Goal: Task Accomplishment & Management: Use online tool/utility

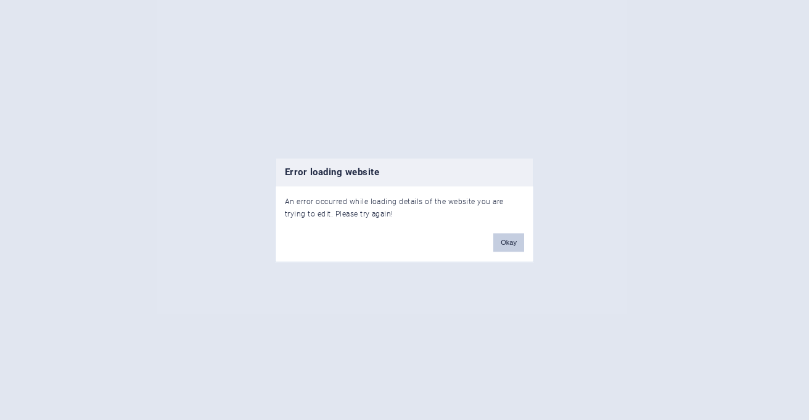
click at [508, 239] on button "Okay" at bounding box center [508, 242] width 31 height 18
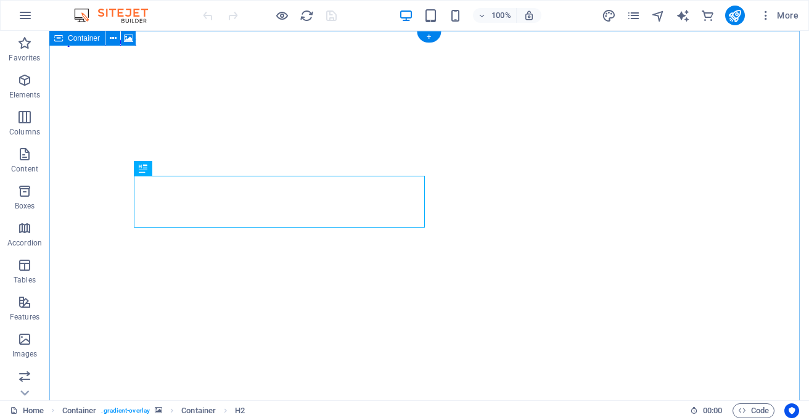
click at [565, 47] on figure at bounding box center [429, 47] width 750 height 0
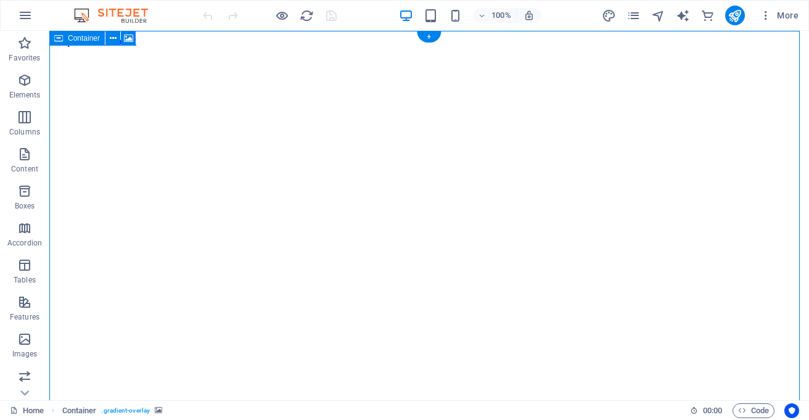
click at [565, 47] on figure at bounding box center [429, 47] width 750 height 0
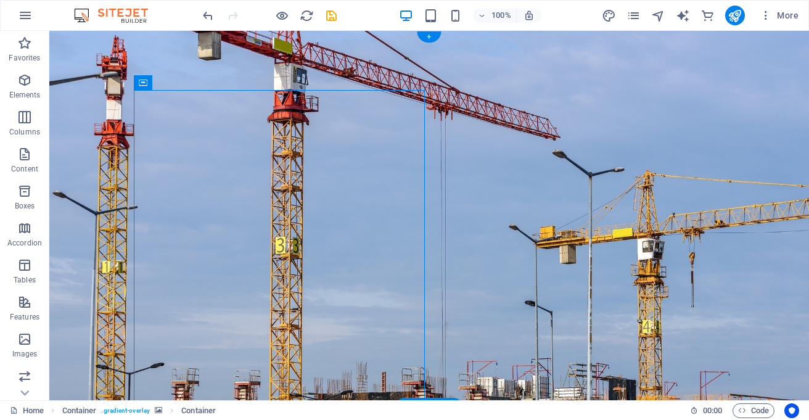
click at [559, 113] on figure at bounding box center [428, 219] width 759 height 377
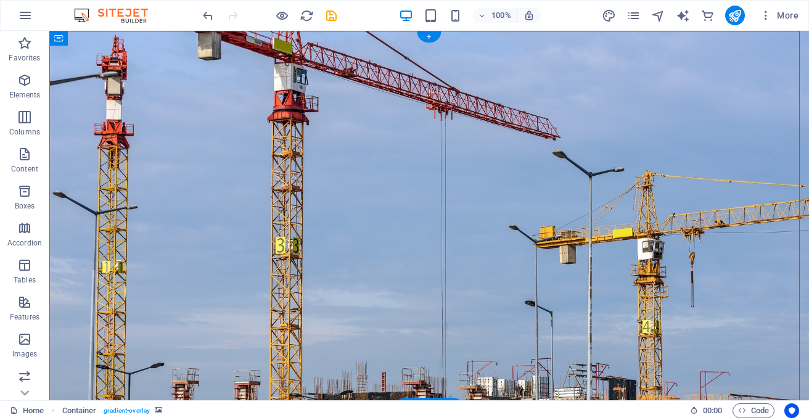
click at [626, 158] on figure at bounding box center [428, 219] width 759 height 377
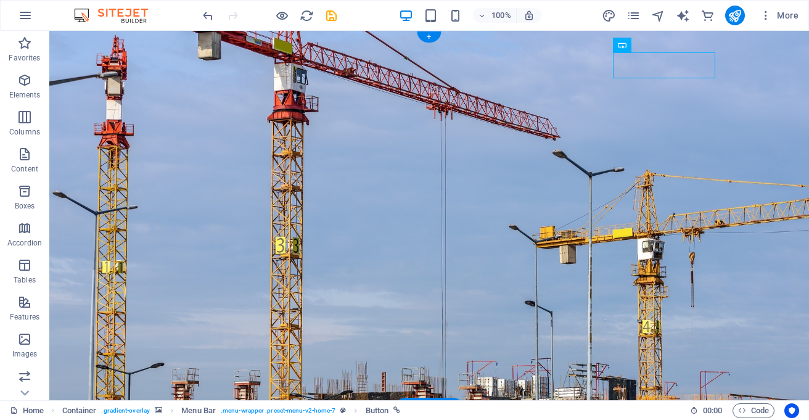
click at [630, 171] on figure at bounding box center [428, 219] width 759 height 377
select select "header"
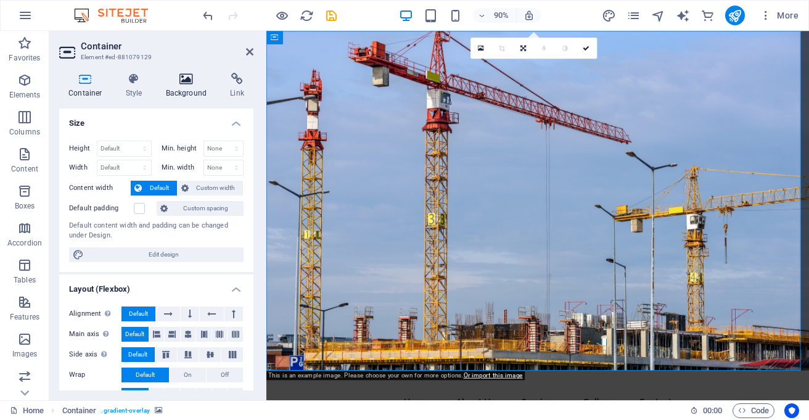
click at [180, 86] on h4 "Background" at bounding box center [189, 86] width 65 height 26
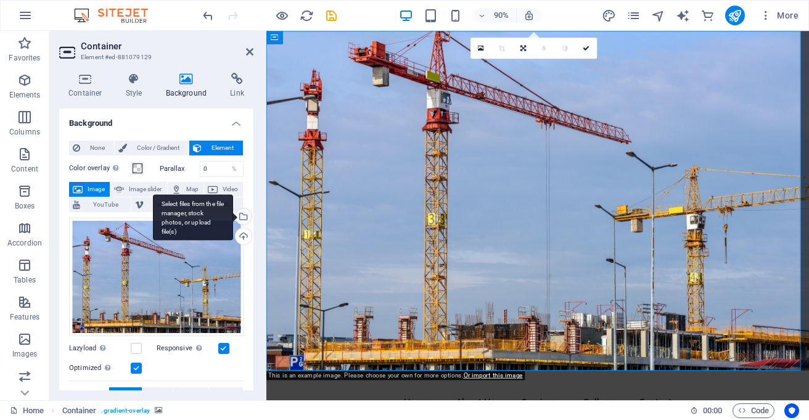
click at [233, 214] on div "Select files from the file manager, stock photos, or upload file(s)" at bounding box center [193, 217] width 80 height 46
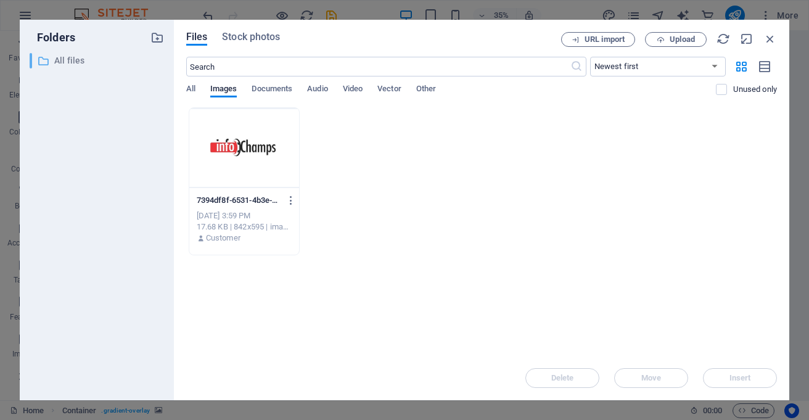
click at [56, 57] on p "All files" at bounding box center [97, 61] width 87 height 14
click at [249, 36] on span "Stock photos" at bounding box center [251, 37] width 58 height 15
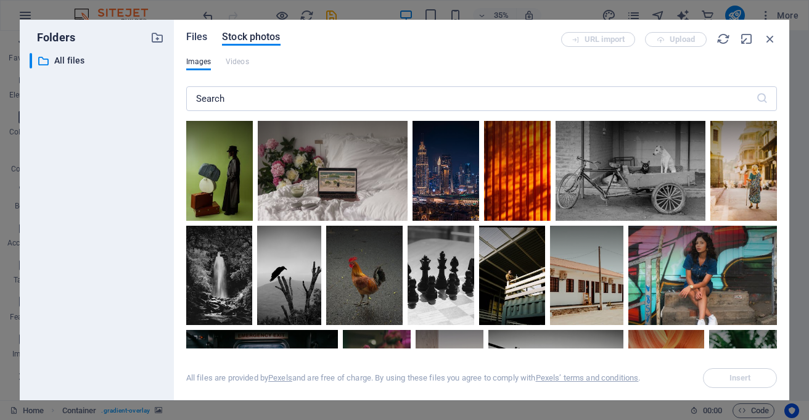
click at [195, 35] on span "Files" at bounding box center [197, 37] width 22 height 15
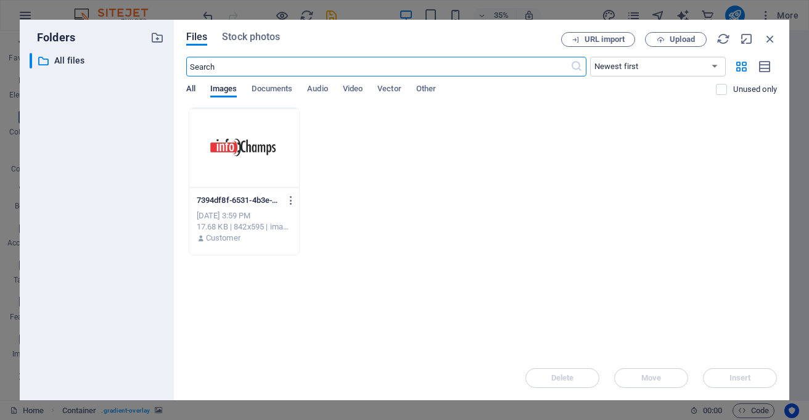
click at [187, 87] on span "All" at bounding box center [190, 89] width 9 height 17
click at [662, 39] on icon "button" at bounding box center [661, 40] width 8 height 8
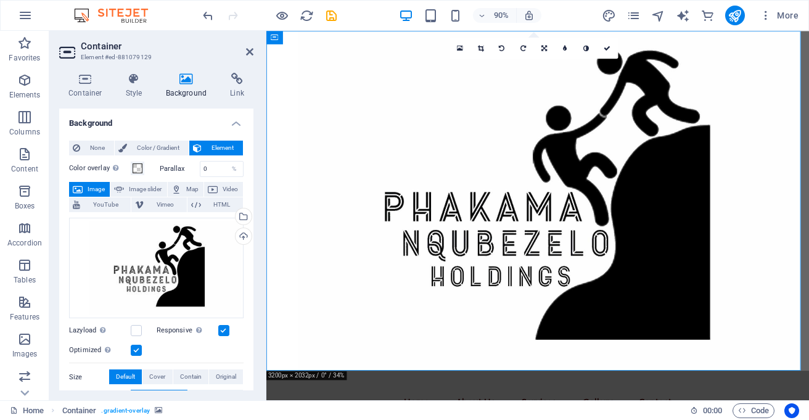
click at [671, 142] on figure at bounding box center [567, 219] width 603 height 377
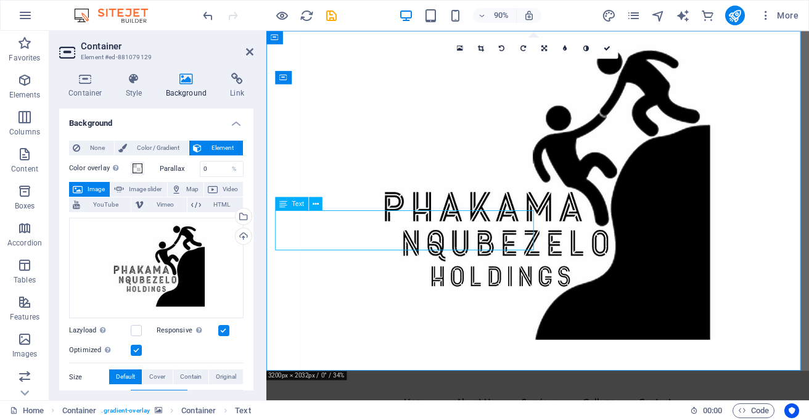
click at [294, 205] on span "Text" at bounding box center [298, 203] width 12 height 7
click at [317, 203] on icon at bounding box center [316, 203] width 6 height 12
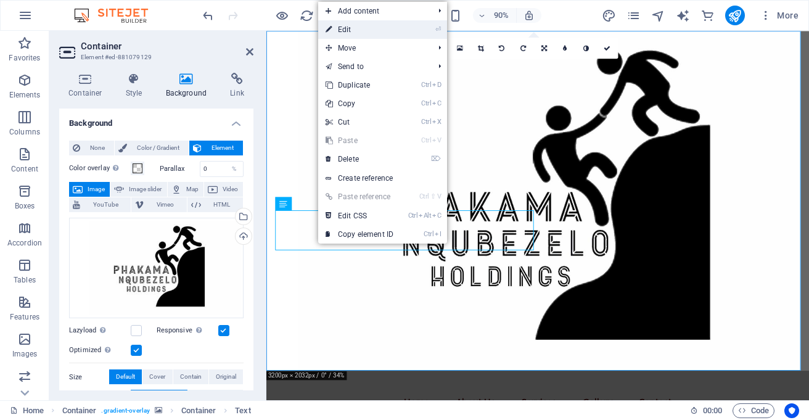
click at [342, 33] on link "⏎ Edit" at bounding box center [359, 29] width 83 height 18
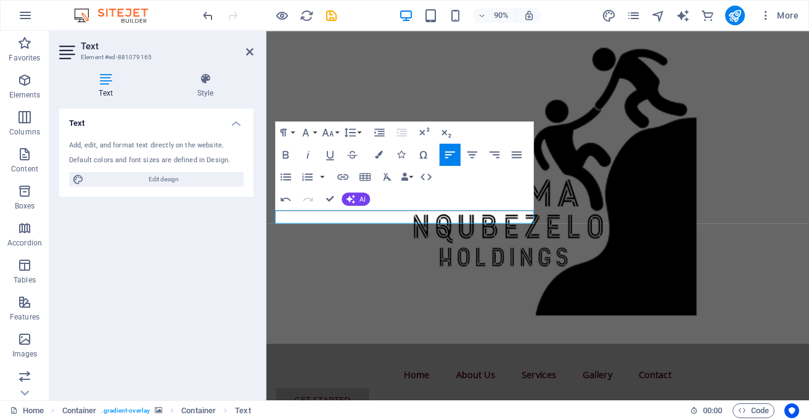
click at [670, 133] on figure at bounding box center [567, 205] width 603 height 348
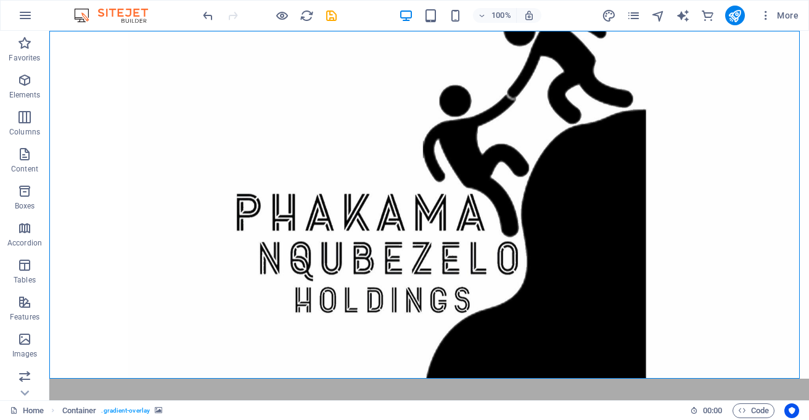
click at [630, 123] on figure at bounding box center [428, 205] width 759 height 348
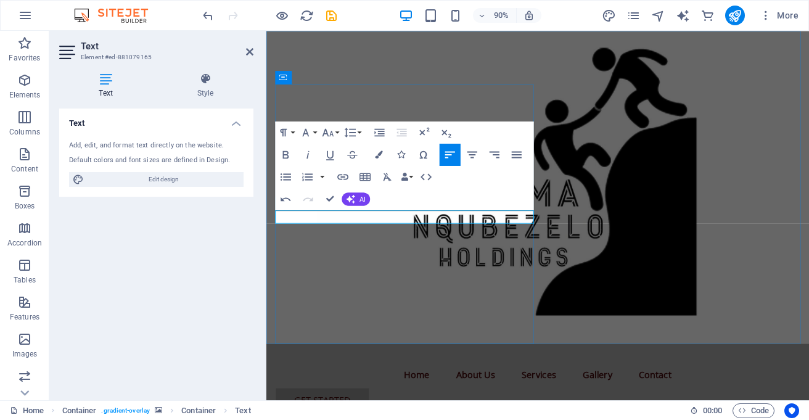
click at [560, 5] on div "90% More" at bounding box center [405, 16] width 808 height 30
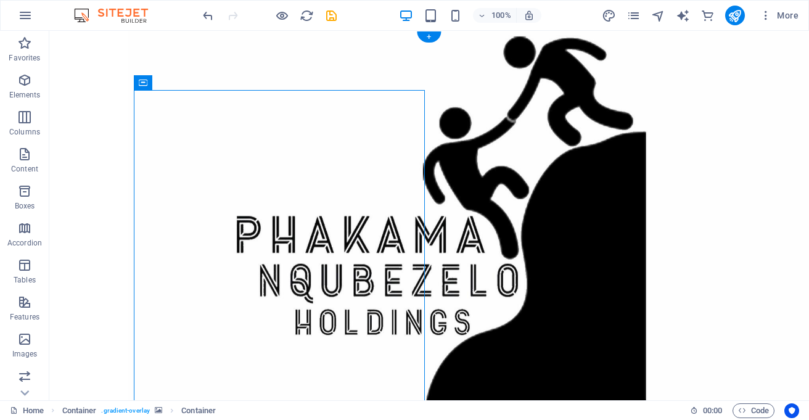
click at [433, 286] on figure at bounding box center [428, 227] width 759 height 392
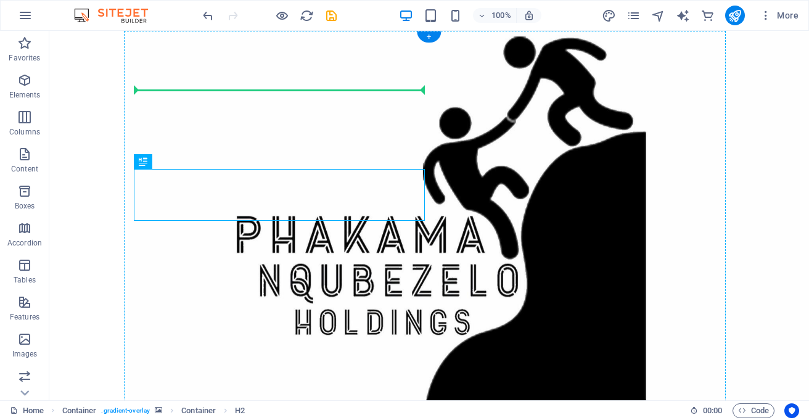
drag, startPoint x: 195, startPoint y: 194, endPoint x: 153, endPoint y: 100, distance: 102.1
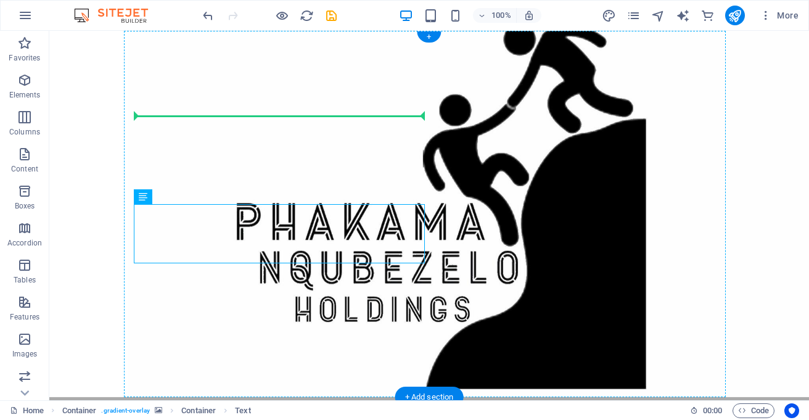
drag, startPoint x: 194, startPoint y: 229, endPoint x: 152, endPoint y: 128, distance: 108.9
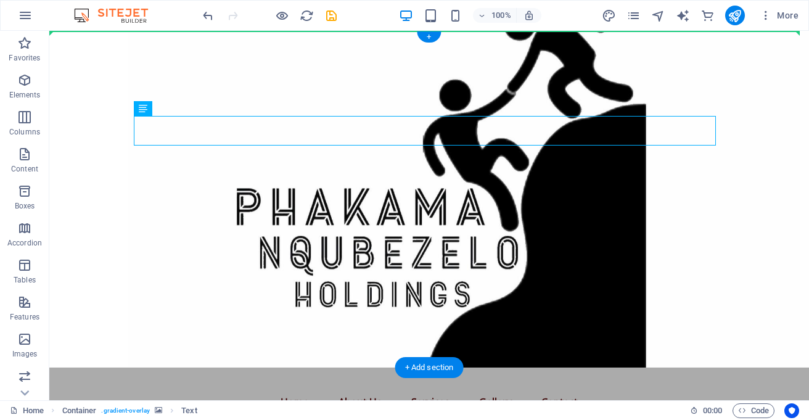
drag, startPoint x: 189, startPoint y: 141, endPoint x: 126, endPoint y: 144, distance: 63.0
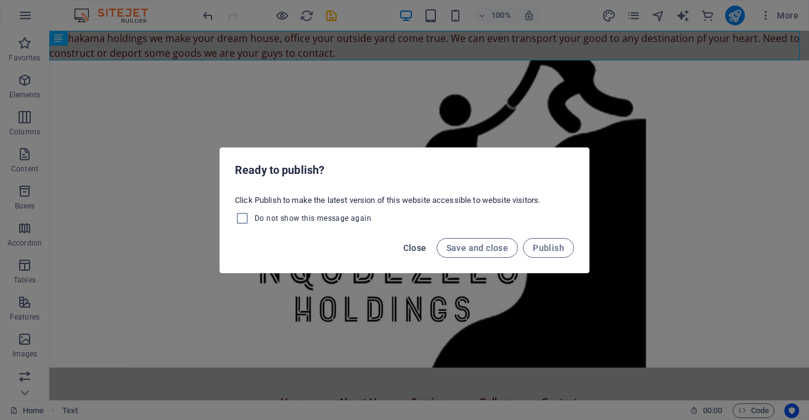
click at [414, 245] on span "Close" at bounding box center [414, 248] width 23 height 10
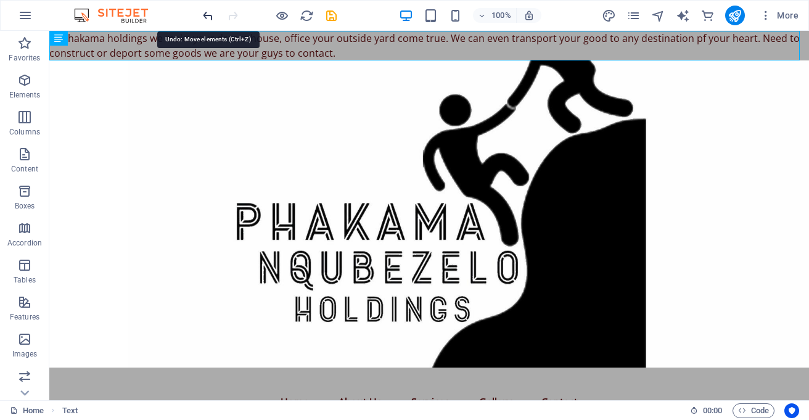
click at [210, 20] on icon "undo" at bounding box center [208, 16] width 14 height 14
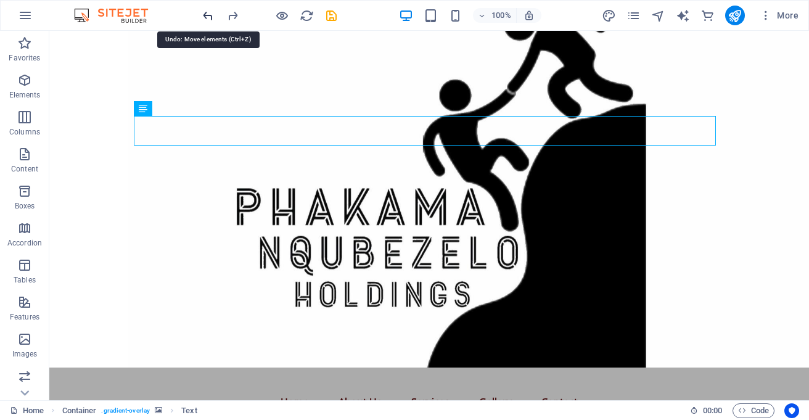
click at [210, 20] on icon "undo" at bounding box center [208, 16] width 14 height 14
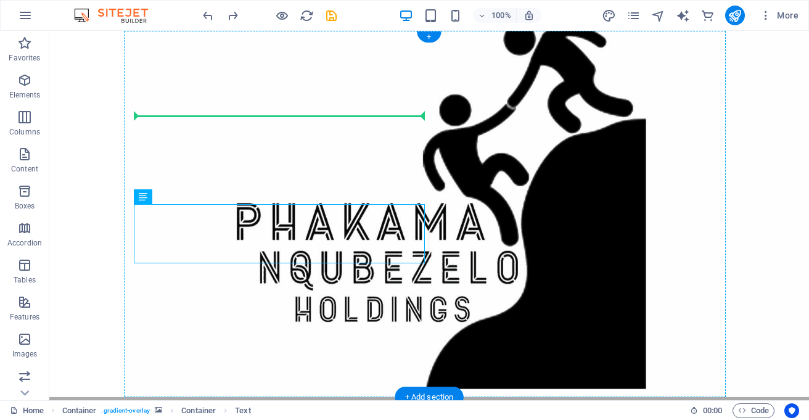
drag, startPoint x: 190, startPoint y: 226, endPoint x: 169, endPoint y: 165, distance: 65.1
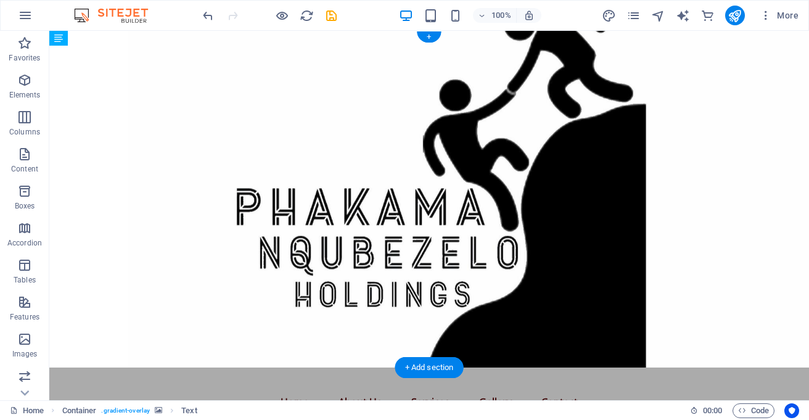
drag, startPoint x: 711, startPoint y: 143, endPoint x: 377, endPoint y: 141, distance: 333.5
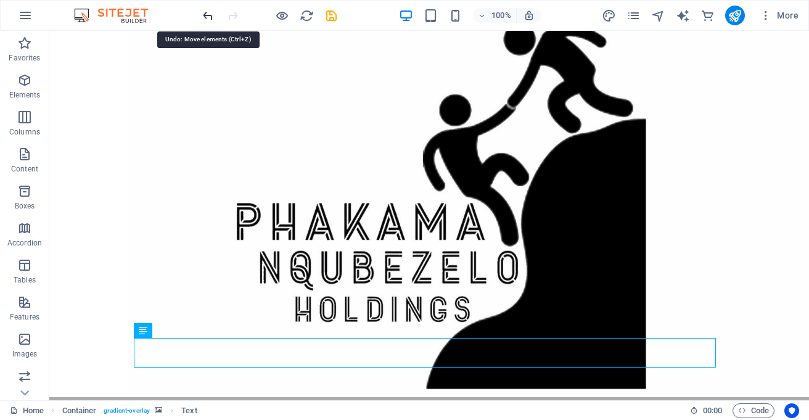
click at [207, 12] on icon "undo" at bounding box center [208, 16] width 14 height 14
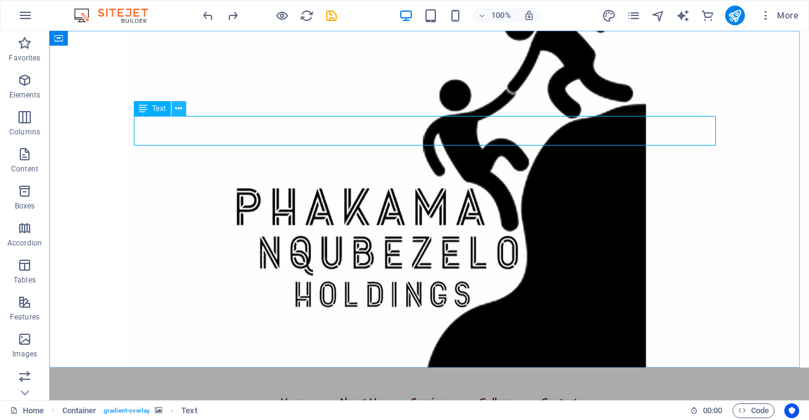
click at [175, 108] on icon at bounding box center [178, 108] width 7 height 13
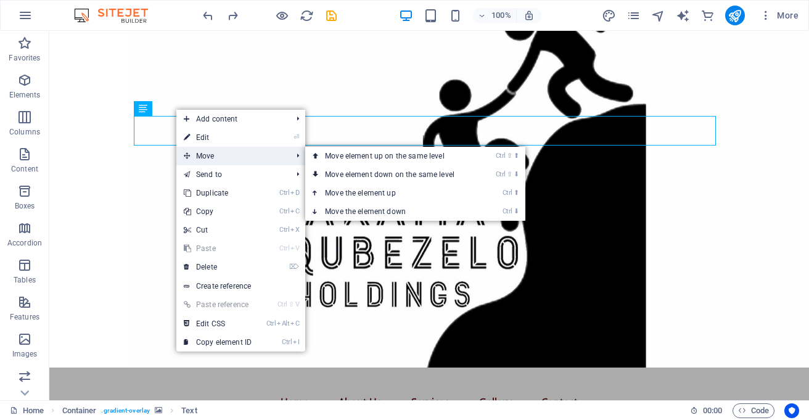
click at [190, 152] on icon at bounding box center [187, 156] width 6 height 18
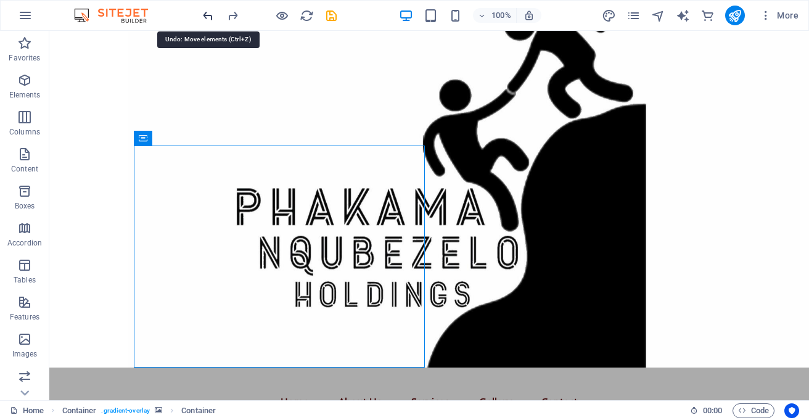
click at [203, 10] on icon "undo" at bounding box center [208, 16] width 14 height 14
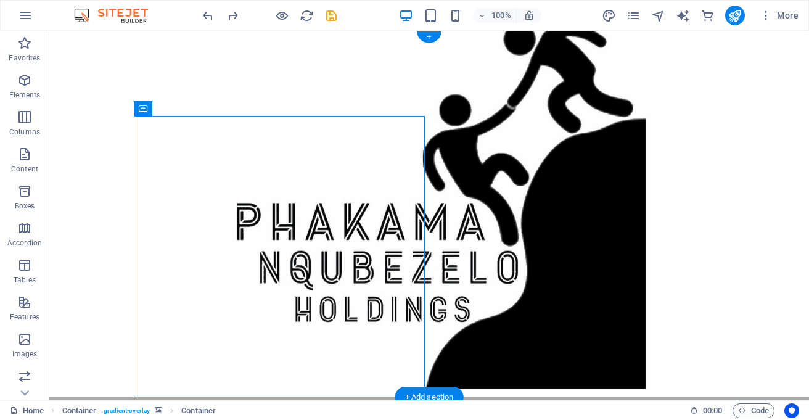
click at [567, 154] on figure at bounding box center [428, 214] width 759 height 366
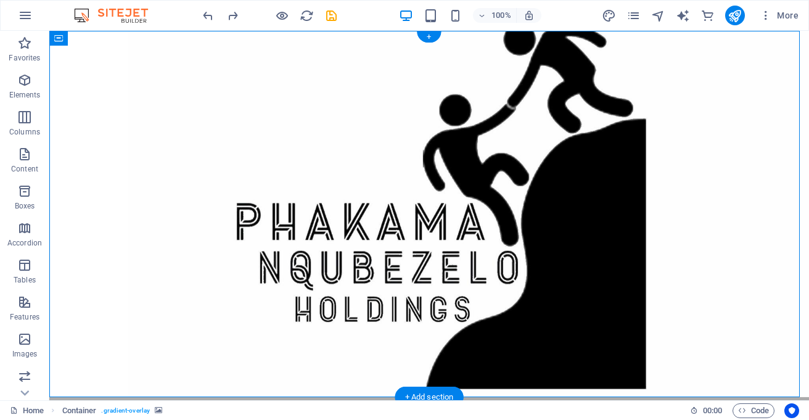
drag, startPoint x: 598, startPoint y: 149, endPoint x: 689, endPoint y: 135, distance: 91.7
click at [689, 135] on figure at bounding box center [428, 214] width 759 height 366
click at [541, 181] on figure at bounding box center [428, 214] width 759 height 366
drag, startPoint x: 482, startPoint y: 295, endPoint x: 532, endPoint y: 294, distance: 49.9
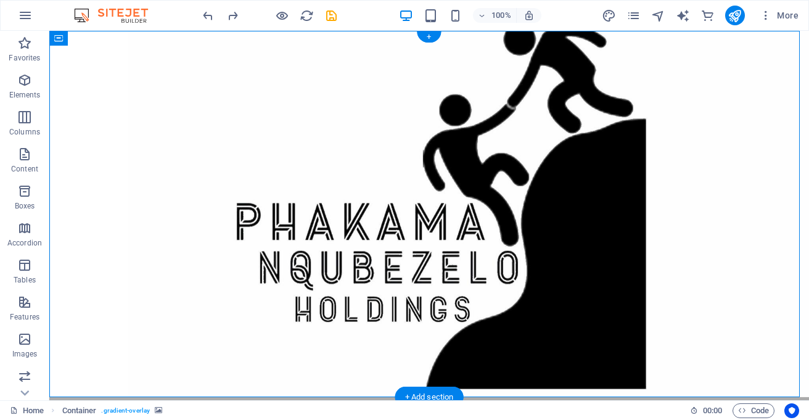
click at [532, 294] on figure at bounding box center [428, 214] width 759 height 366
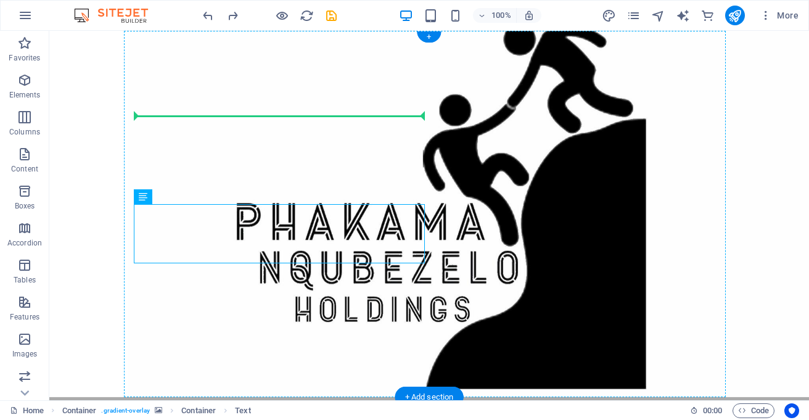
drag, startPoint x: 193, startPoint y: 229, endPoint x: 150, endPoint y: 184, distance: 61.9
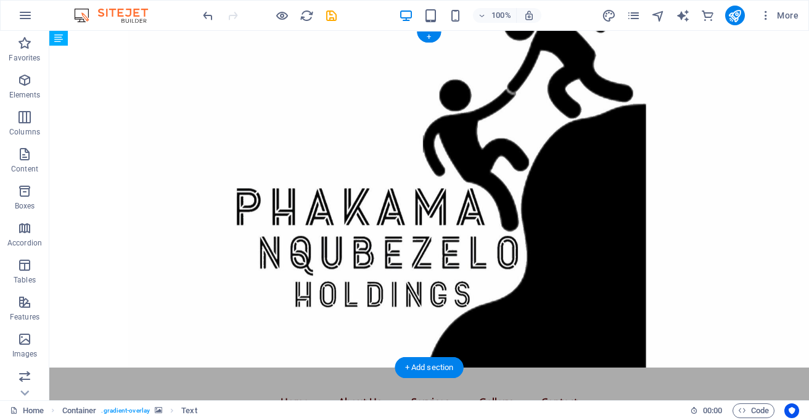
drag, startPoint x: 203, startPoint y: 141, endPoint x: 149, endPoint y: 151, distance: 54.6
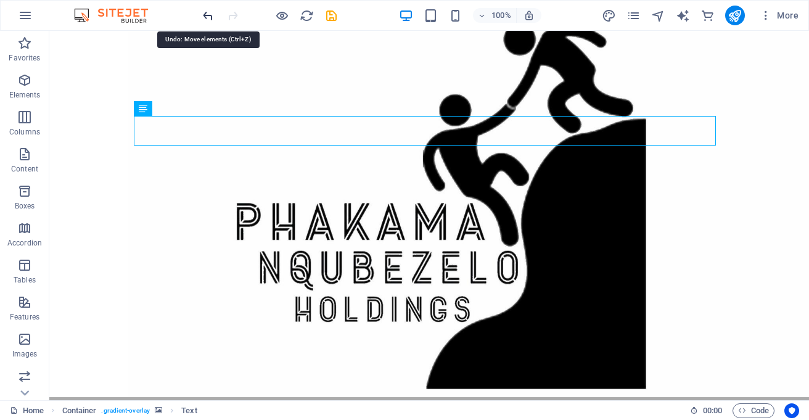
click at [210, 9] on icon "undo" at bounding box center [208, 16] width 14 height 14
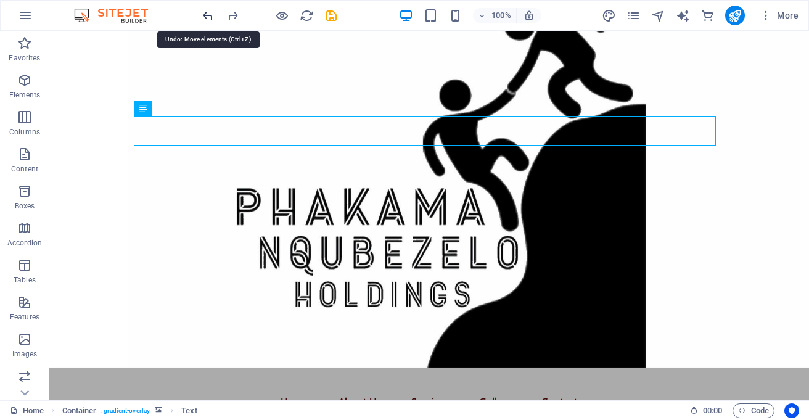
click at [210, 10] on icon "undo" at bounding box center [208, 16] width 14 height 14
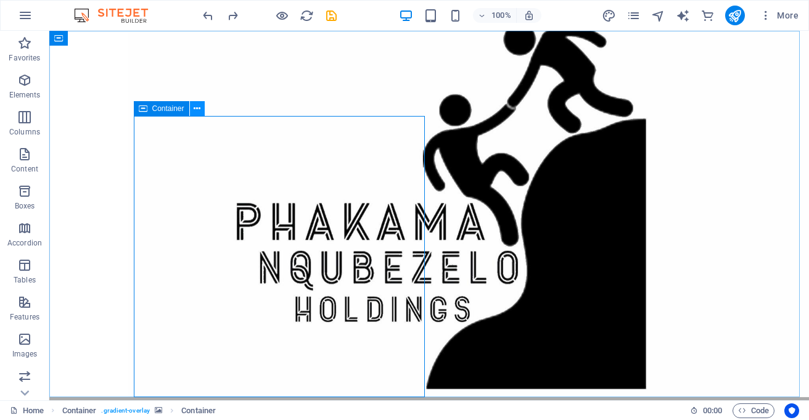
click at [196, 111] on icon at bounding box center [197, 108] width 7 height 13
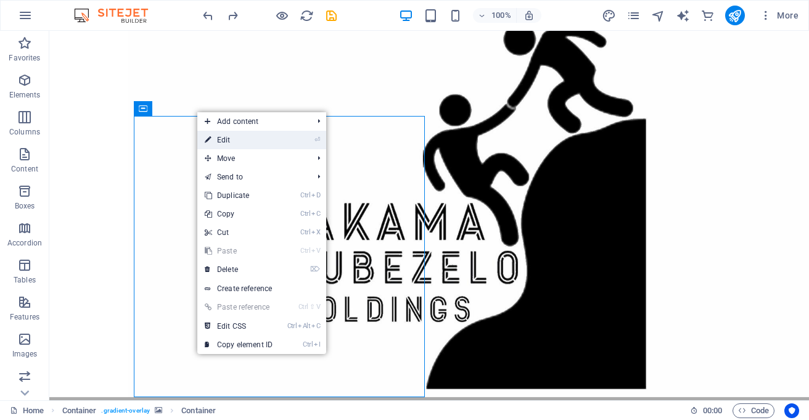
click at [223, 136] on link "⏎ Edit" at bounding box center [238, 140] width 83 height 18
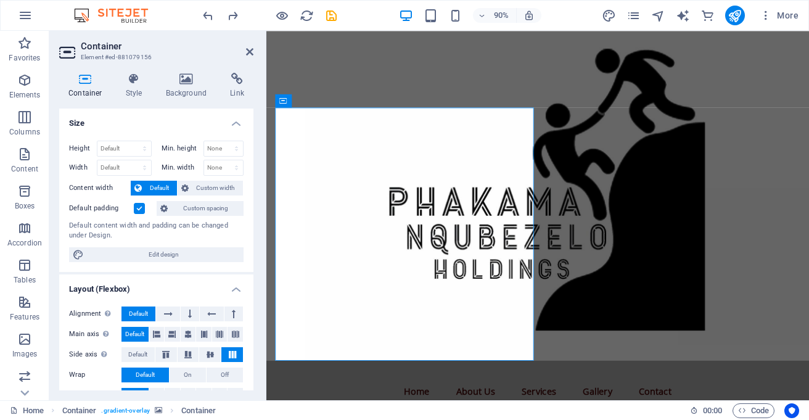
click at [229, 123] on h4 "Size" at bounding box center [156, 119] width 194 height 22
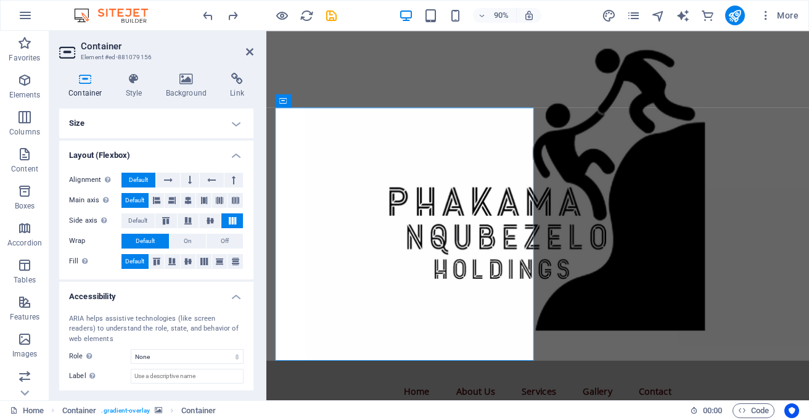
click at [229, 123] on h4 "Size" at bounding box center [156, 123] width 194 height 30
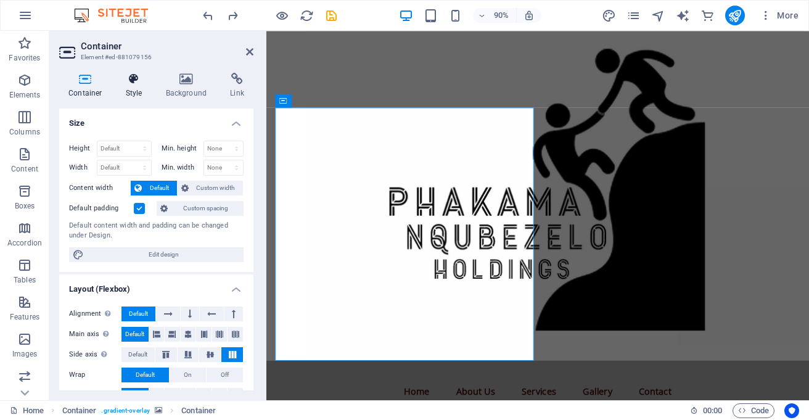
click at [126, 86] on h4 "Style" at bounding box center [137, 86] width 40 height 26
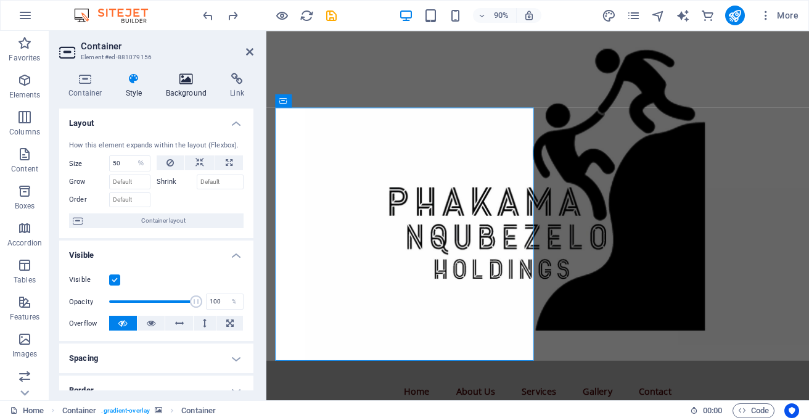
click at [181, 85] on h4 "Background" at bounding box center [189, 86] width 65 height 26
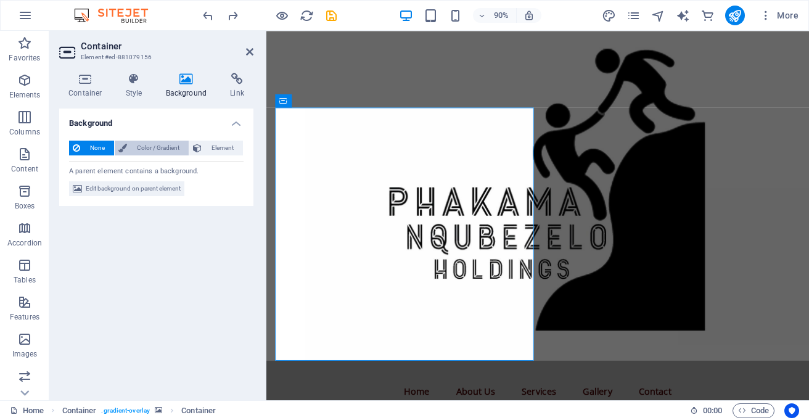
click at [126, 147] on icon at bounding box center [122, 148] width 9 height 15
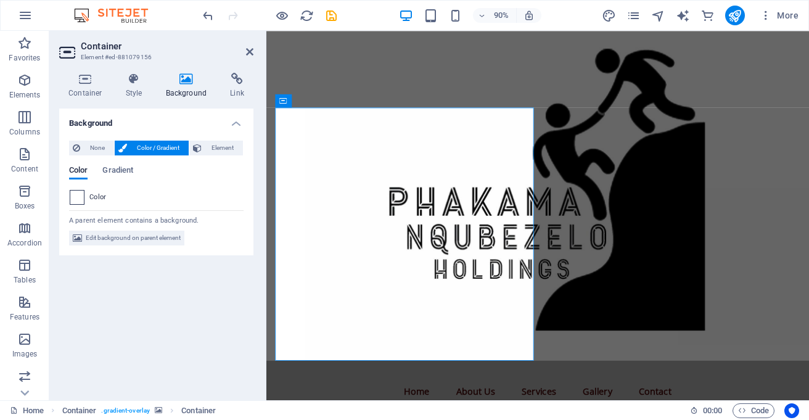
click at [77, 195] on span at bounding box center [77, 197] width 14 height 14
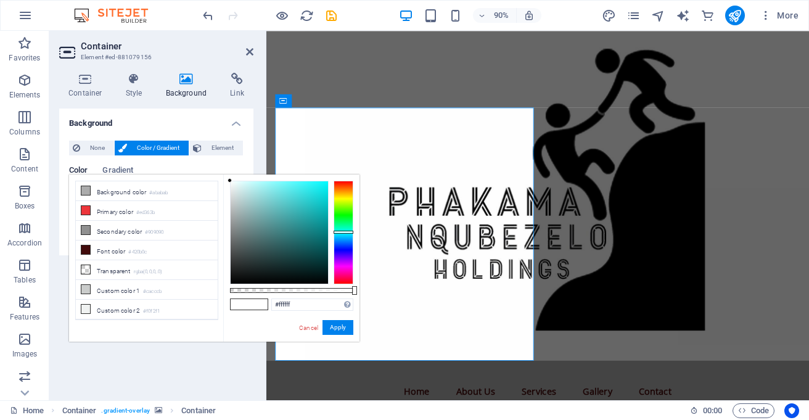
click at [339, 232] on div at bounding box center [343, 233] width 20 height 104
click at [344, 242] on div at bounding box center [343, 233] width 20 height 104
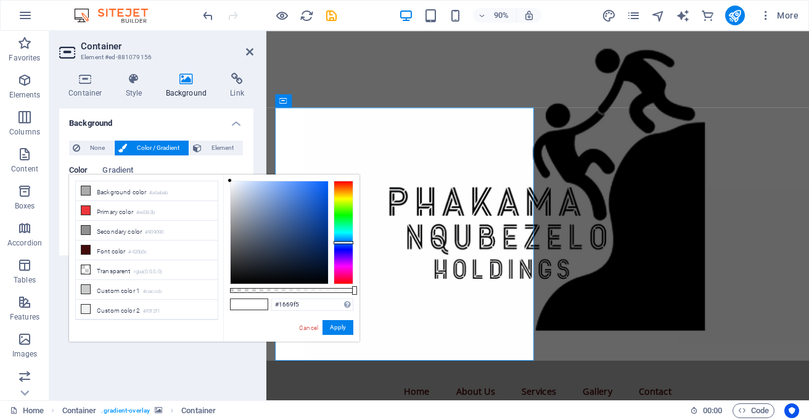
click at [319, 184] on div at bounding box center [279, 232] width 97 height 102
click at [318, 198] on div at bounding box center [279, 232] width 97 height 102
type input "#1252bf"
click at [318, 206] on div at bounding box center [279, 232] width 97 height 102
click at [332, 326] on button "Apply" at bounding box center [337, 327] width 31 height 15
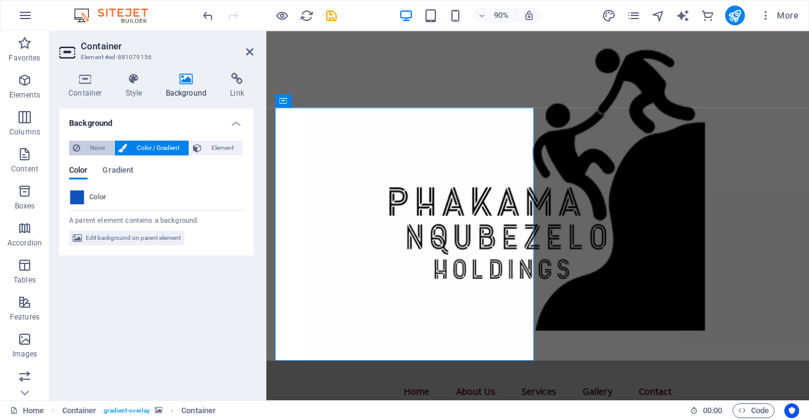
click at [82, 142] on button "None" at bounding box center [91, 148] width 45 height 15
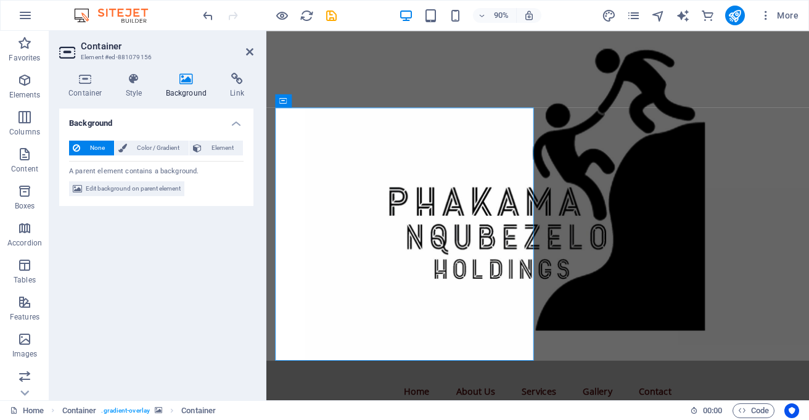
click at [612, 181] on figure at bounding box center [567, 214] width 603 height 366
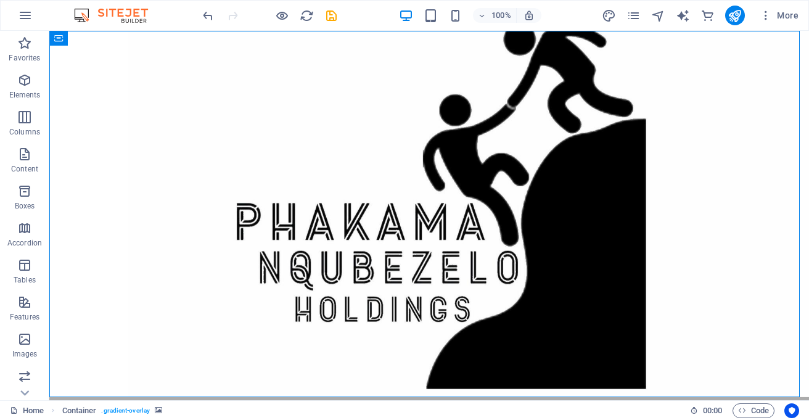
click at [578, 166] on figure at bounding box center [428, 214] width 759 height 366
click at [549, 160] on figure at bounding box center [428, 214] width 759 height 366
click at [540, 208] on figure at bounding box center [428, 214] width 759 height 366
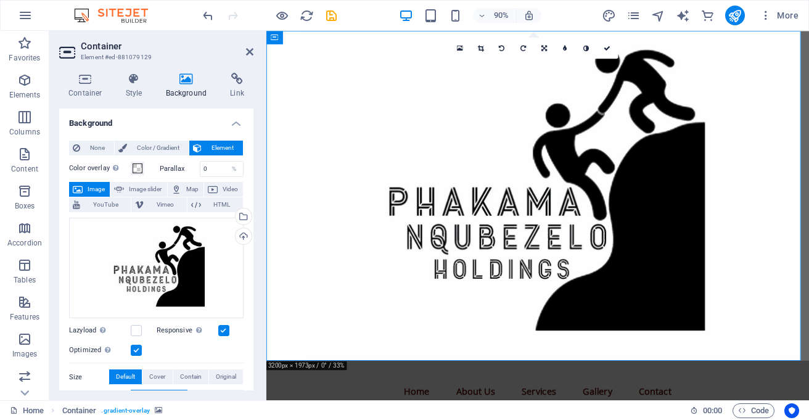
click at [83, 185] on button "Image" at bounding box center [89, 189] width 41 height 15
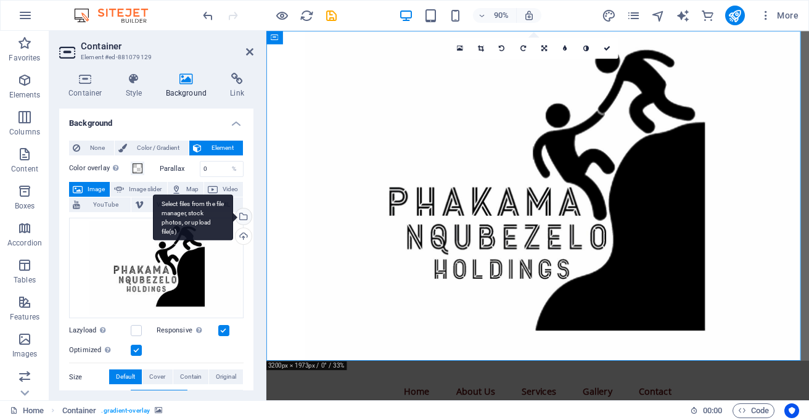
click at [243, 216] on div "Select files from the file manager, stock photos, or upload file(s)" at bounding box center [242, 217] width 18 height 18
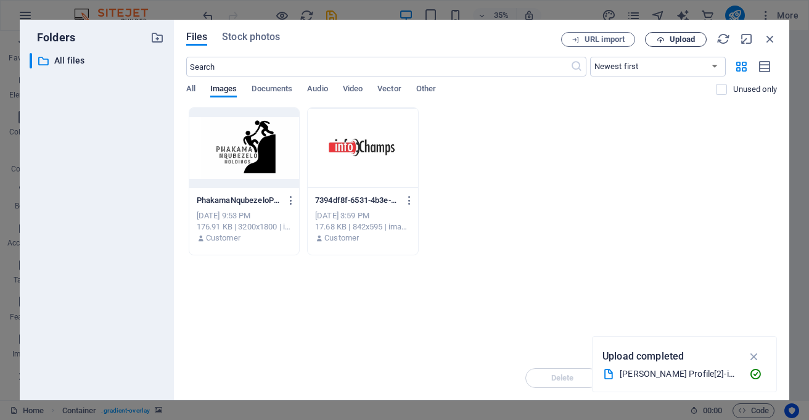
click at [658, 41] on icon "button" at bounding box center [661, 40] width 8 height 8
click at [770, 39] on icon "button" at bounding box center [770, 39] width 14 height 14
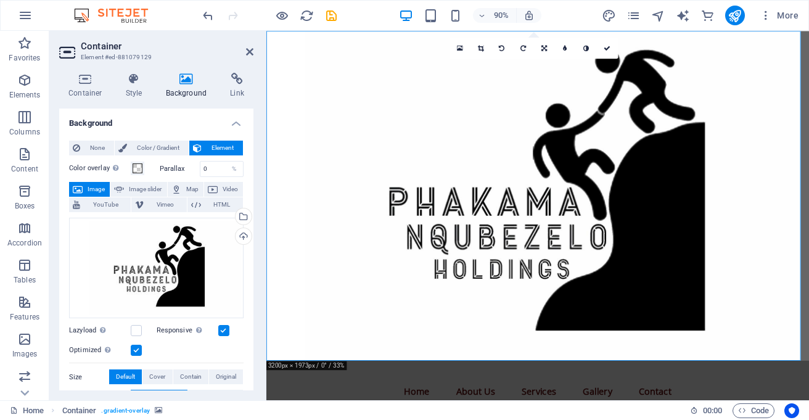
click at [613, 357] on figure at bounding box center [567, 214] width 603 height 366
click at [796, 244] on figure at bounding box center [567, 214] width 603 height 366
click at [184, 83] on icon at bounding box center [187, 79] width 60 height 12
click at [92, 144] on span "None" at bounding box center [97, 148] width 27 height 15
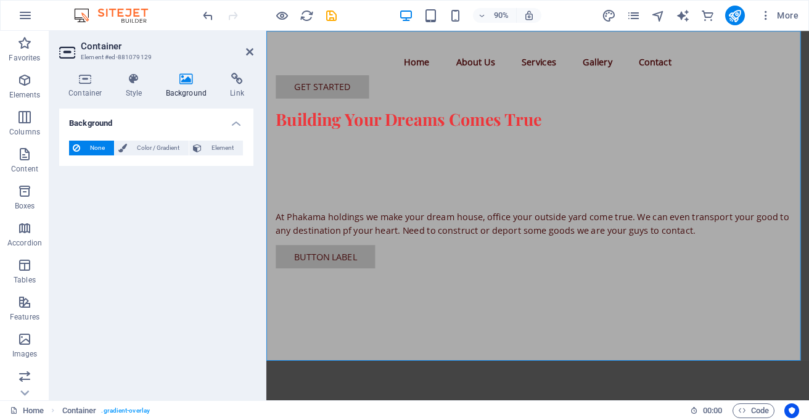
click at [176, 89] on h4 "Background" at bounding box center [189, 86] width 65 height 26
click at [179, 82] on icon at bounding box center [187, 79] width 60 height 12
click at [150, 146] on span "Color / Gradient" at bounding box center [158, 148] width 54 height 15
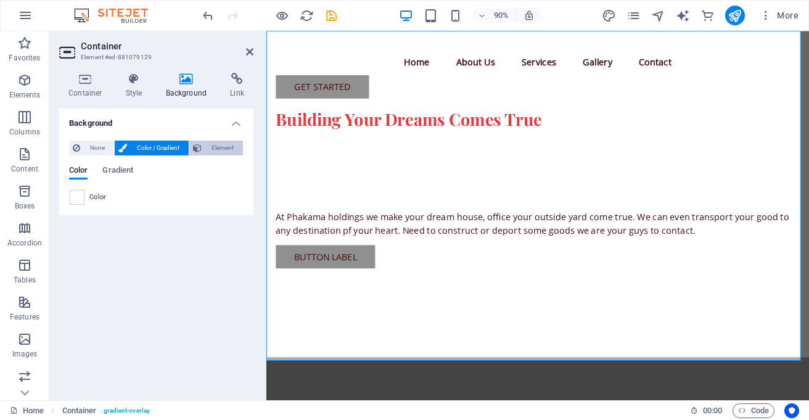
click at [208, 152] on span "Element" at bounding box center [222, 148] width 34 height 15
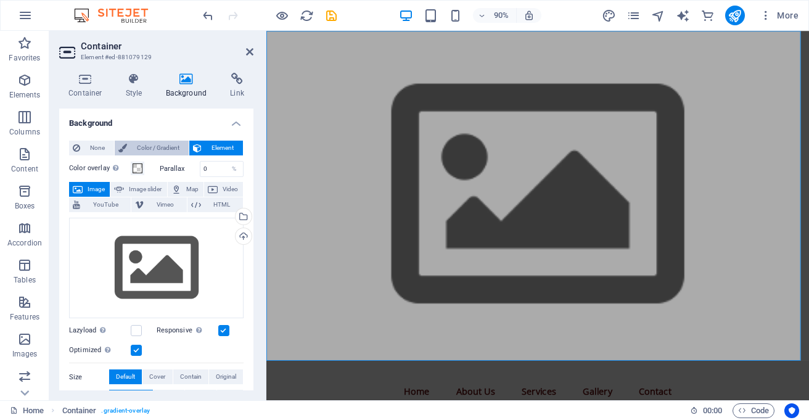
click at [158, 150] on span "Color / Gradient" at bounding box center [158, 148] width 54 height 15
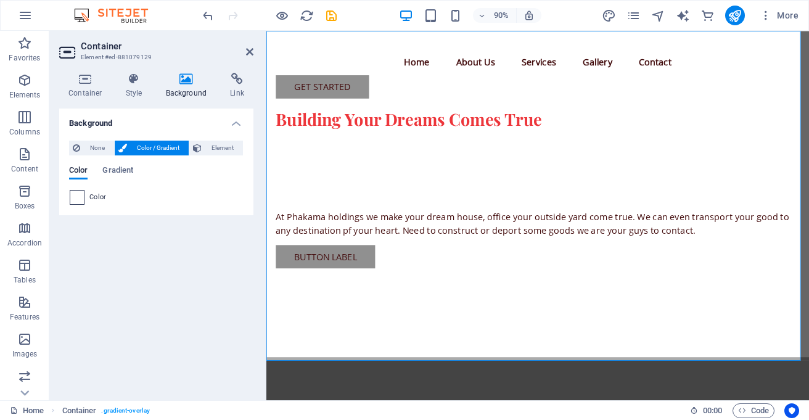
click at [76, 203] on span at bounding box center [77, 197] width 14 height 14
type input "#ffffff"
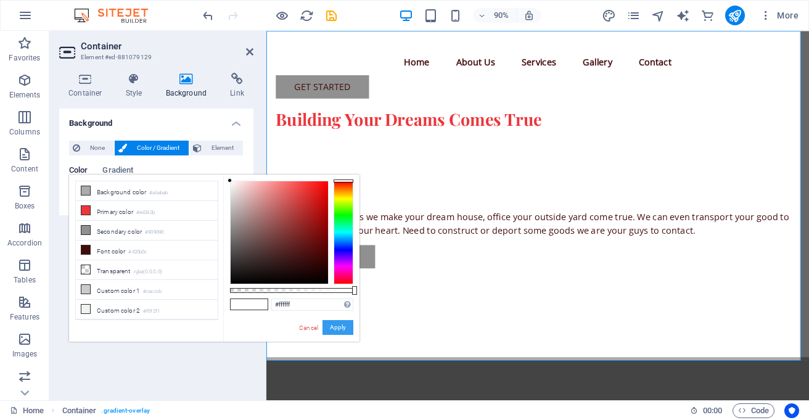
click at [335, 328] on button "Apply" at bounding box center [337, 327] width 31 height 15
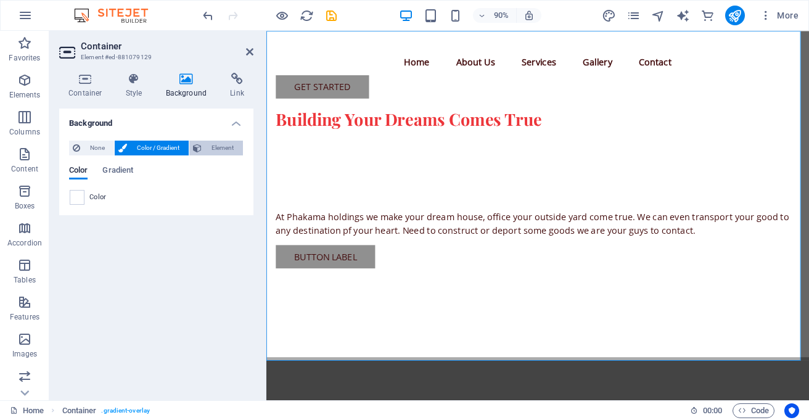
click at [205, 147] on span "Element" at bounding box center [222, 148] width 34 height 15
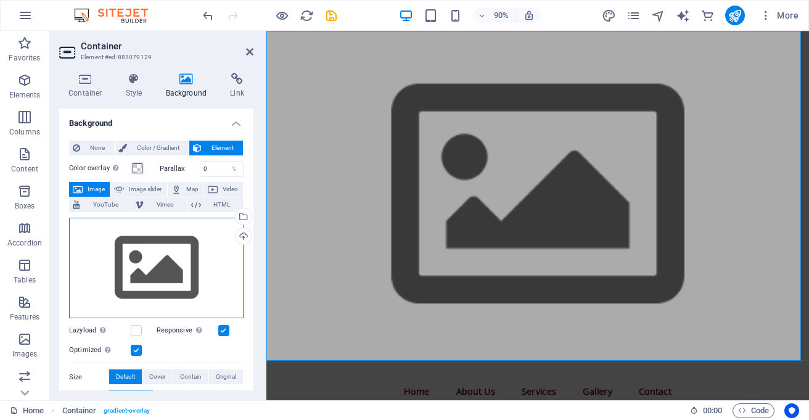
click at [162, 257] on div "Drag files here, click to choose files or select files from Files or our free s…" at bounding box center [156, 268] width 174 height 101
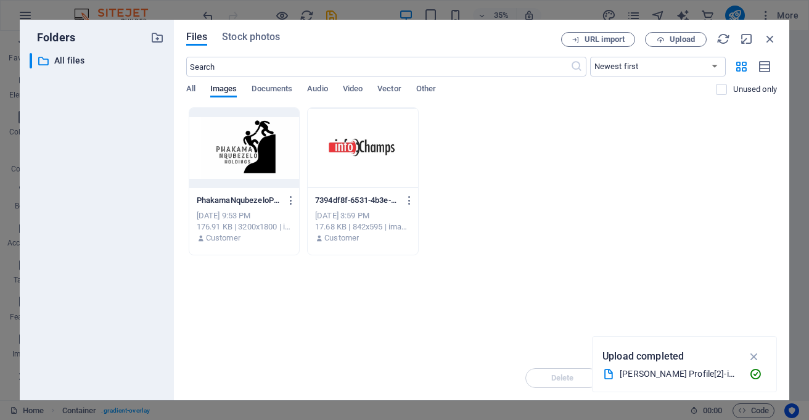
click at [257, 131] on div at bounding box center [244, 148] width 110 height 80
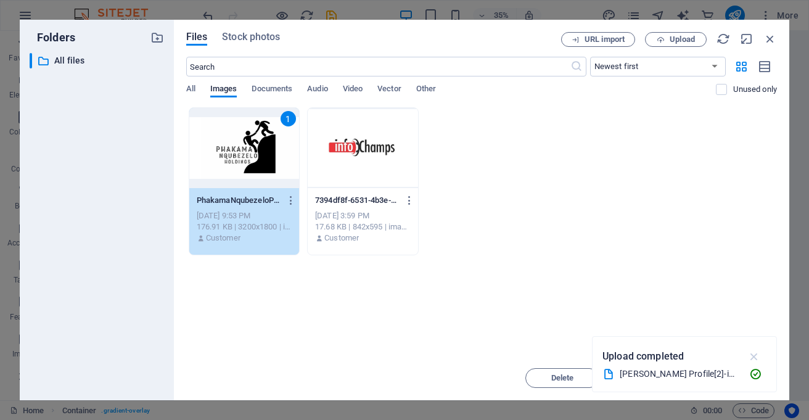
click at [755, 353] on icon "button" at bounding box center [754, 357] width 14 height 14
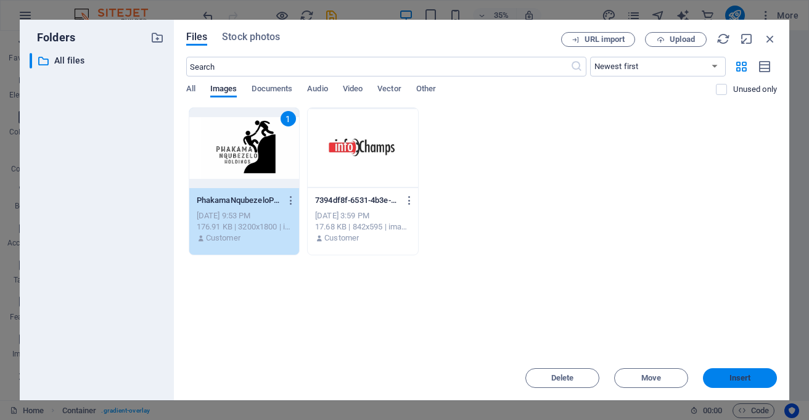
click at [743, 374] on span "Insert" at bounding box center [740, 377] width 22 height 7
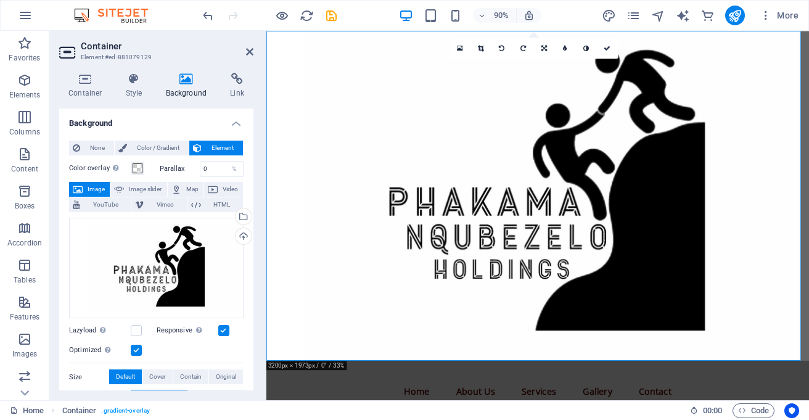
click at [691, 294] on figure at bounding box center [567, 214] width 603 height 366
click at [544, 48] on icon at bounding box center [544, 48] width 6 height 7
click at [563, 63] on icon at bounding box center [565, 65] width 5 height 7
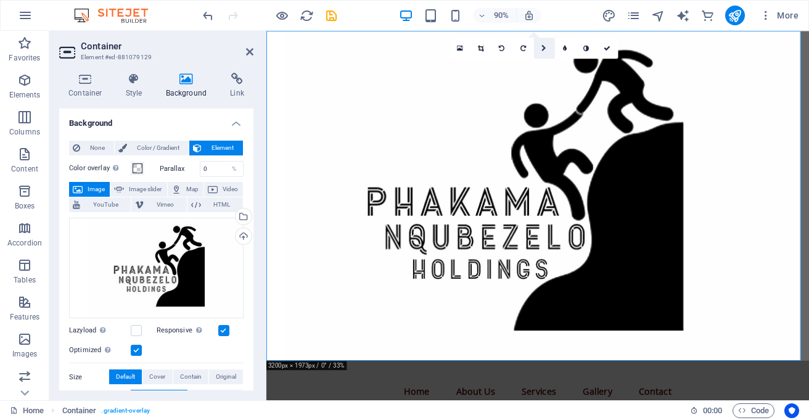
click at [539, 47] on link at bounding box center [543, 48] width 21 height 21
click at [519, 62] on link at bounding box center [522, 65] width 21 height 21
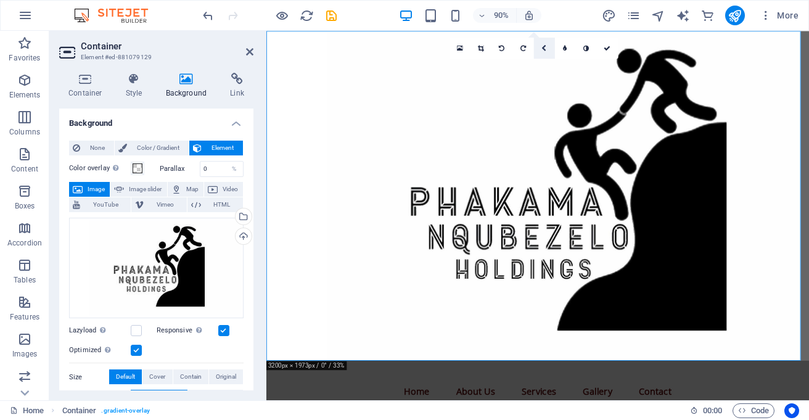
click at [542, 44] on link at bounding box center [543, 48] width 21 height 21
click at [524, 62] on icon at bounding box center [522, 65] width 5 height 7
click at [545, 48] on icon at bounding box center [543, 48] width 5 height 7
click at [542, 63] on icon at bounding box center [544, 65] width 6 height 7
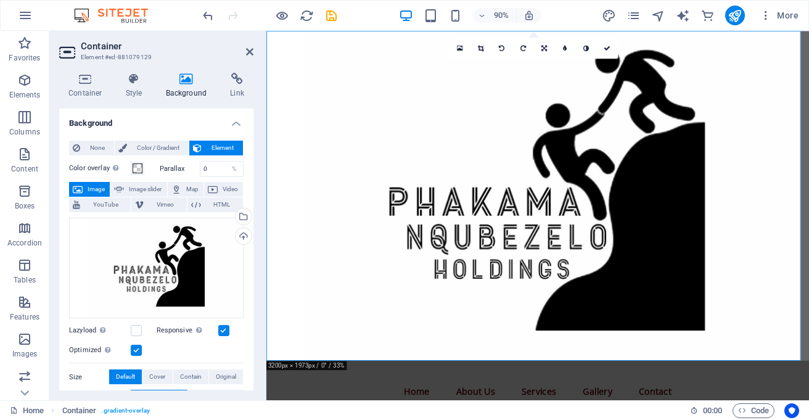
drag, startPoint x: 621, startPoint y: 170, endPoint x: 707, endPoint y: 226, distance: 102.4
click at [707, 226] on figure at bounding box center [567, 214] width 603 height 366
click at [543, 46] on icon at bounding box center [544, 48] width 6 height 7
click at [566, 84] on icon at bounding box center [564, 85] width 9 height 9
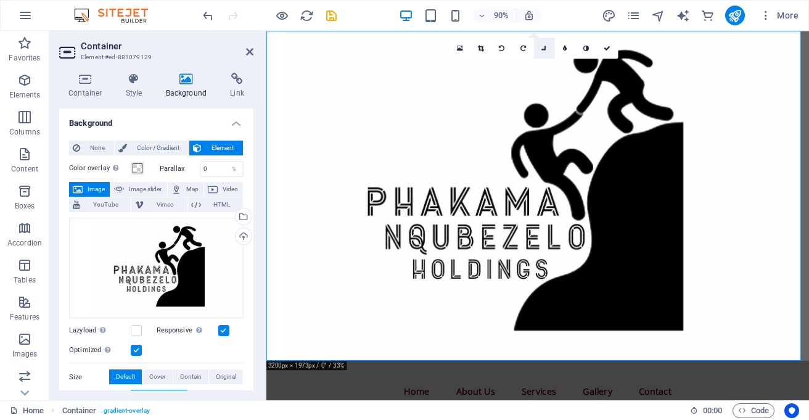
click at [542, 44] on link at bounding box center [543, 48] width 21 height 21
click at [0, 0] on icon at bounding box center [0, 0] width 0 height 0
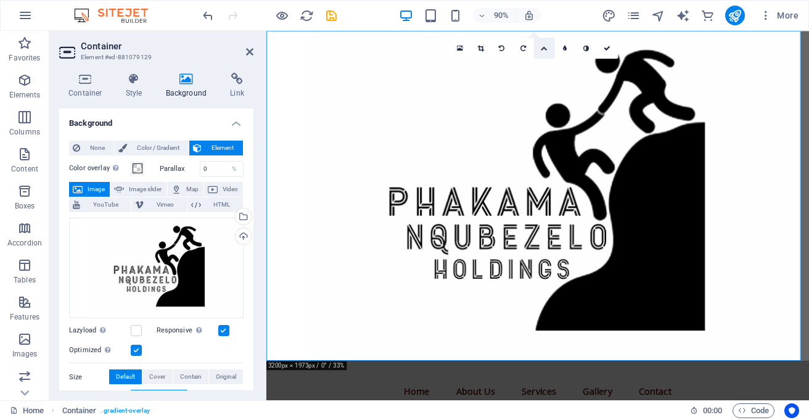
click at [543, 49] on icon at bounding box center [544, 48] width 7 height 7
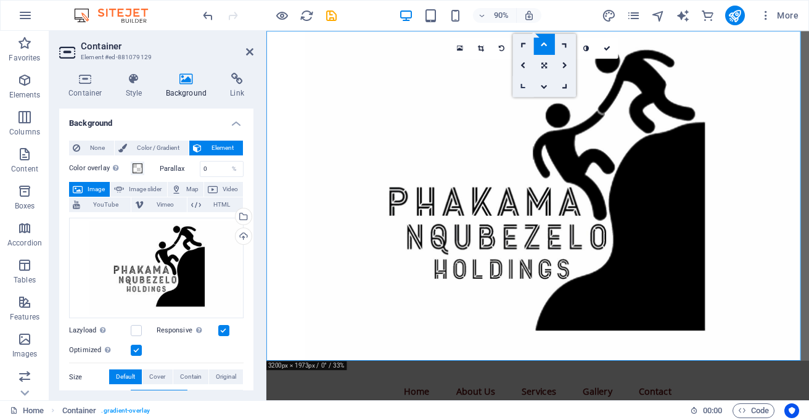
click at [525, 82] on link at bounding box center [522, 86] width 21 height 21
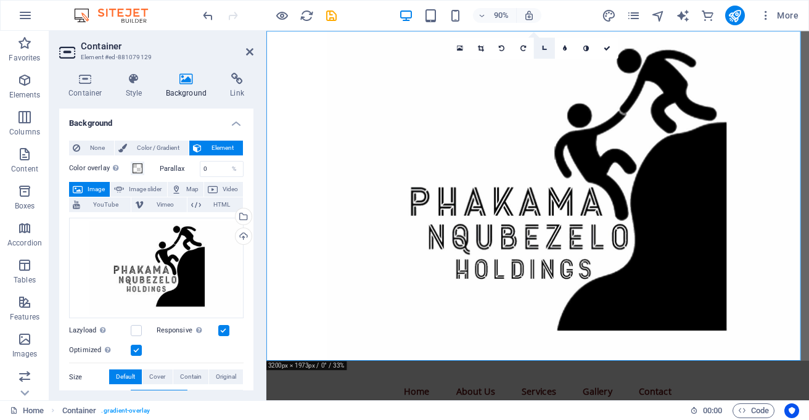
click at [543, 47] on icon at bounding box center [543, 47] width 9 height 9
click at [524, 82] on link at bounding box center [522, 86] width 21 height 21
click at [540, 54] on link at bounding box center [543, 48] width 21 height 21
click at [524, 65] on icon at bounding box center [522, 65] width 5 height 7
click at [478, 47] on icon at bounding box center [481, 48] width 6 height 7
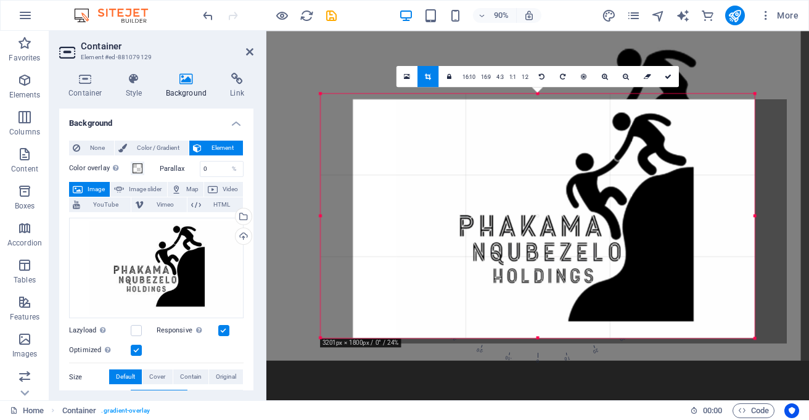
drag, startPoint x: 524, startPoint y: 187, endPoint x: 560, endPoint y: 193, distance: 36.9
click at [560, 193] on div at bounding box center [570, 221] width 434 height 244
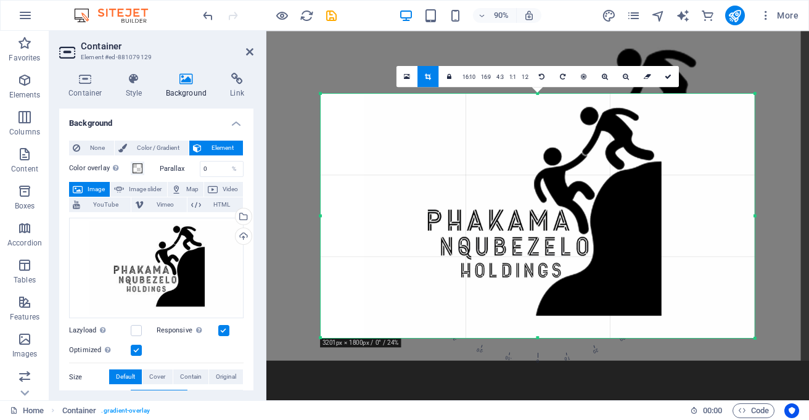
click at [560, 193] on div at bounding box center [538, 216] width 434 height 244
click at [670, 75] on icon at bounding box center [668, 76] width 7 height 7
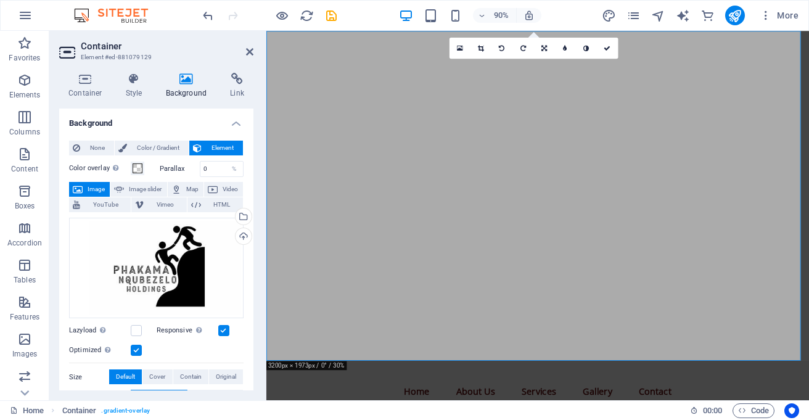
click at [635, 176] on figure at bounding box center [567, 214] width 603 height 366
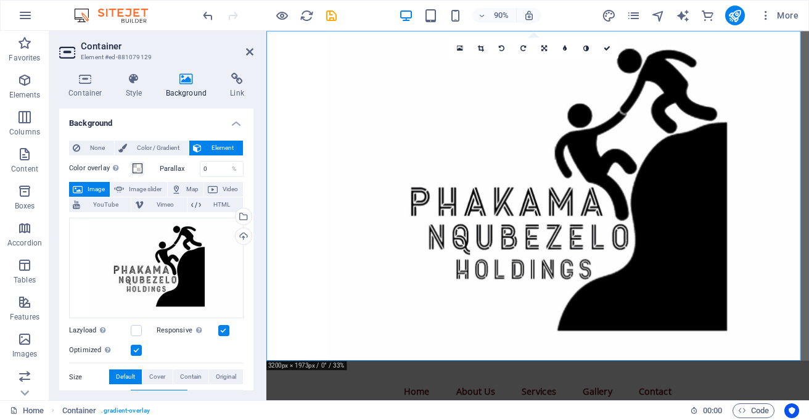
click at [654, 238] on figure at bounding box center [567, 214] width 603 height 366
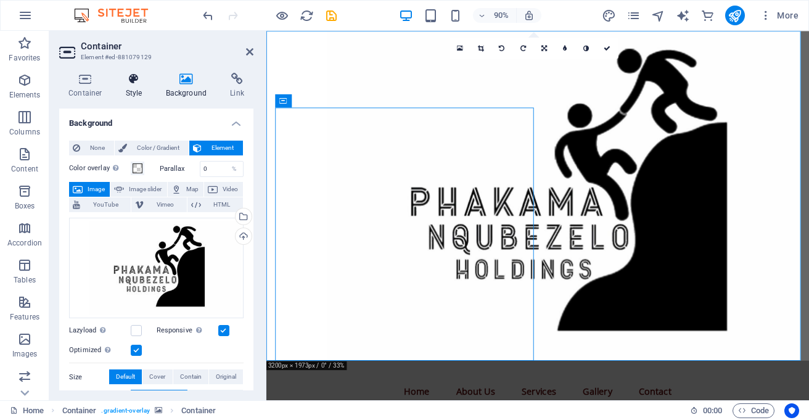
click at [144, 83] on icon at bounding box center [134, 79] width 35 height 12
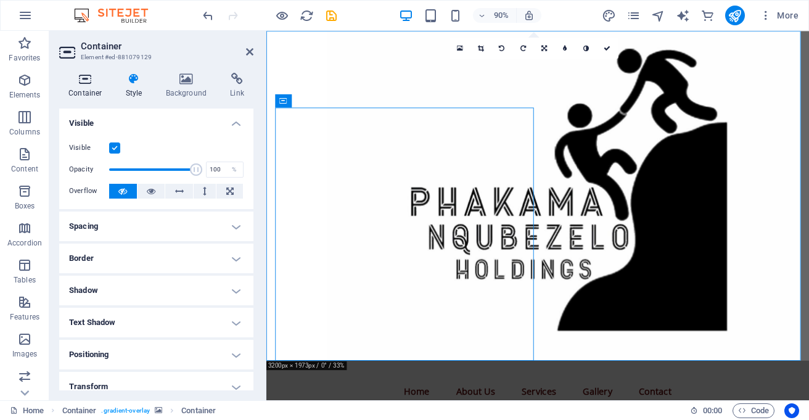
click at [84, 90] on h4 "Container" at bounding box center [87, 86] width 57 height 26
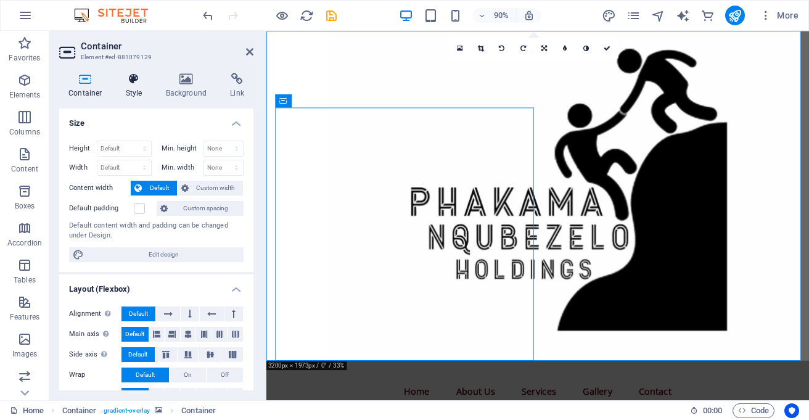
click at [128, 86] on h4 "Style" at bounding box center [137, 86] width 40 height 26
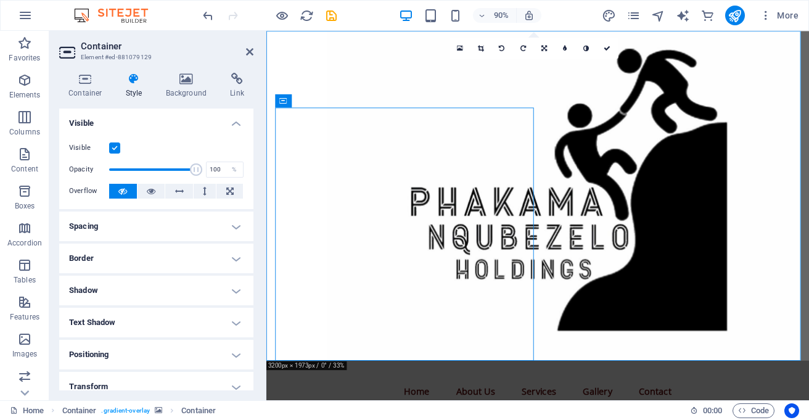
click at [114, 254] on h4 "Border" at bounding box center [156, 258] width 194 height 30
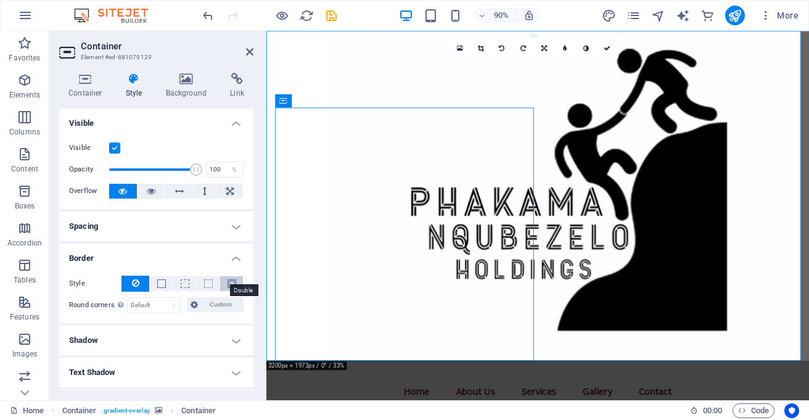
click at [227, 282] on span at bounding box center [231, 283] width 9 height 9
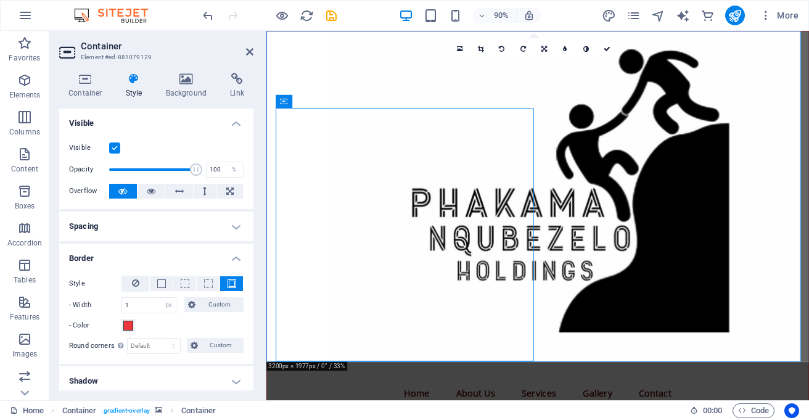
click at [227, 282] on span at bounding box center [231, 283] width 9 height 9
click at [127, 326] on span at bounding box center [128, 326] width 10 height 10
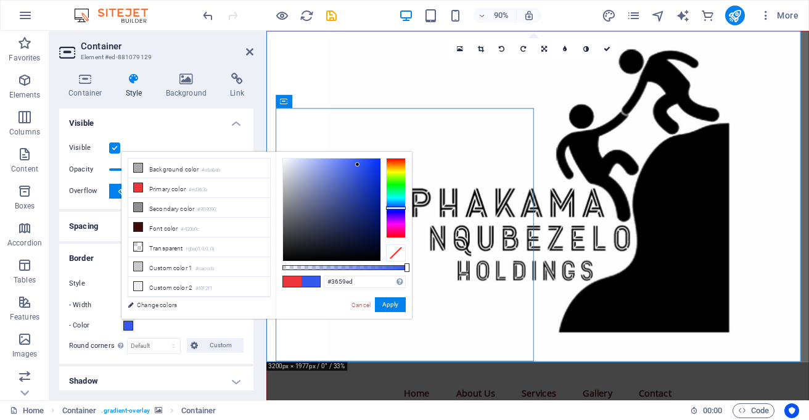
click at [396, 208] on div at bounding box center [396, 198] width 20 height 80
click at [359, 182] on div at bounding box center [331, 209] width 97 height 102
click at [366, 170] on div at bounding box center [331, 209] width 97 height 102
click at [295, 277] on span at bounding box center [292, 281] width 18 height 10
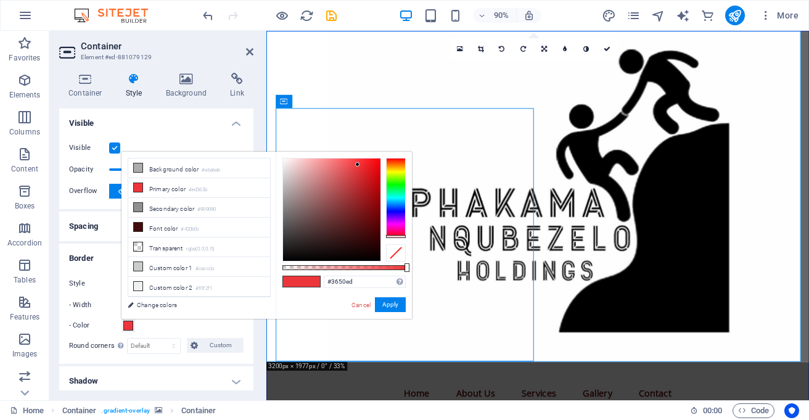
click at [397, 208] on div at bounding box center [396, 198] width 20 height 80
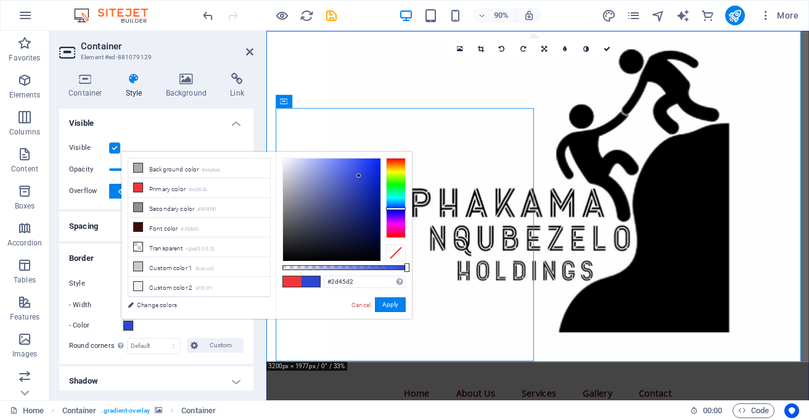
click at [359, 176] on div at bounding box center [331, 209] width 97 height 102
click at [362, 204] on div at bounding box center [331, 209] width 97 height 102
click at [309, 280] on span at bounding box center [310, 281] width 18 height 10
type input "#374bc4"
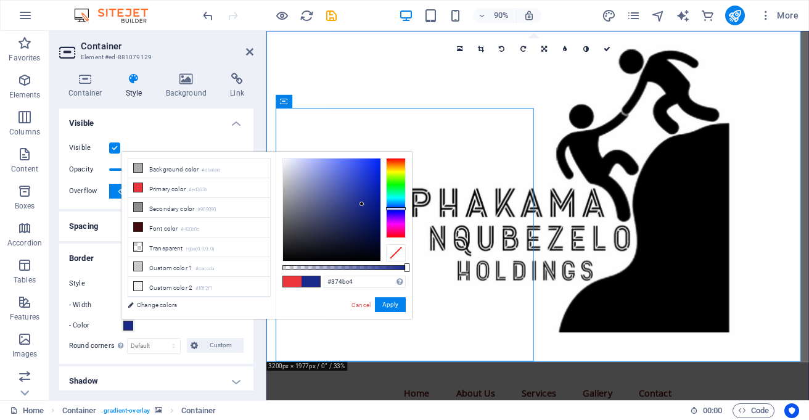
click at [353, 181] on div at bounding box center [331, 209] width 97 height 102
click at [390, 309] on button "Apply" at bounding box center [390, 304] width 31 height 15
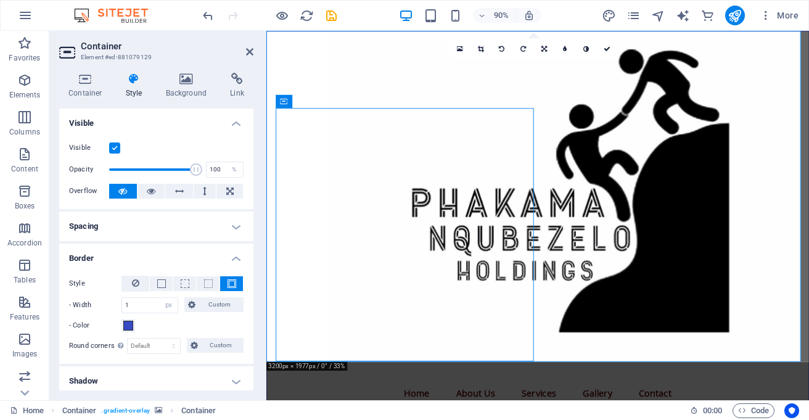
click at [580, 266] on figure at bounding box center [568, 214] width 602 height 367
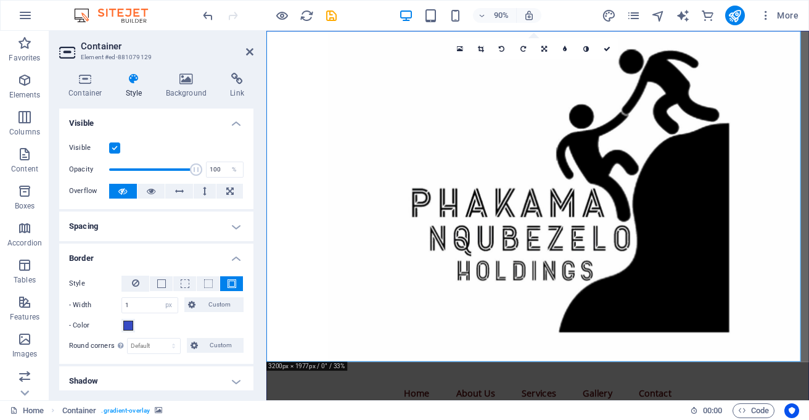
click at [596, 264] on figure at bounding box center [568, 214] width 602 height 367
click at [219, 188] on button at bounding box center [229, 191] width 27 height 15
click at [219, 189] on button at bounding box center [229, 191] width 27 height 15
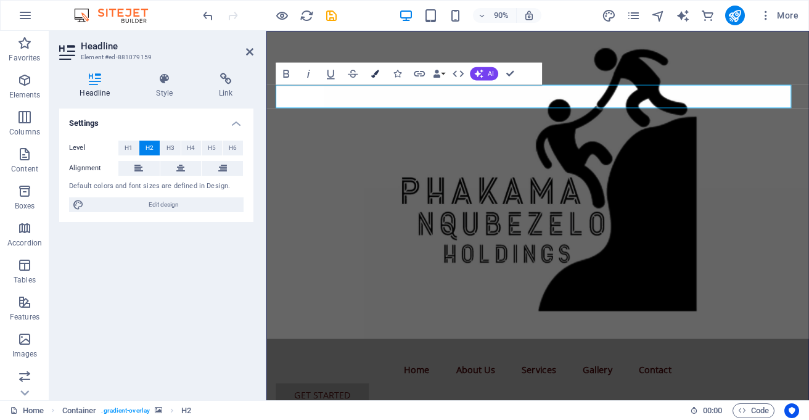
click at [373, 74] on icon "button" at bounding box center [375, 74] width 8 height 8
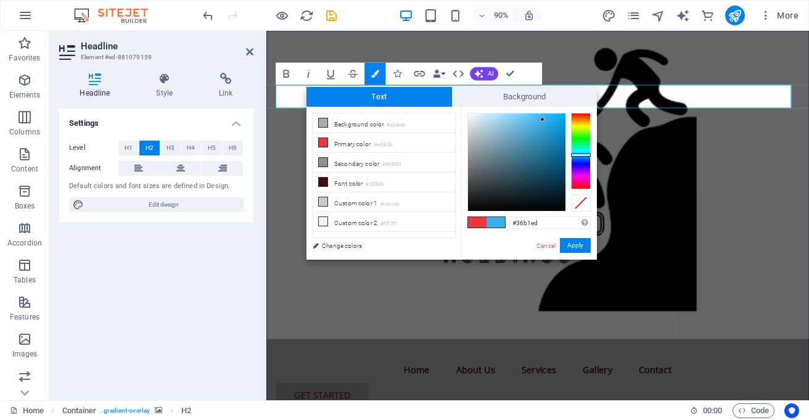
click at [575, 155] on div at bounding box center [581, 151] width 20 height 76
type input "#3660ed"
click at [579, 160] on div at bounding box center [581, 151] width 20 height 76
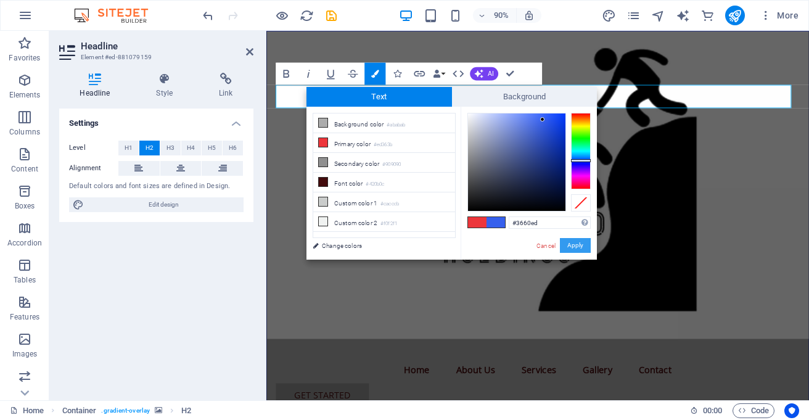
click at [570, 243] on button "Apply" at bounding box center [575, 245] width 31 height 15
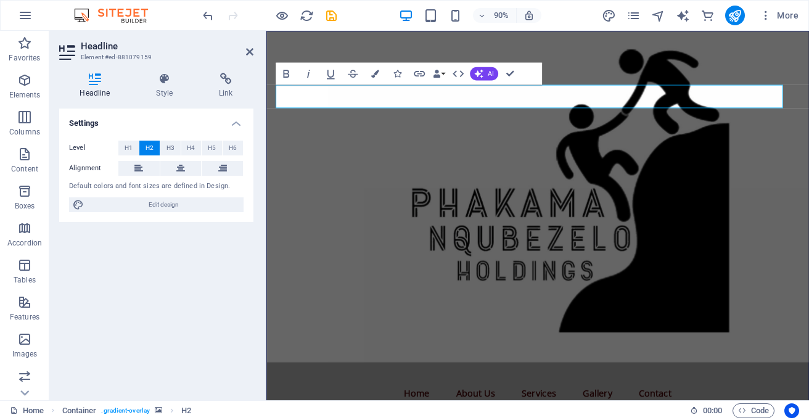
click at [569, 266] on figure at bounding box center [568, 214] width 602 height 367
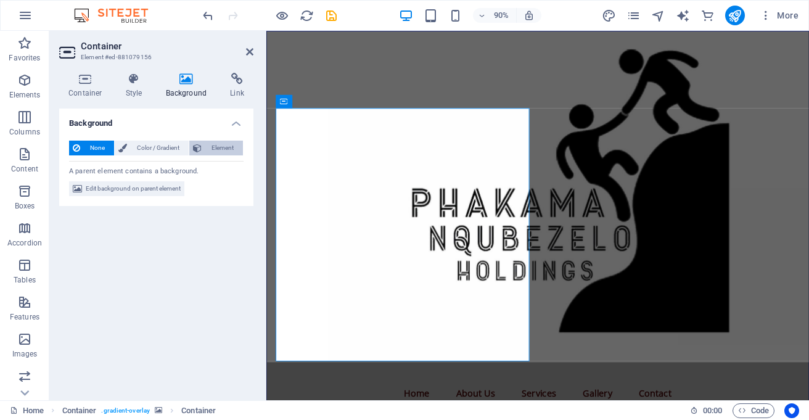
click at [228, 141] on span "Element" at bounding box center [222, 148] width 34 height 15
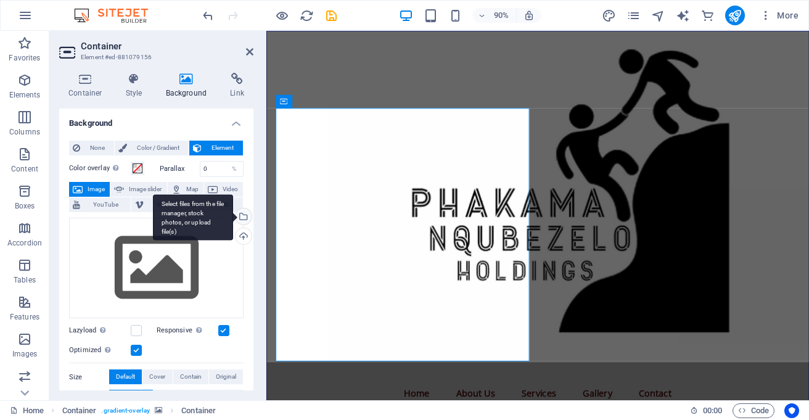
click at [245, 213] on div "Select files from the file manager, stock photos, or upload file(s)" at bounding box center [242, 217] width 18 height 18
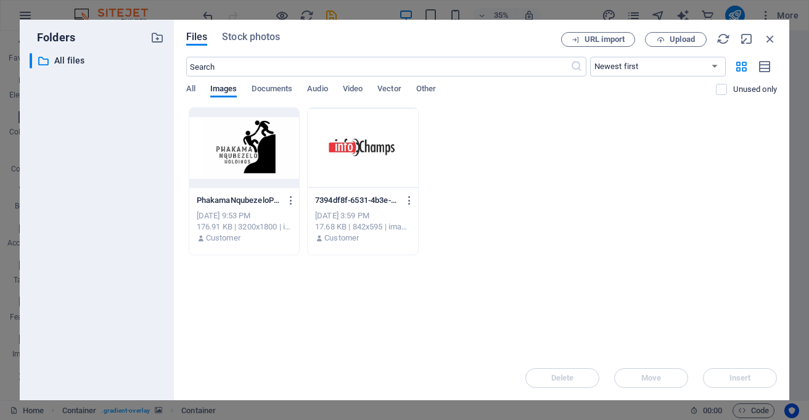
click at [264, 173] on div at bounding box center [244, 148] width 110 height 80
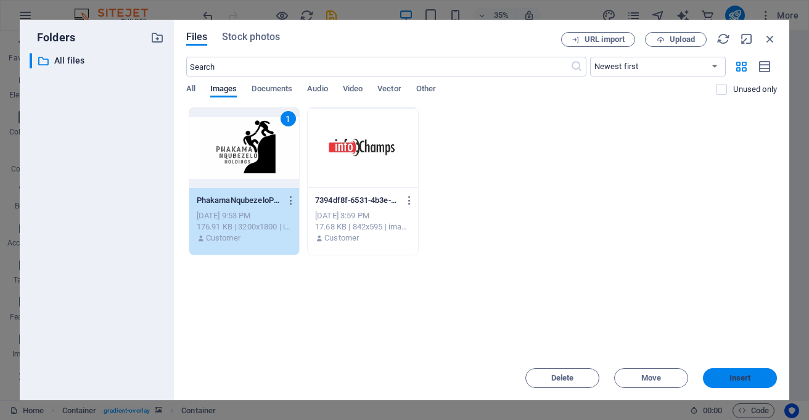
click at [730, 370] on button "Insert" at bounding box center [740, 378] width 74 height 20
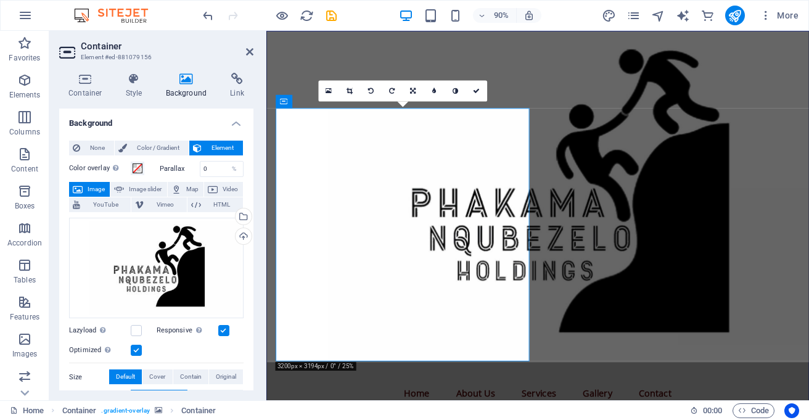
click at [698, 332] on figure at bounding box center [568, 214] width 602 height 367
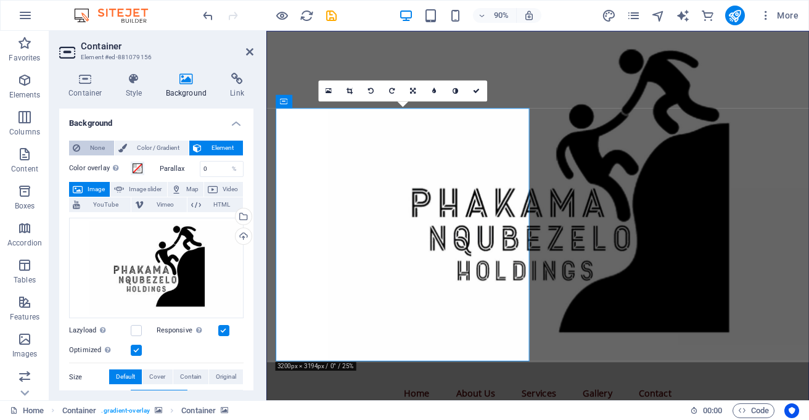
click at [78, 144] on icon at bounding box center [76, 148] width 7 height 15
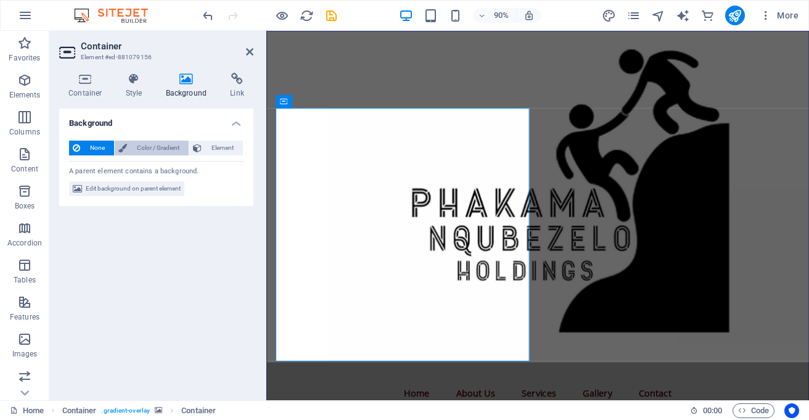
click at [139, 151] on span "Color / Gradient" at bounding box center [158, 148] width 54 height 15
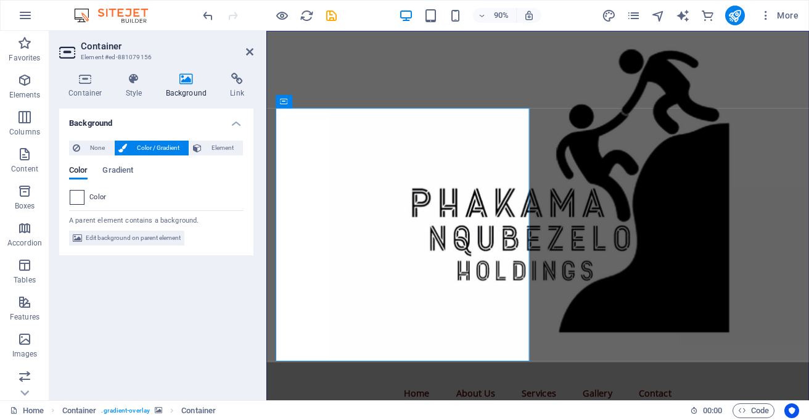
click at [81, 195] on span at bounding box center [77, 197] width 14 height 14
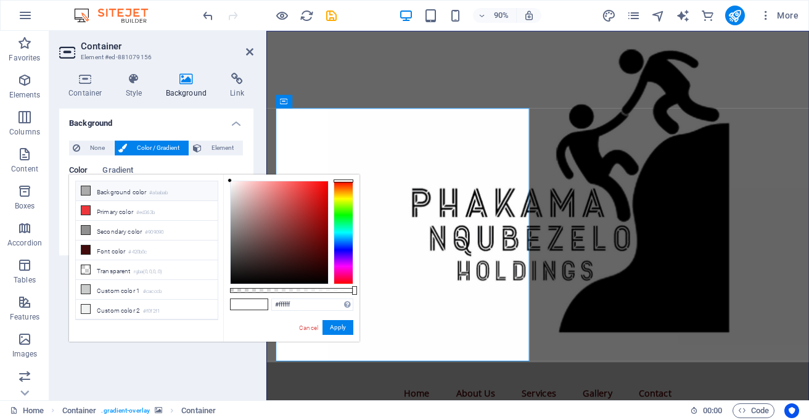
click at [120, 192] on li "Background color #ababab" at bounding box center [147, 191] width 142 height 20
type input "#ababab"
click at [330, 325] on button "Apply" at bounding box center [337, 327] width 31 height 15
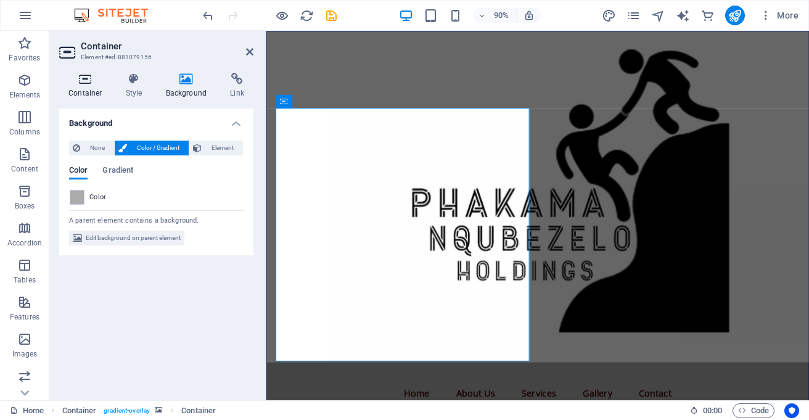
click at [82, 96] on h4 "Container" at bounding box center [87, 86] width 57 height 26
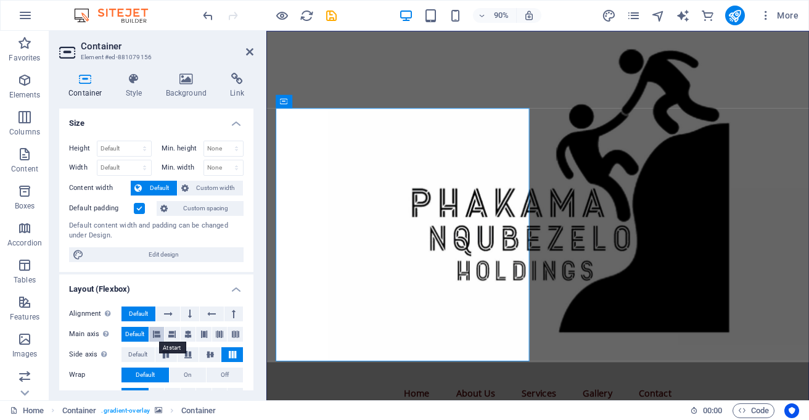
click at [159, 332] on icon at bounding box center [156, 334] width 7 height 15
click at [176, 330] on button at bounding box center [172, 334] width 15 height 15
click at [156, 337] on icon at bounding box center [156, 334] width 7 height 15
click at [295, 179] on span "Text" at bounding box center [298, 181] width 12 height 7
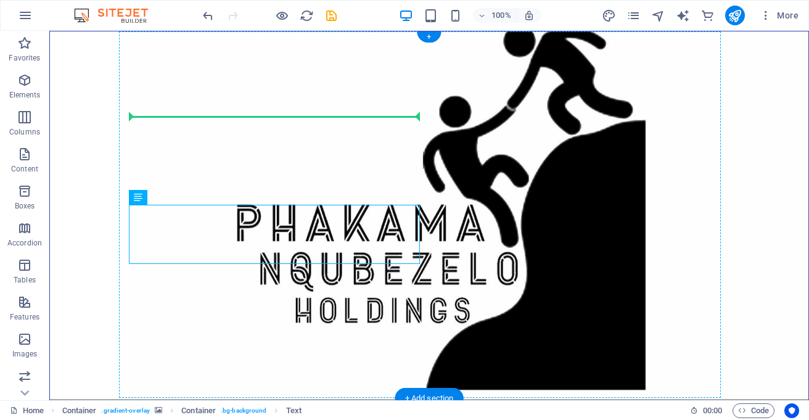
drag, startPoint x: 344, startPoint y: 210, endPoint x: 270, endPoint y: 191, distance: 76.4
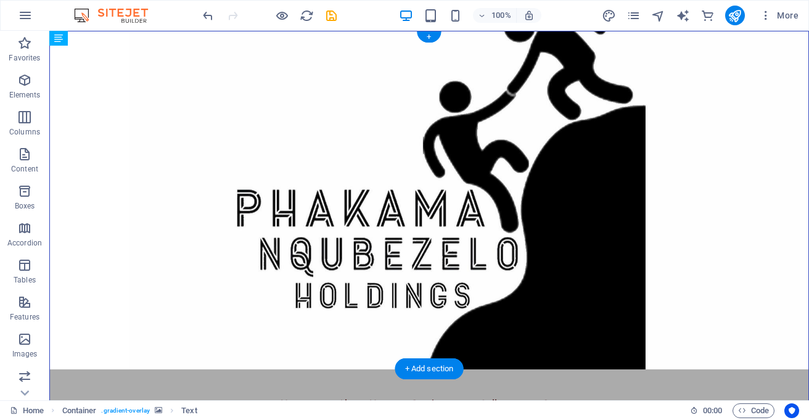
drag, startPoint x: 710, startPoint y: 144, endPoint x: 374, endPoint y: 169, distance: 337.5
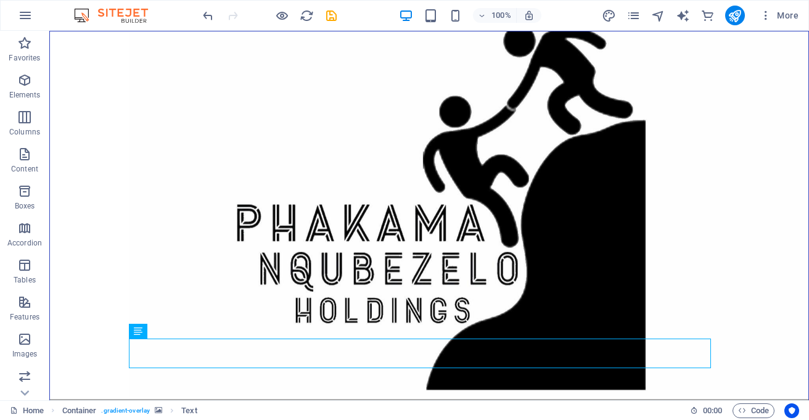
click at [205, 23] on div at bounding box center [269, 16] width 138 height 20
click at [205, 19] on icon "undo" at bounding box center [208, 16] width 14 height 14
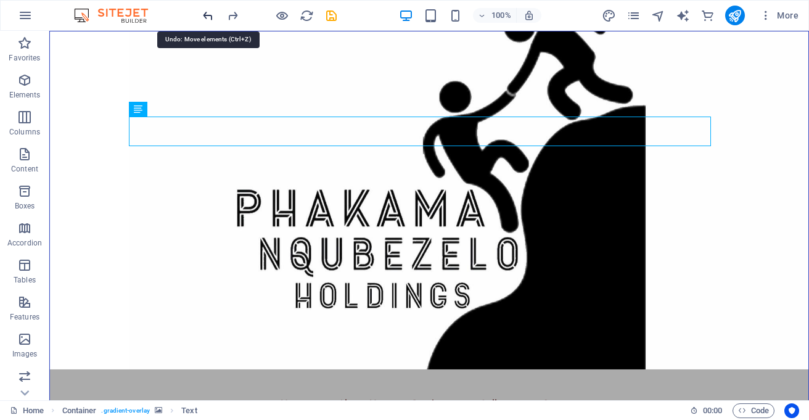
click at [205, 17] on icon "undo" at bounding box center [208, 16] width 14 height 14
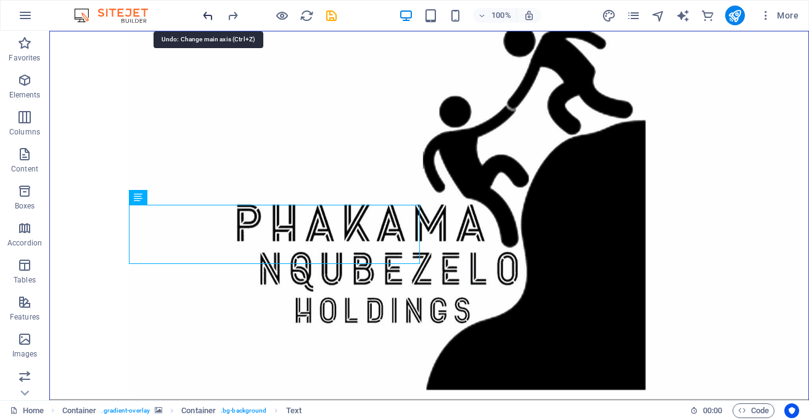
click at [205, 17] on icon "undo" at bounding box center [208, 16] width 14 height 14
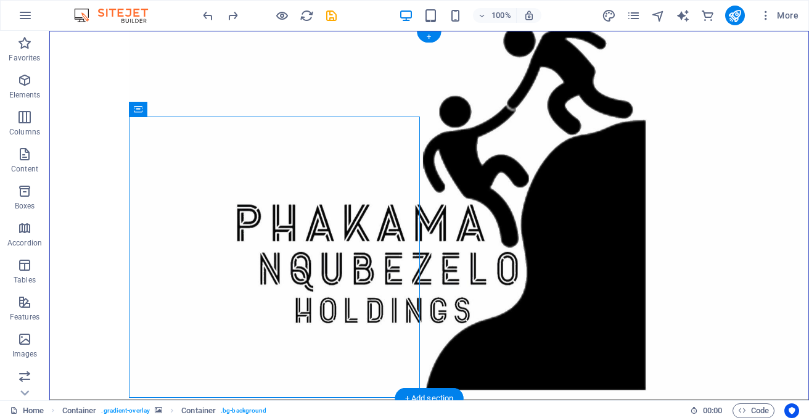
click at [566, 216] on figure at bounding box center [429, 214] width 758 height 367
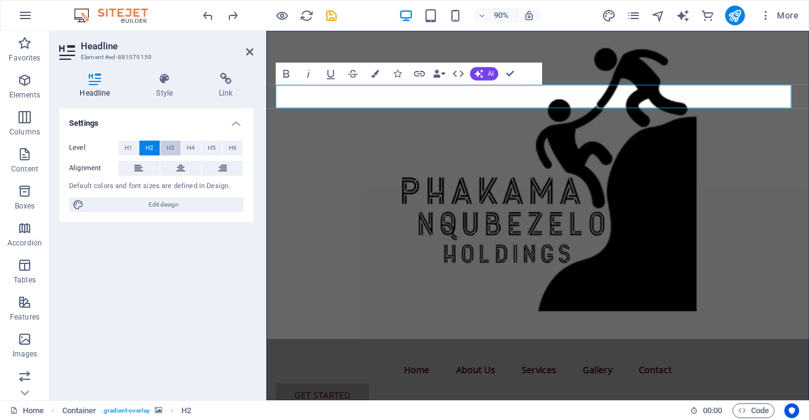
click at [173, 147] on span "H3" at bounding box center [170, 148] width 8 height 15
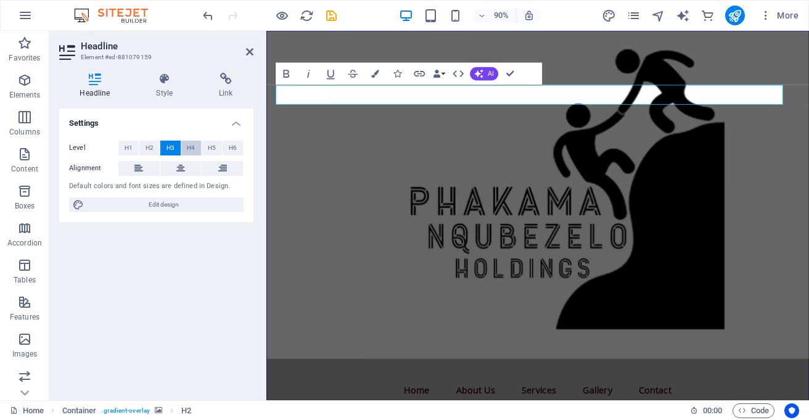
click at [193, 145] on span "H4" at bounding box center [191, 148] width 8 height 15
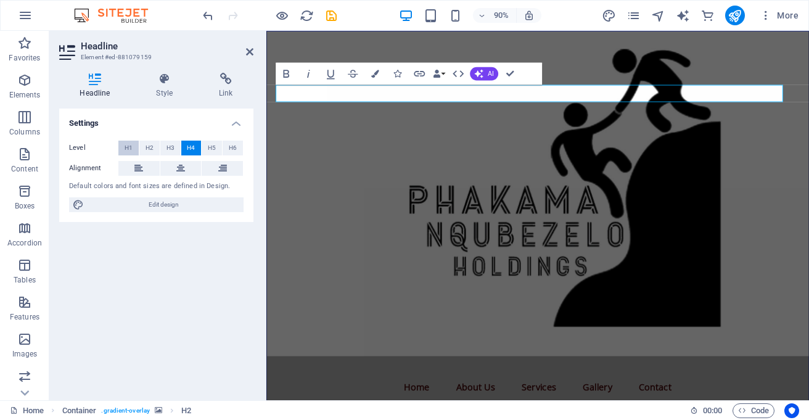
click at [129, 150] on span "H1" at bounding box center [129, 148] width 8 height 15
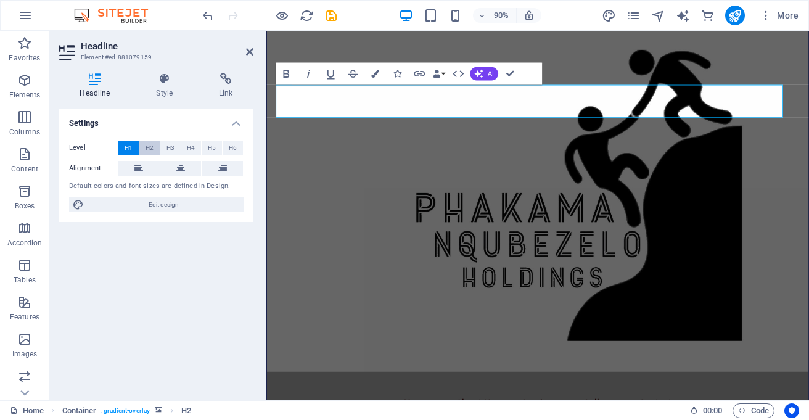
click at [145, 151] on span "H2" at bounding box center [149, 148] width 8 height 15
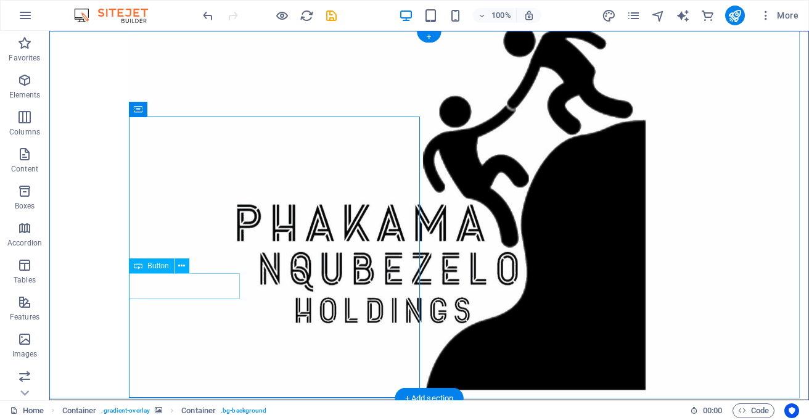
click at [181, 267] on icon at bounding box center [181, 266] width 7 height 13
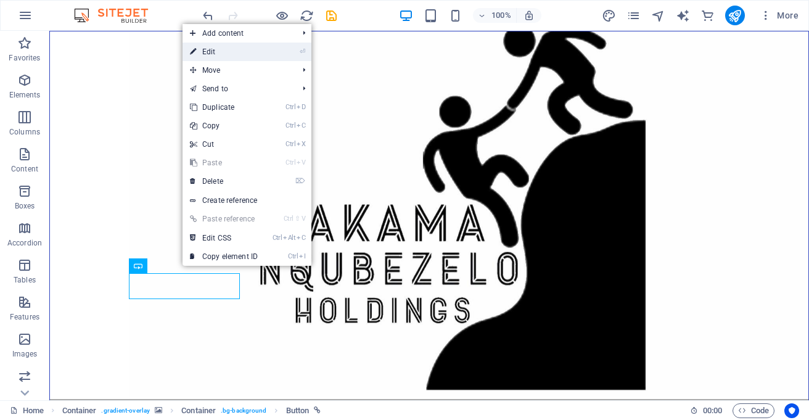
click at [206, 51] on link "⏎ Edit" at bounding box center [223, 52] width 83 height 18
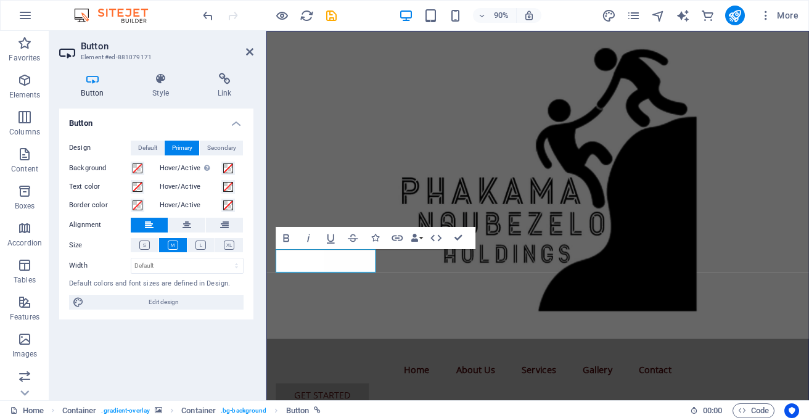
click at [89, 93] on h4 "Button" at bounding box center [95, 86] width 72 height 26
click at [174, 86] on h4 "Style" at bounding box center [163, 86] width 65 height 26
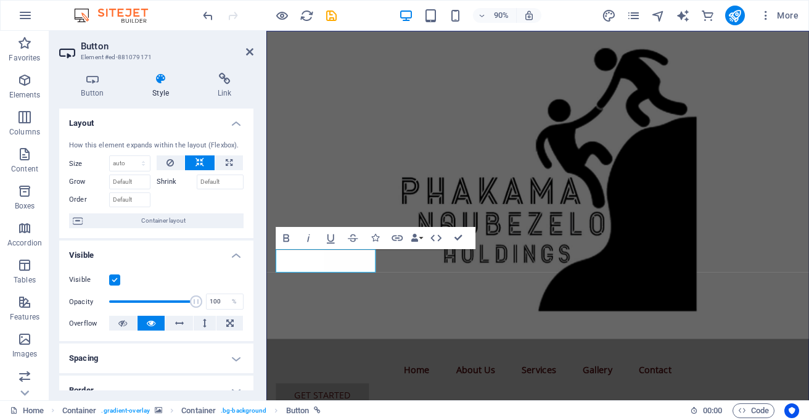
click at [174, 86] on h4 "Style" at bounding box center [163, 86] width 65 height 26
click at [232, 75] on icon at bounding box center [224, 79] width 58 height 12
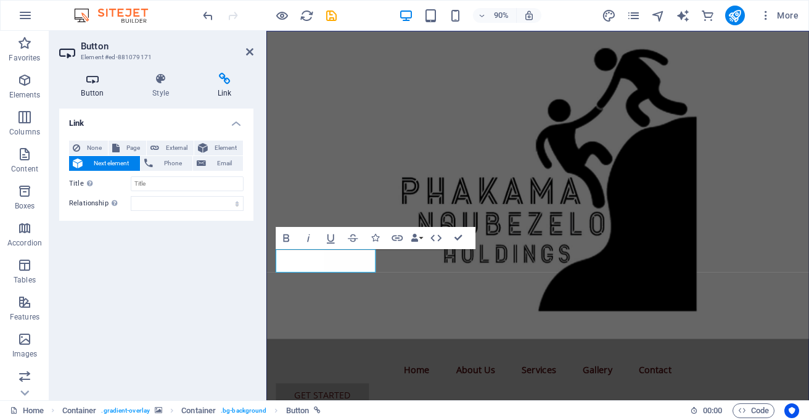
click at [88, 83] on icon at bounding box center [92, 79] width 67 height 12
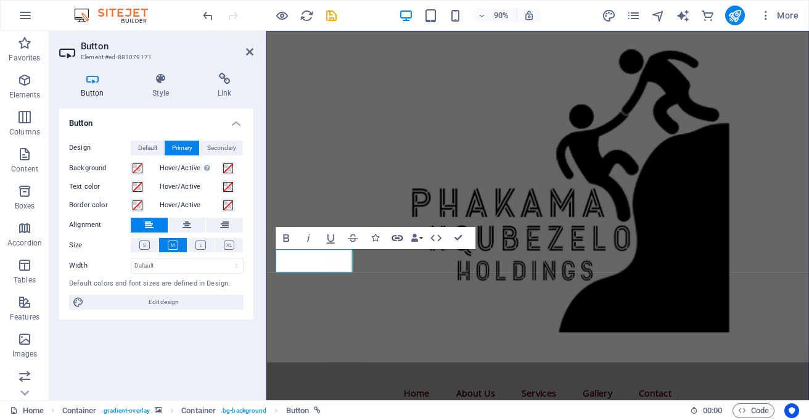
click at [393, 235] on icon "button" at bounding box center [398, 238] width 14 height 14
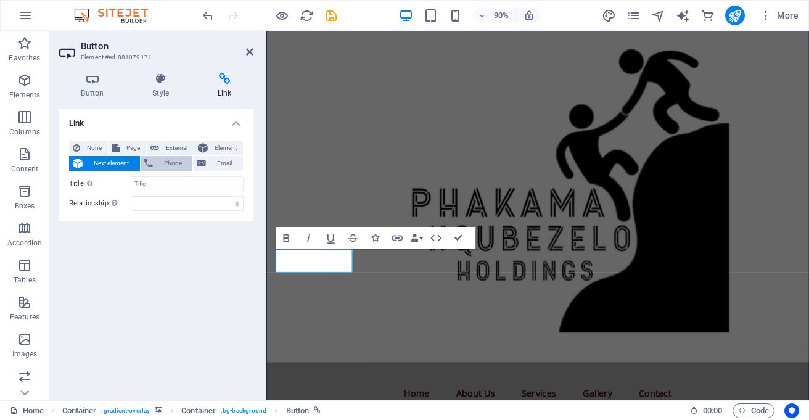
click at [170, 159] on span "Phone" at bounding box center [173, 163] width 33 height 15
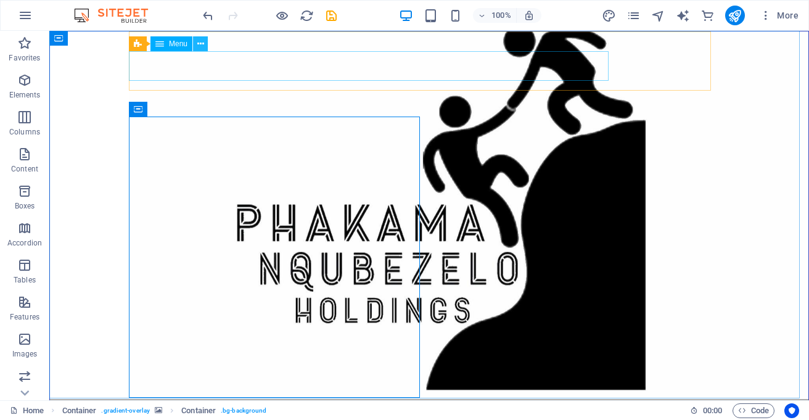
click at [198, 47] on icon at bounding box center [200, 44] width 7 height 13
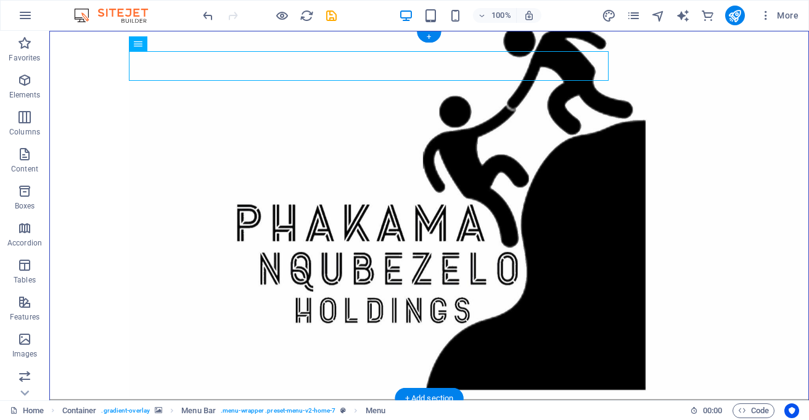
click at [433, 176] on figure at bounding box center [429, 214] width 758 height 367
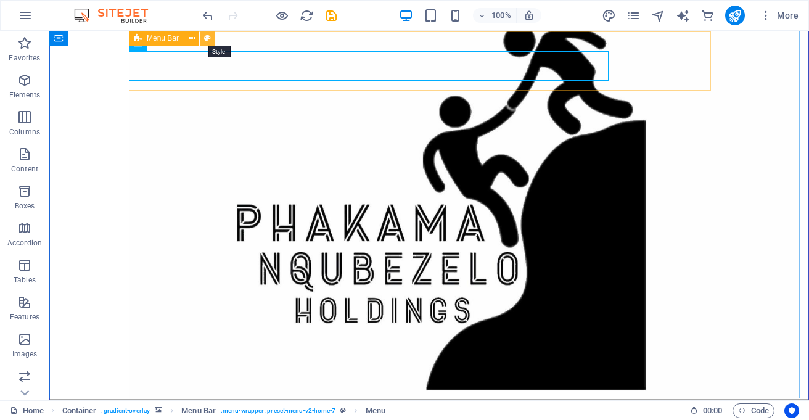
click at [203, 42] on button at bounding box center [207, 38] width 15 height 15
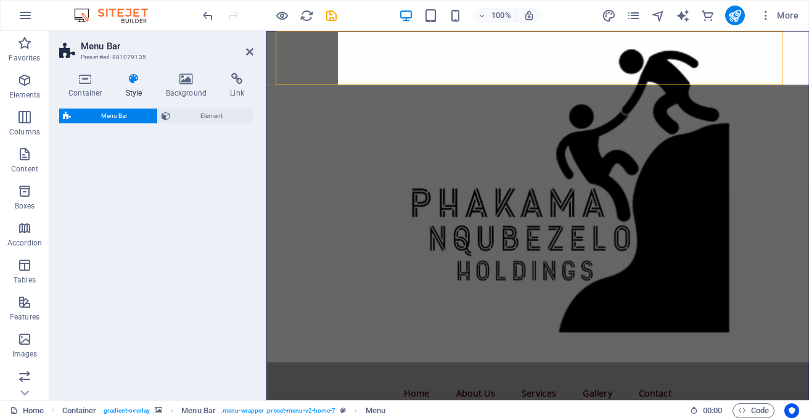
select select "rem"
select select "preset-menu-v2-home-7"
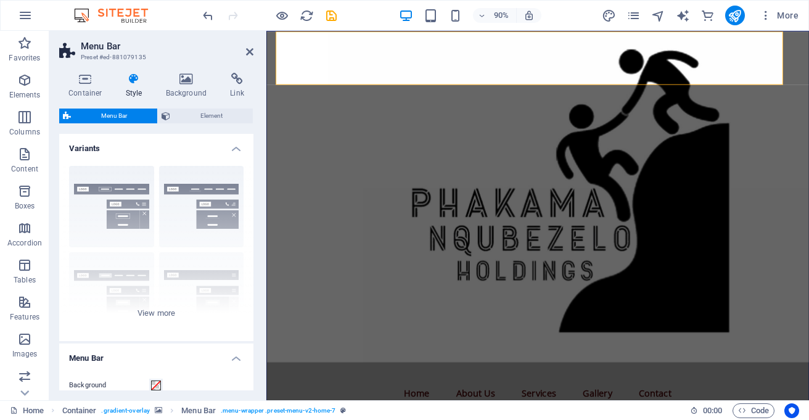
click at [259, 386] on div "Container Style Background Link Size Height Default px rem % vh vw Min. height …" at bounding box center [156, 231] width 214 height 337
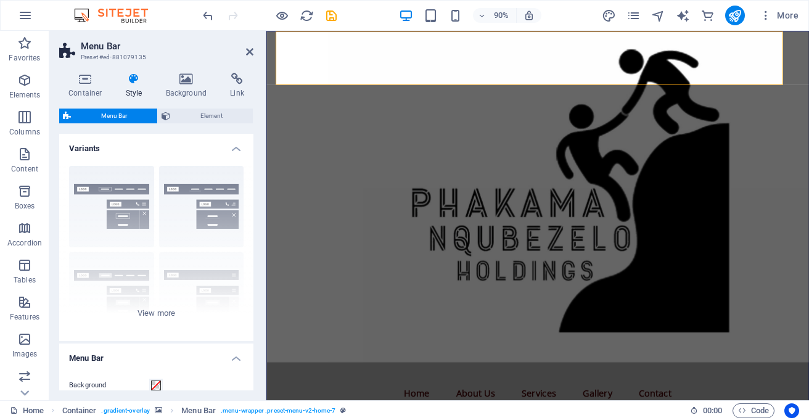
click at [259, 386] on div "Container Style Background Link Size Height Default px rem % vh vw Min. height …" at bounding box center [156, 231] width 214 height 337
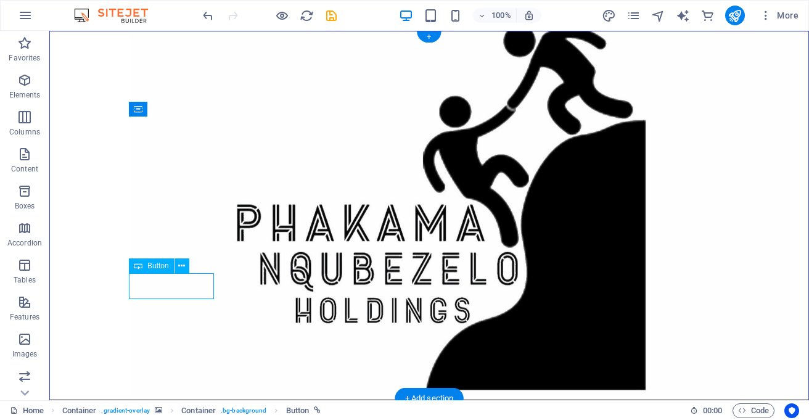
click at [422, 393] on div "+ Add section" at bounding box center [429, 398] width 68 height 21
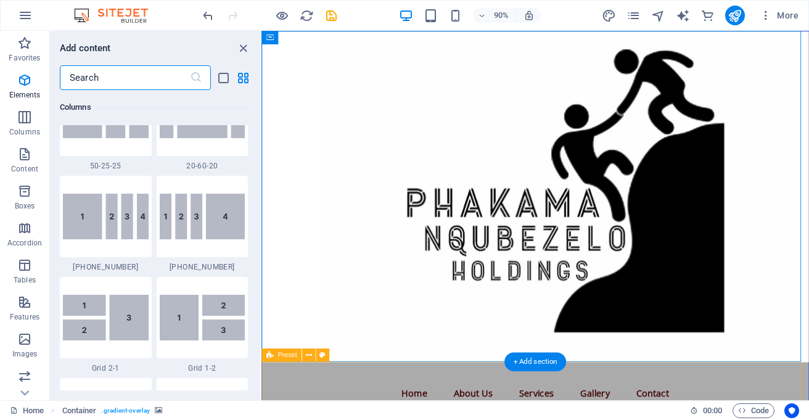
scroll to position [2157, 0]
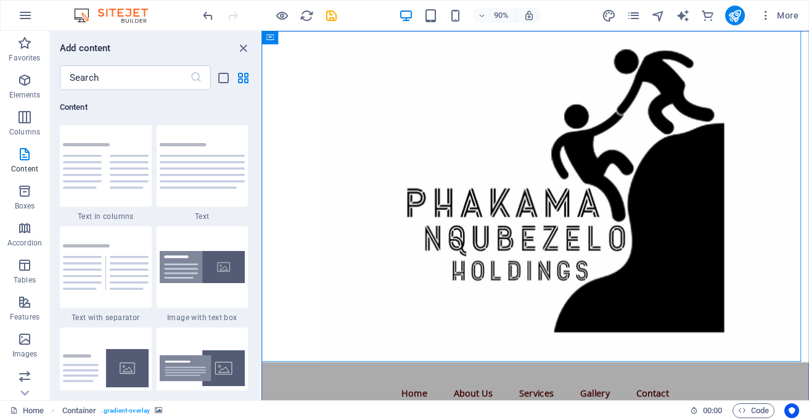
drag, startPoint x: 257, startPoint y: 146, endPoint x: 260, endPoint y: 182, distance: 35.8
click at [260, 182] on div "Favorites 1 Star Headline 1 Star Container Elements 1 Star Headline 1 Star Text…" at bounding box center [155, 240] width 210 height 300
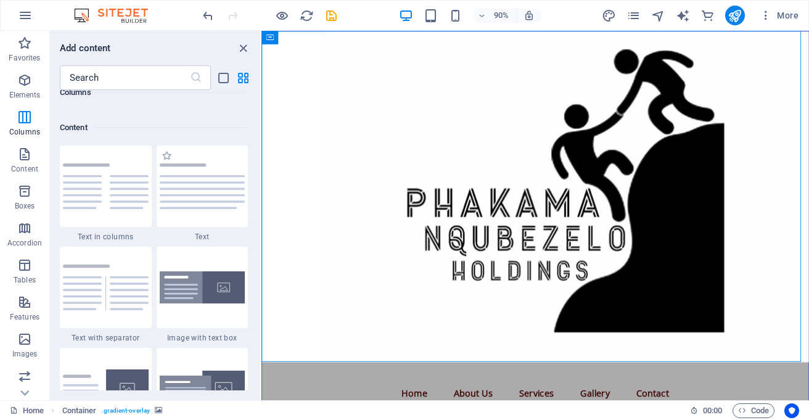
scroll to position [2187, 0]
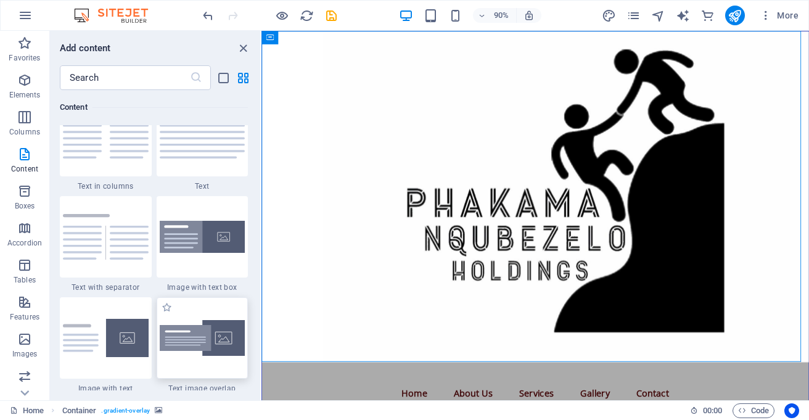
click at [171, 345] on img at bounding box center [203, 338] width 86 height 36
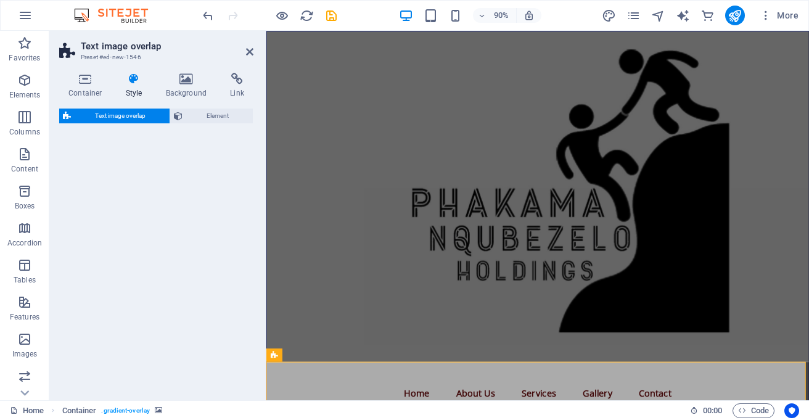
select select "rem"
select select "px"
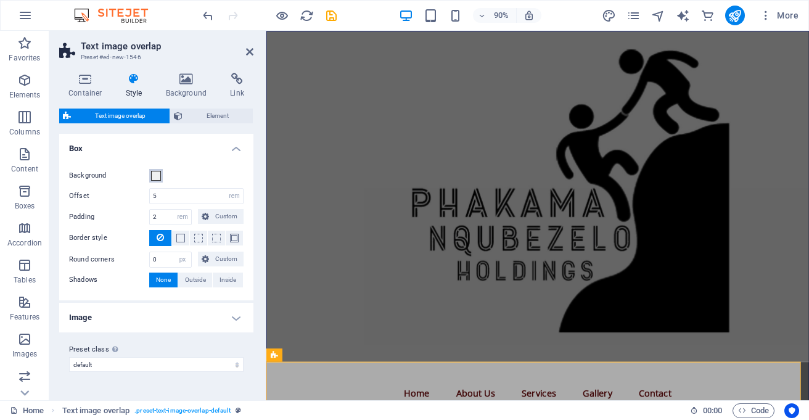
click at [157, 172] on span at bounding box center [156, 176] width 10 height 10
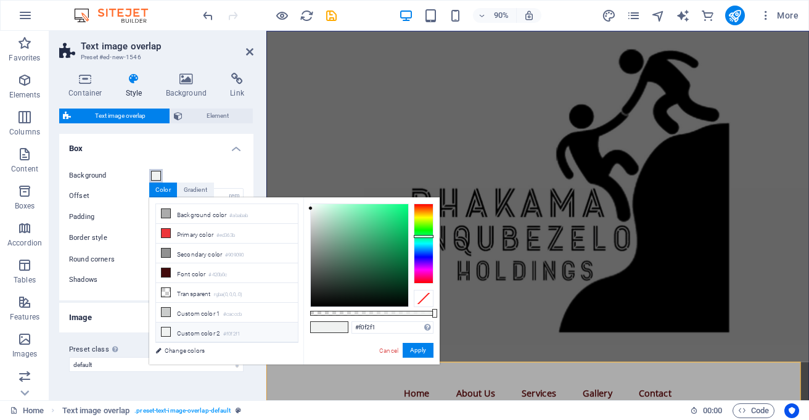
type input "#f0f0f2"
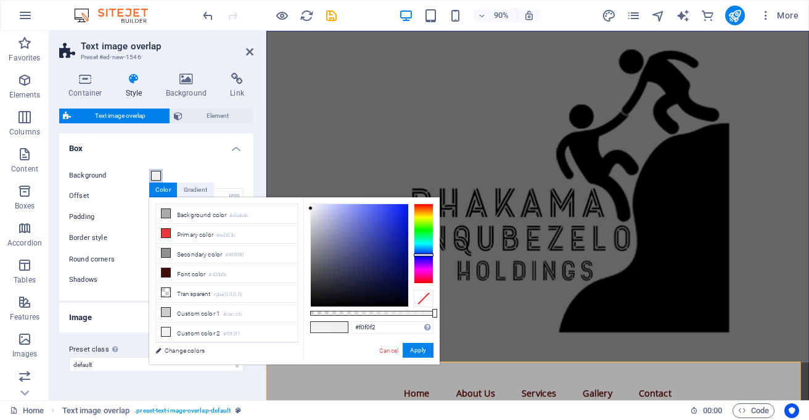
click at [422, 255] on div at bounding box center [424, 243] width 20 height 80
click at [328, 321] on div at bounding box center [329, 327] width 38 height 12
click at [414, 348] on button "Apply" at bounding box center [418, 350] width 31 height 15
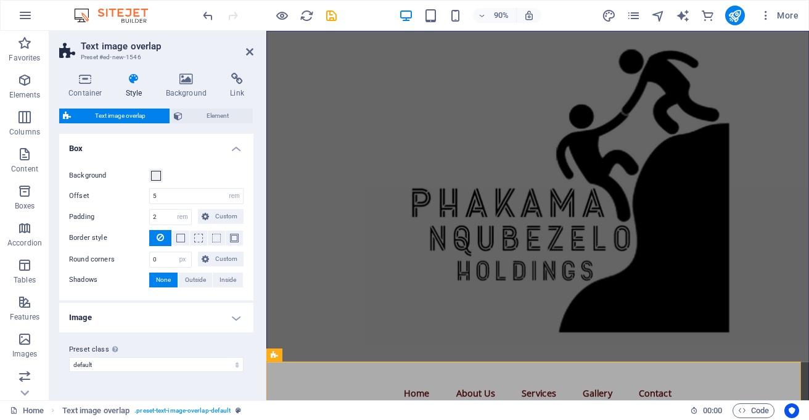
click at [186, 85] on h4 "Background" at bounding box center [189, 86] width 65 height 26
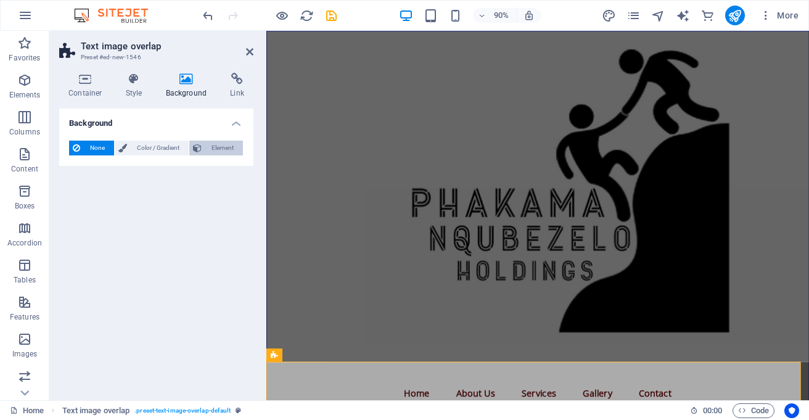
click at [210, 152] on span "Element" at bounding box center [222, 148] width 34 height 15
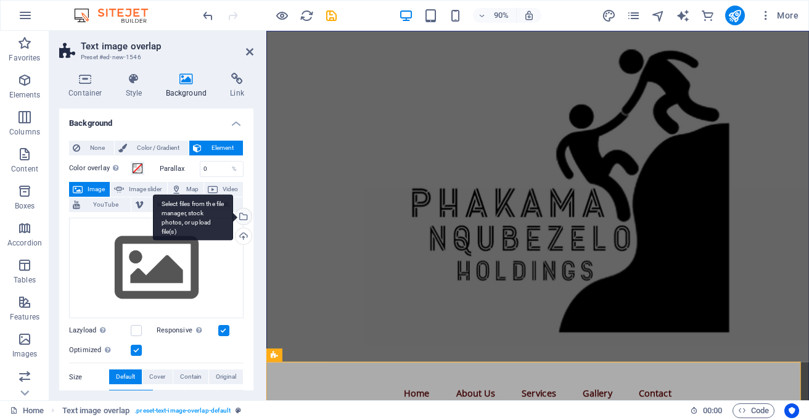
click at [240, 221] on div "Select files from the file manager, stock photos, or upload file(s)" at bounding box center [242, 217] width 18 height 18
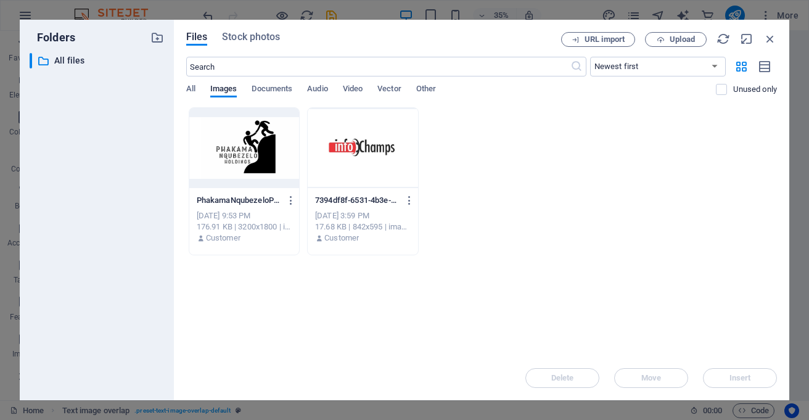
click at [264, 141] on div at bounding box center [244, 148] width 110 height 80
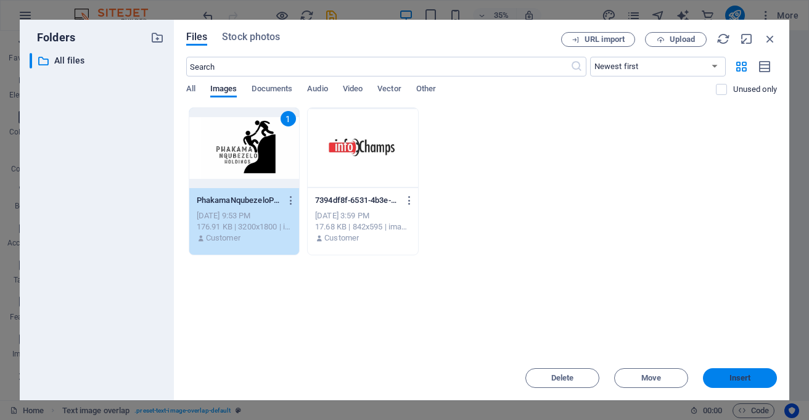
click at [746, 371] on button "Insert" at bounding box center [740, 378] width 74 height 20
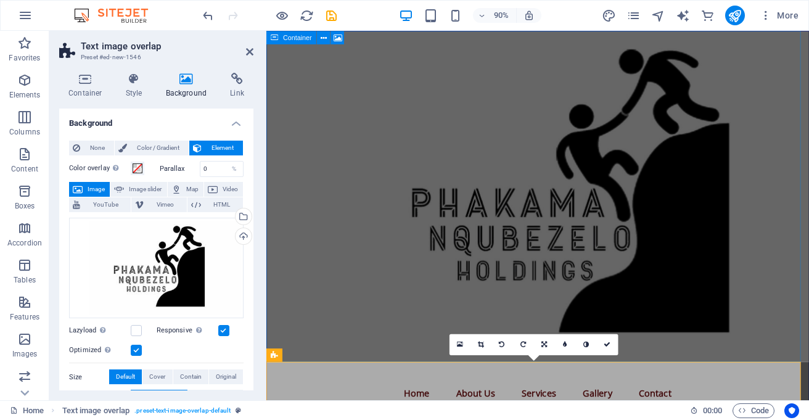
click at [808, 298] on figure at bounding box center [568, 214] width 602 height 367
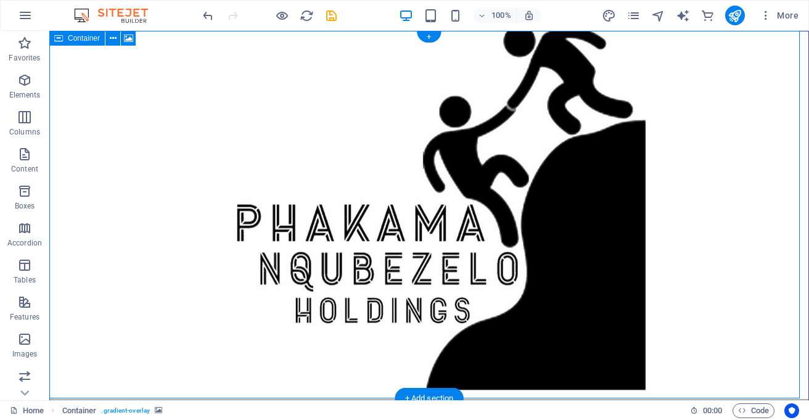
scroll to position [1, 0]
click at [501, 267] on figure at bounding box center [429, 214] width 758 height 367
click at [428, 259] on figure at bounding box center [429, 214] width 758 height 367
click at [419, 393] on div "+ Add section" at bounding box center [429, 398] width 68 height 21
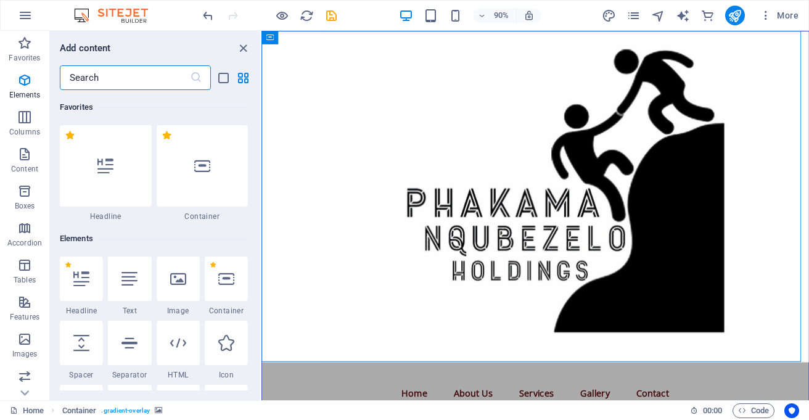
scroll to position [2157, 0]
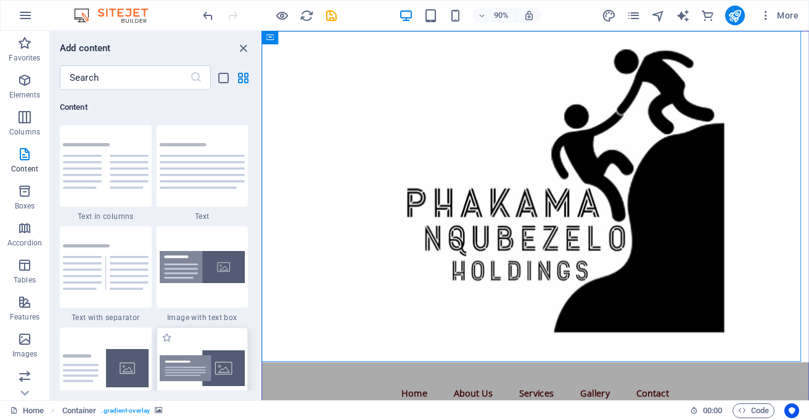
click at [179, 367] on img at bounding box center [203, 368] width 86 height 36
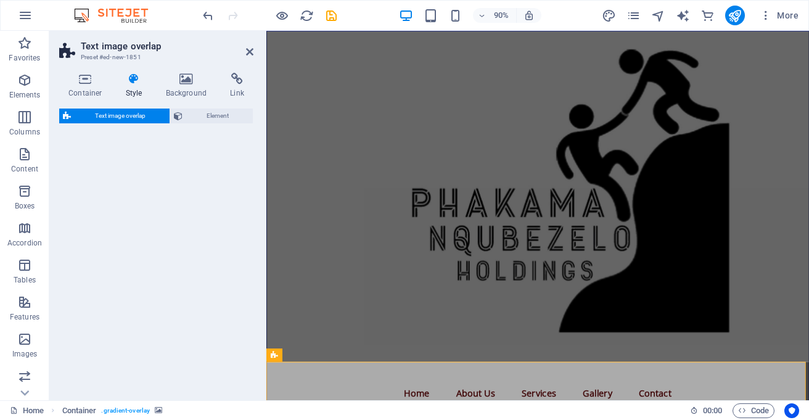
click at [187, 366] on div "Text image overlap Element" at bounding box center [156, 249] width 194 height 282
select select "rem"
select select "px"
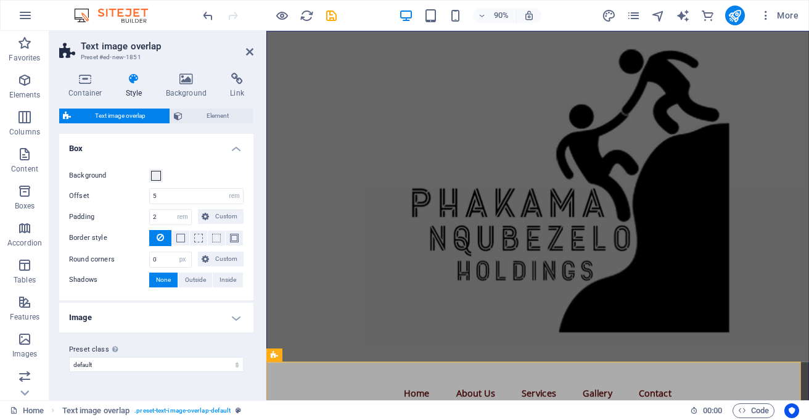
click at [239, 312] on h4 "Image" at bounding box center [156, 318] width 194 height 30
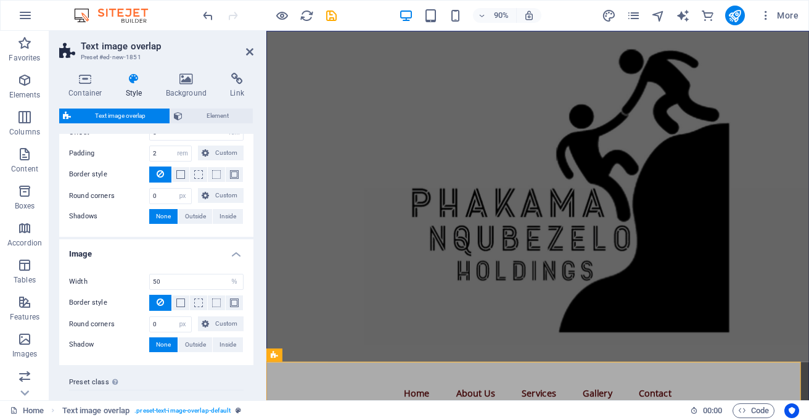
scroll to position [65, 0]
click at [250, 48] on icon at bounding box center [249, 52] width 7 height 10
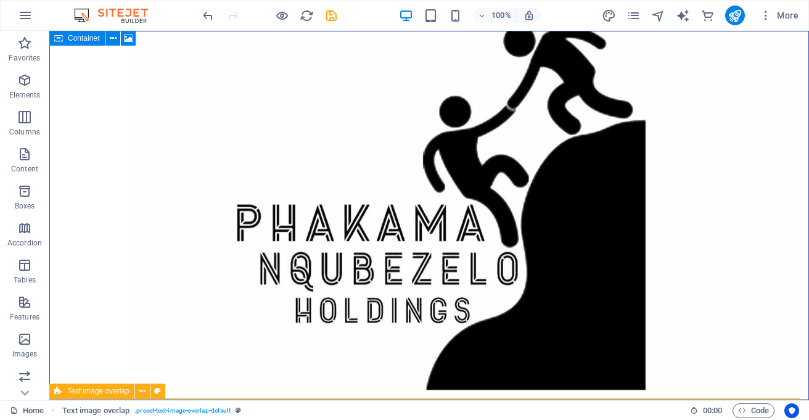
click at [54, 390] on icon at bounding box center [58, 390] width 8 height 15
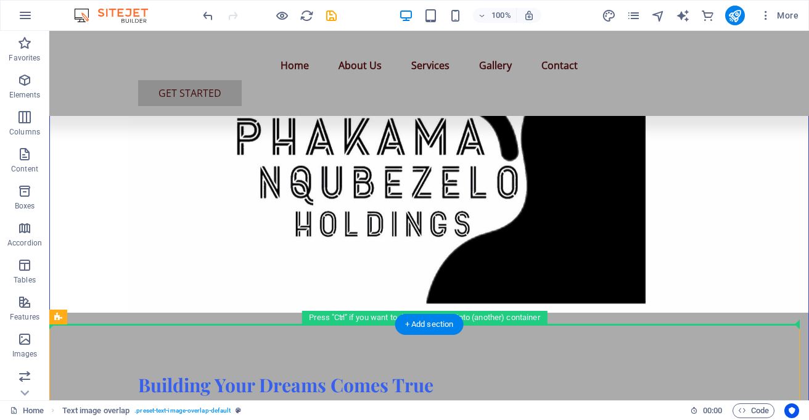
drag, startPoint x: 105, startPoint y: 418, endPoint x: 66, endPoint y: 383, distance: 52.4
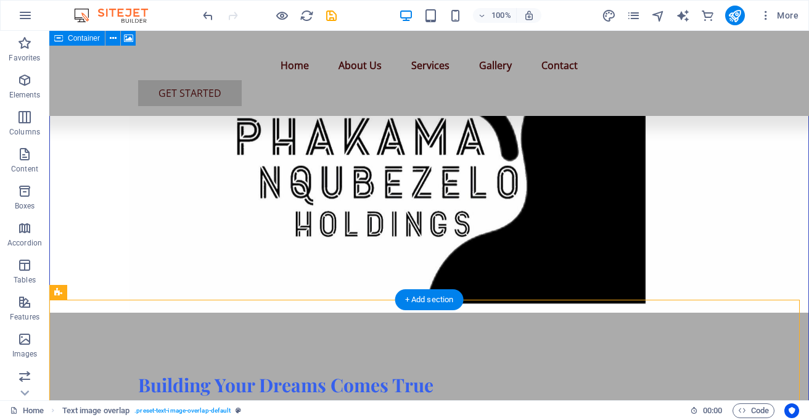
scroll to position [99, 0]
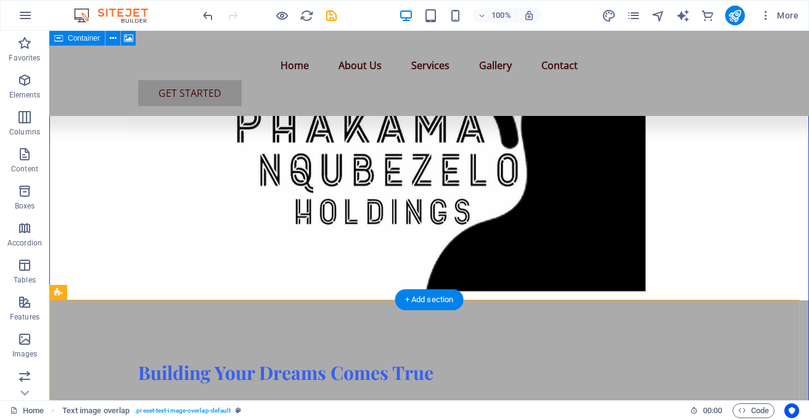
drag, startPoint x: 105, startPoint y: 319, endPoint x: 70, endPoint y: 333, distance: 37.9
drag, startPoint x: 104, startPoint y: 325, endPoint x: 56, endPoint y: 305, distance: 51.6
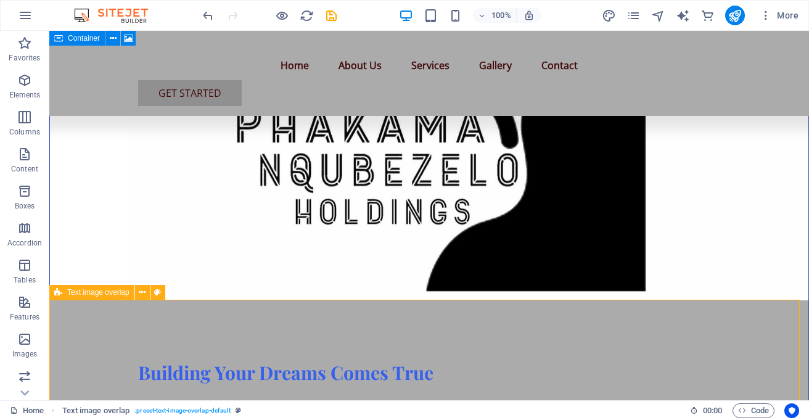
click at [54, 291] on div "Text image overlap" at bounding box center [91, 292] width 85 height 15
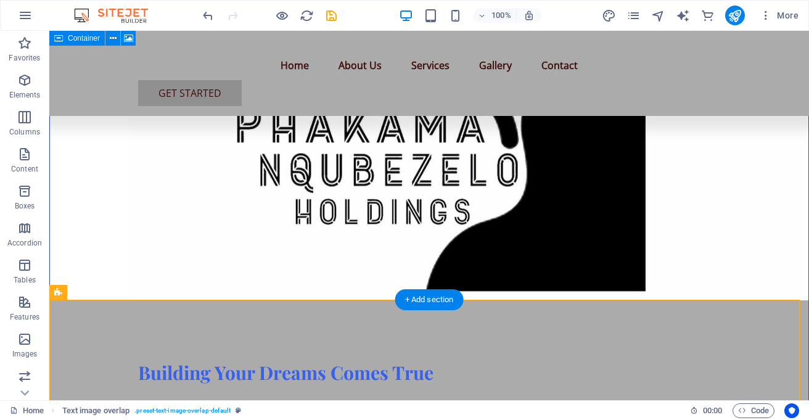
drag, startPoint x: 103, startPoint y: 322, endPoint x: 80, endPoint y: 300, distance: 31.8
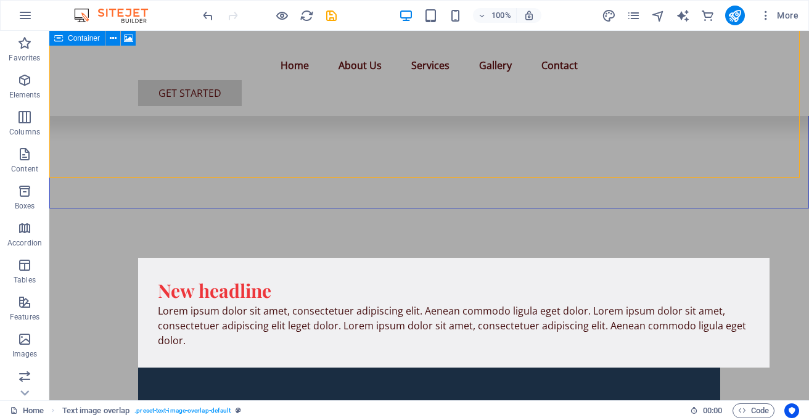
scroll to position [530, 0]
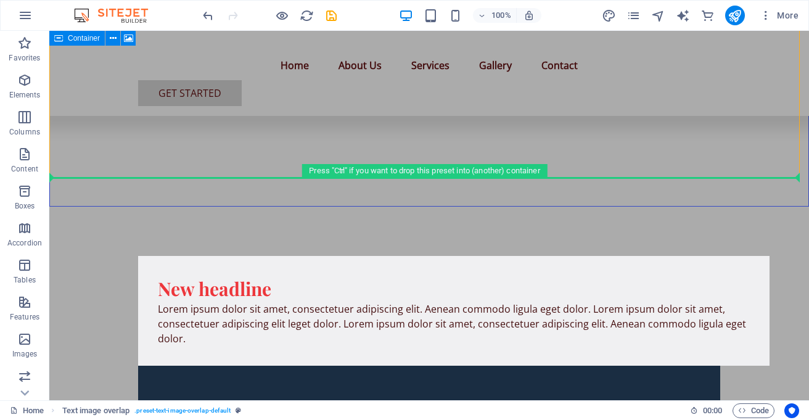
drag, startPoint x: 106, startPoint y: 321, endPoint x: 62, endPoint y: 298, distance: 50.2
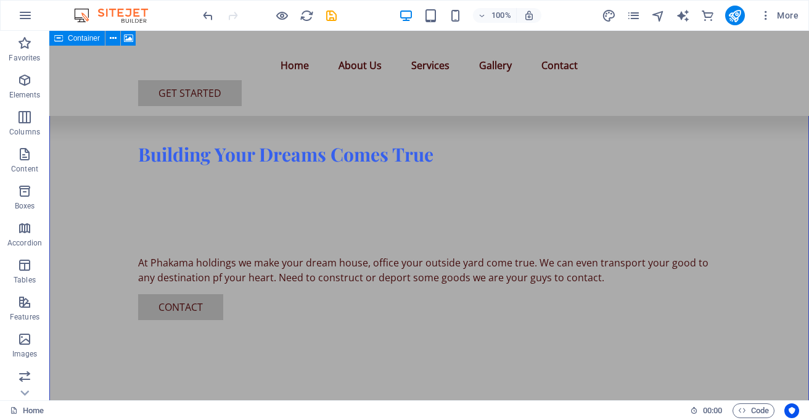
scroll to position [333, 0]
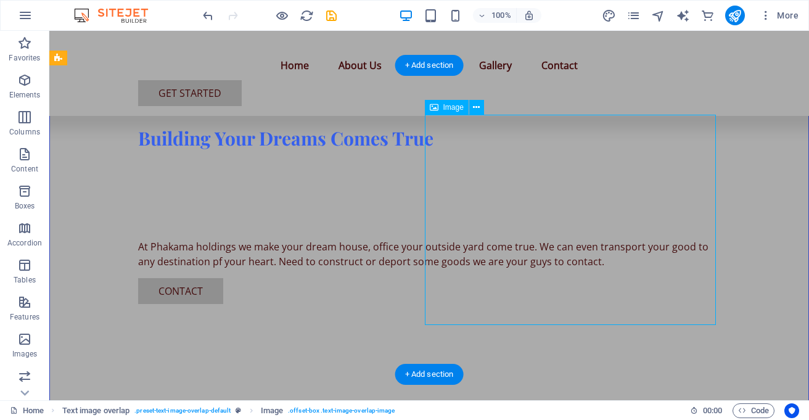
select select "%"
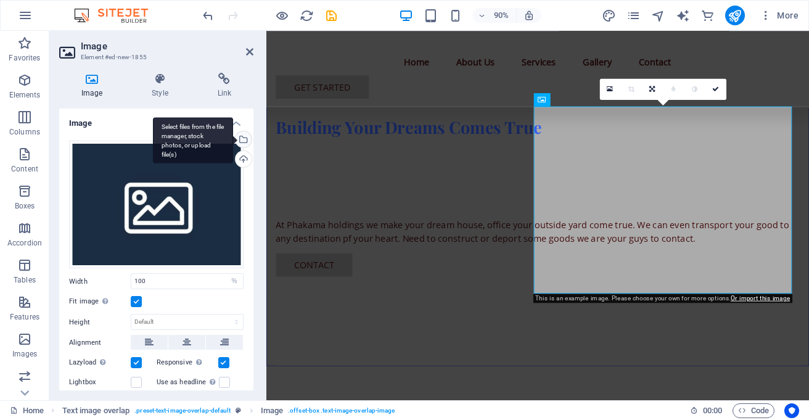
click at [242, 133] on div "Select files from the file manager, stock photos, or upload file(s)" at bounding box center [242, 140] width 18 height 18
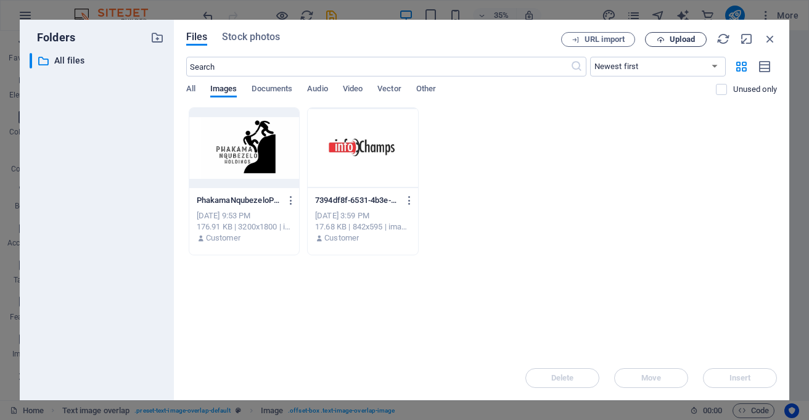
click at [669, 33] on button "Upload" at bounding box center [676, 39] width 62 height 15
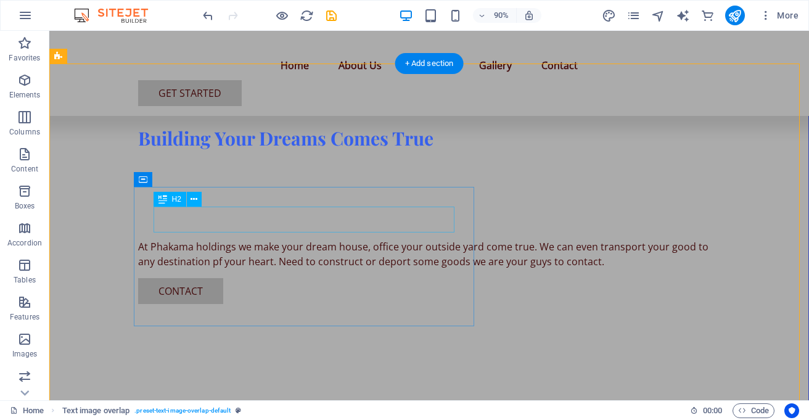
scroll to position [335, 0]
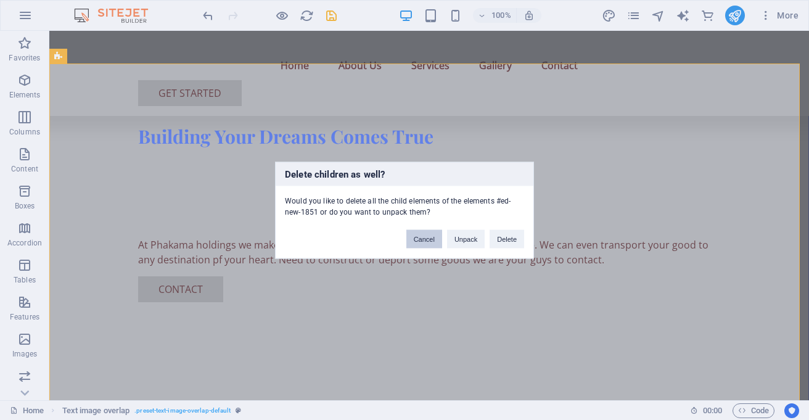
click at [424, 237] on button "Cancel" at bounding box center [424, 238] width 36 height 18
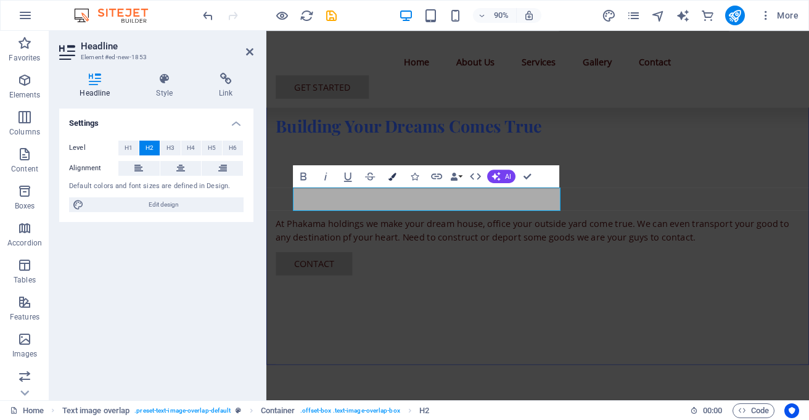
click at [395, 175] on icon "button" at bounding box center [392, 176] width 8 height 8
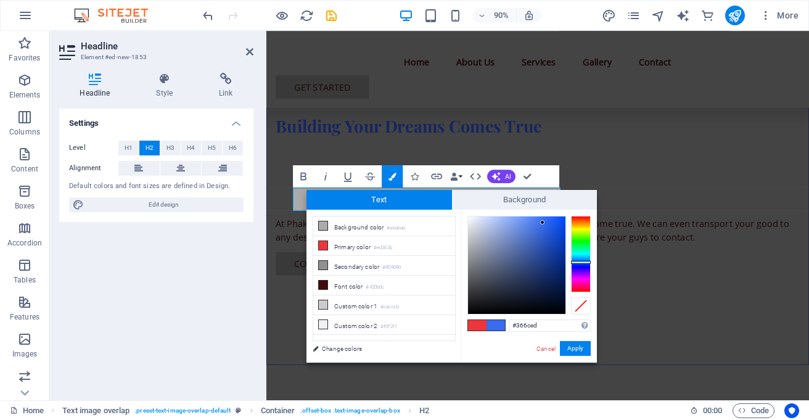
click at [575, 262] on div at bounding box center [581, 254] width 20 height 76
click at [541, 233] on div at bounding box center [516, 264] width 97 height 97
click at [546, 231] on div at bounding box center [516, 264] width 97 height 97
click at [572, 345] on button "Apply" at bounding box center [575, 348] width 31 height 15
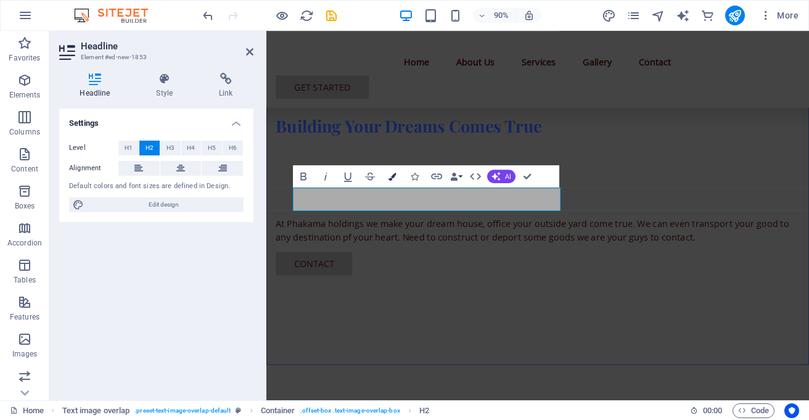
click at [392, 175] on icon "button" at bounding box center [392, 176] width 8 height 8
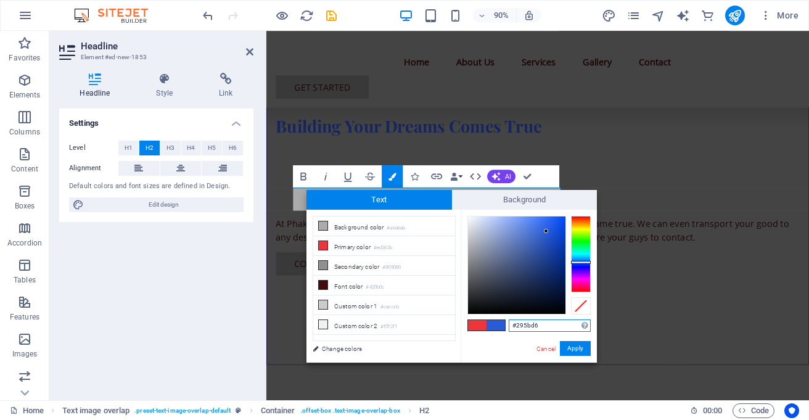
type input "#1753e5"
click at [555, 226] on div at bounding box center [516, 264] width 97 height 97
click at [576, 345] on button "Apply" at bounding box center [575, 348] width 31 height 15
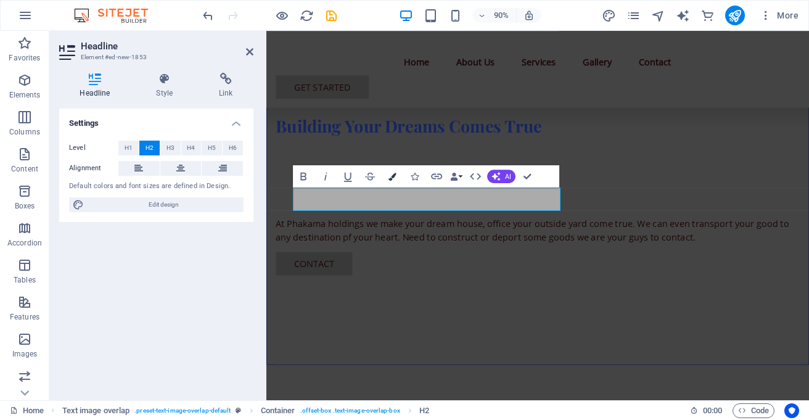
click at [393, 181] on button "Colors" at bounding box center [392, 176] width 21 height 22
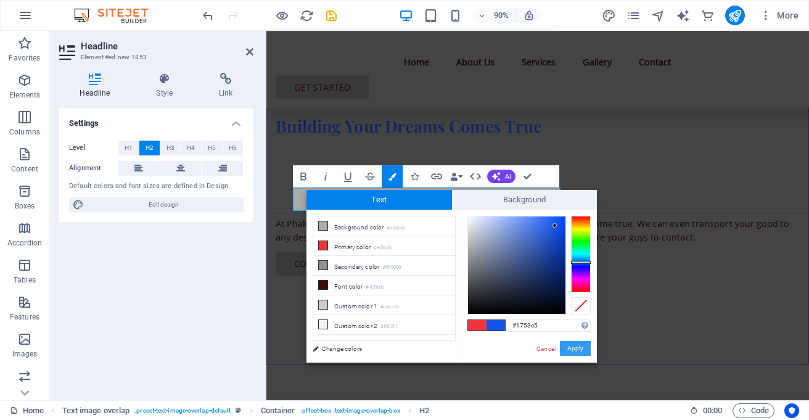
click at [573, 344] on button "Apply" at bounding box center [575, 348] width 31 height 15
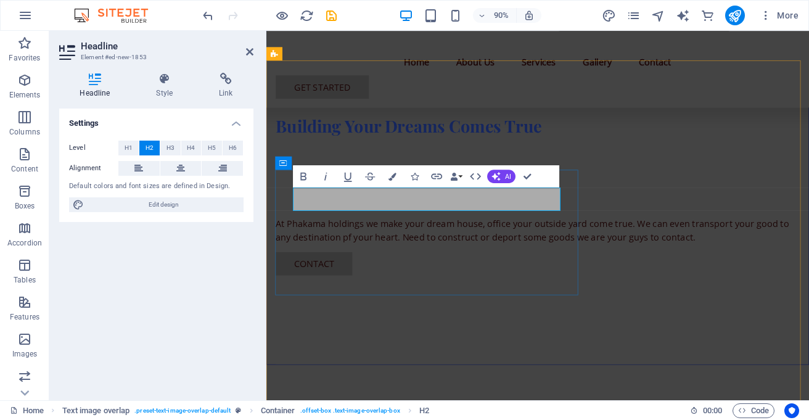
drag, startPoint x: 499, startPoint y: 219, endPoint x: 499, endPoint y: 253, distance: 33.9
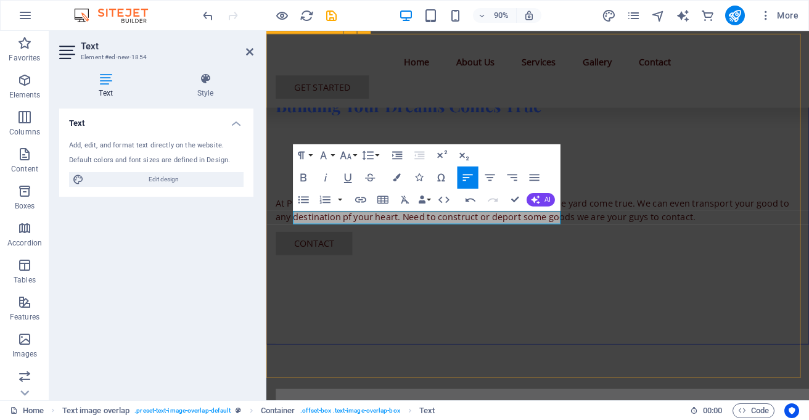
scroll to position [364, 0]
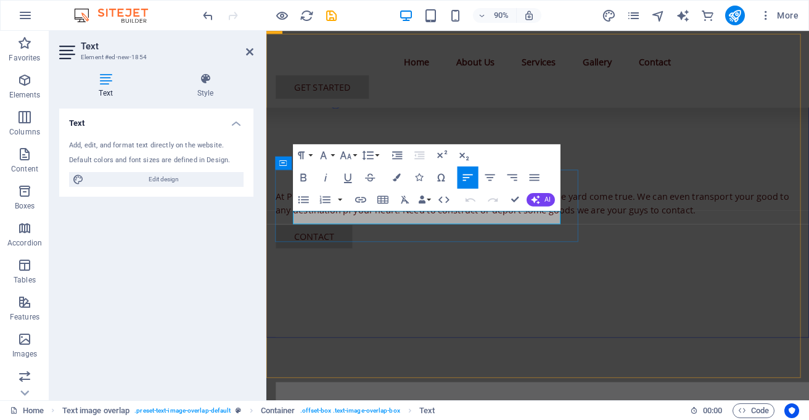
click at [311, 199] on button "Unordered List" at bounding box center [303, 199] width 21 height 22
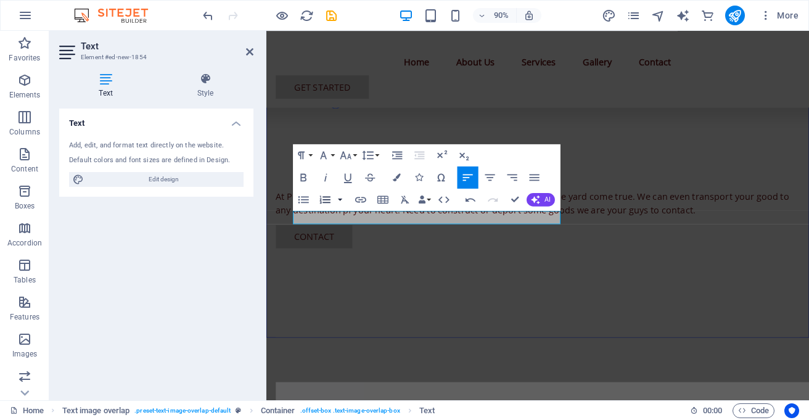
click at [340, 198] on button "button" at bounding box center [340, 199] width 9 height 22
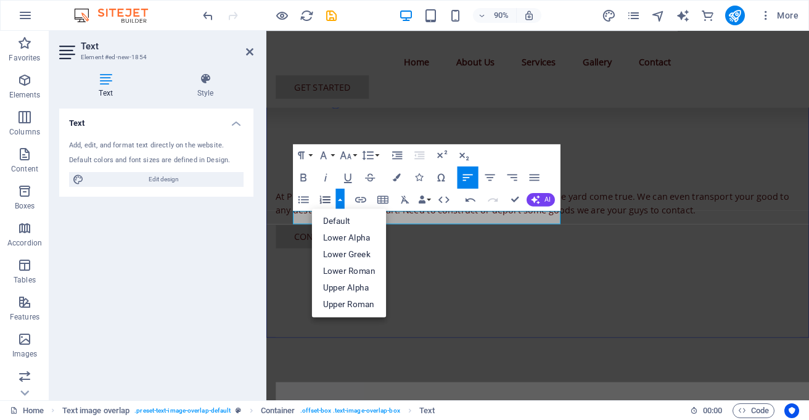
click at [340, 198] on button "button" at bounding box center [340, 199] width 9 height 22
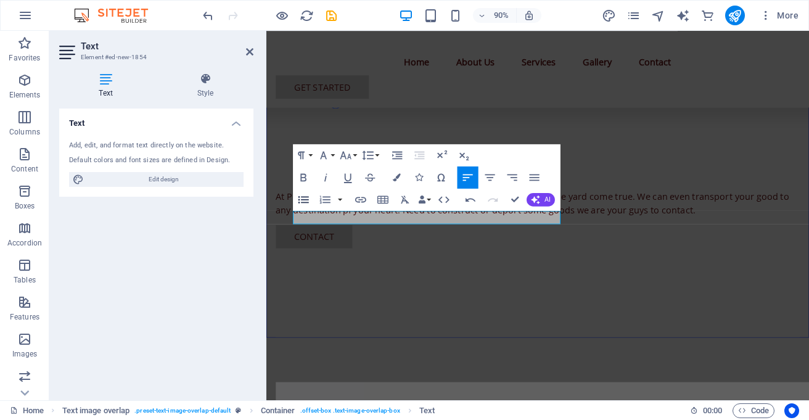
click at [300, 198] on icon "button" at bounding box center [304, 200] width 14 height 14
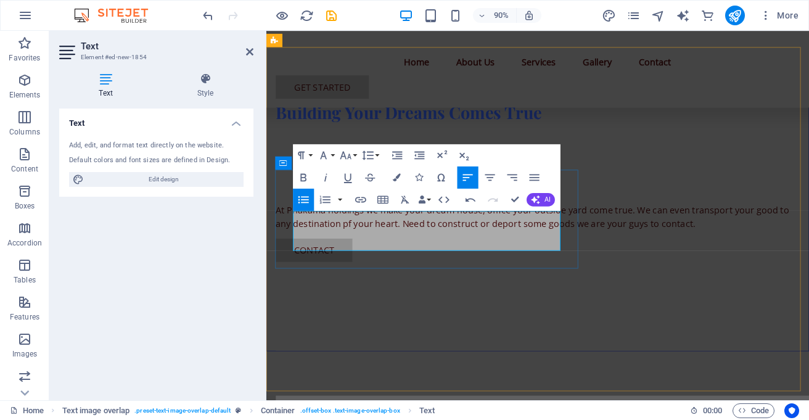
scroll to position [342, 0]
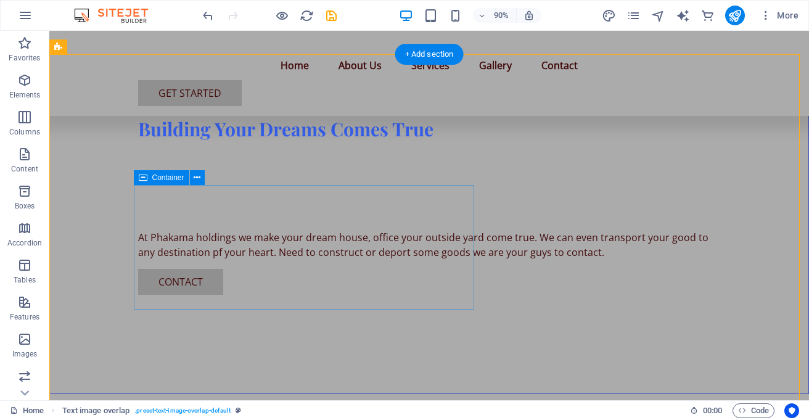
scroll to position [344, 0]
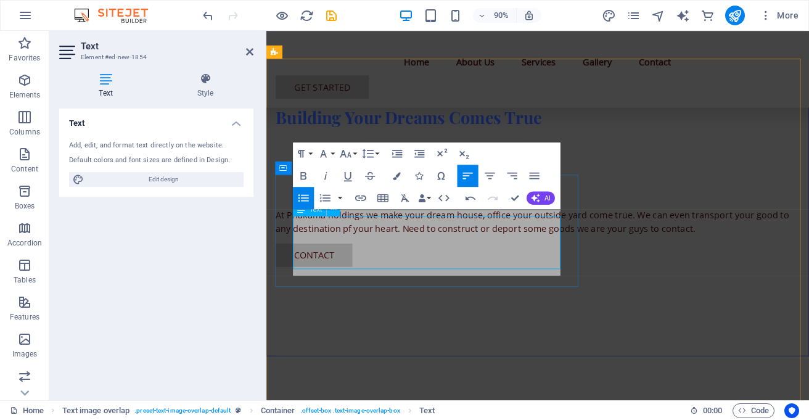
scroll to position [337, 0]
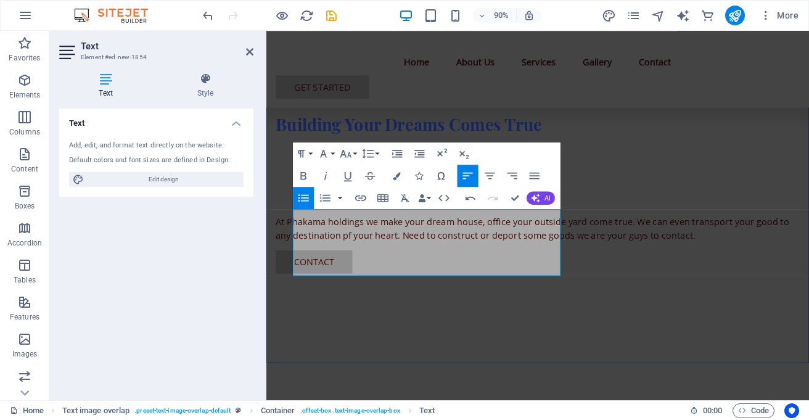
click at [297, 202] on icon "button" at bounding box center [304, 198] width 14 height 14
click at [325, 170] on icon "button" at bounding box center [326, 176] width 14 height 14
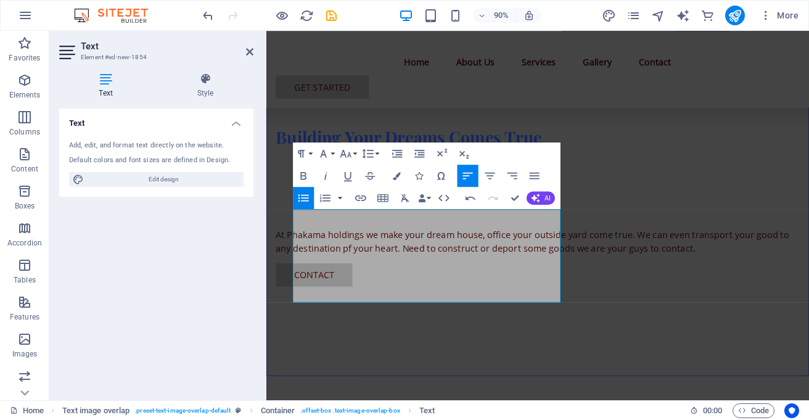
click at [301, 202] on icon "button" at bounding box center [304, 198] width 14 height 14
drag, startPoint x: 297, startPoint y: 290, endPoint x: 440, endPoint y: 297, distance: 143.8
click at [327, 174] on icon "button" at bounding box center [326, 176] width 14 height 14
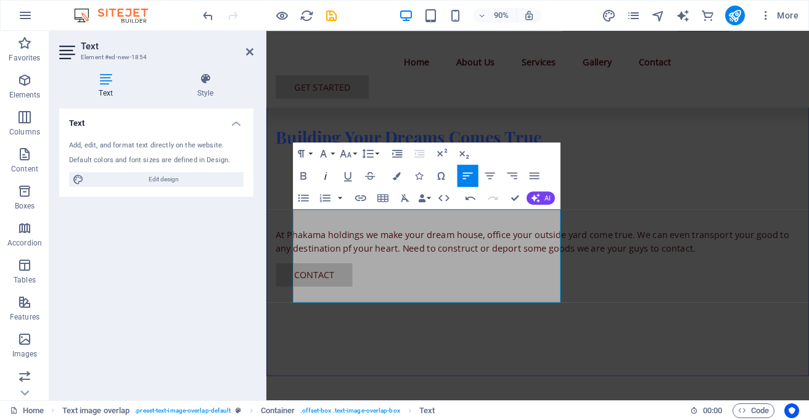
click at [327, 174] on icon "button" at bounding box center [326, 176] width 14 height 14
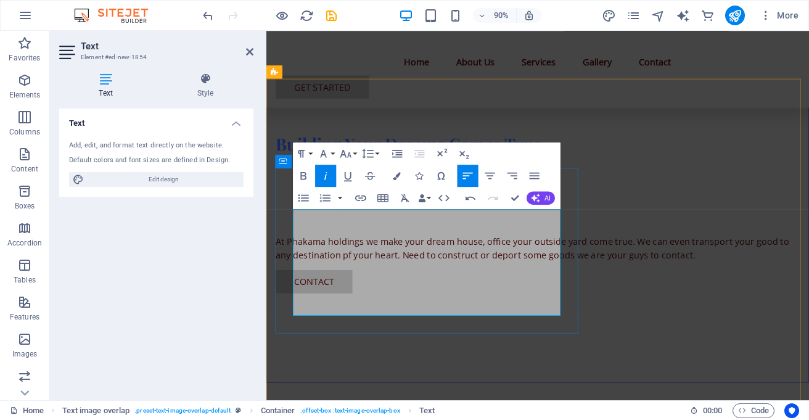
scroll to position [307, 0]
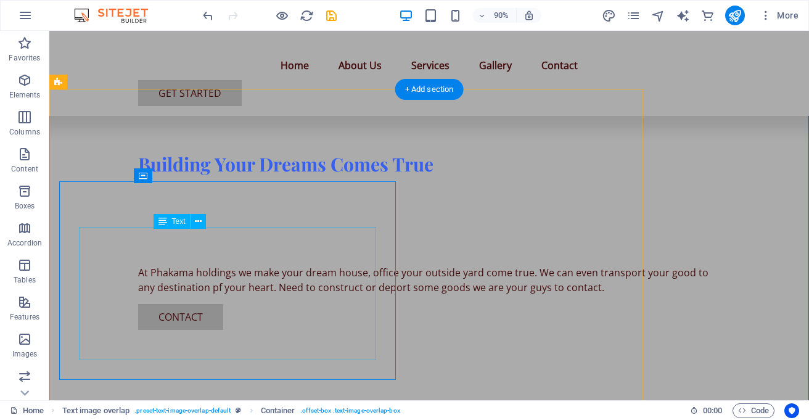
scroll to position [309, 0]
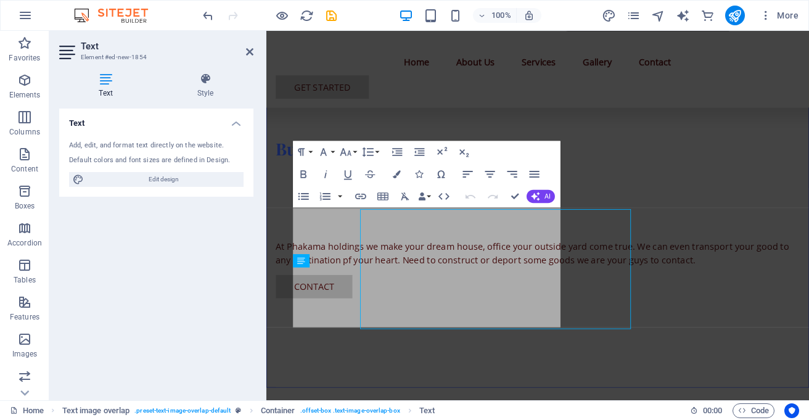
click at [239, 280] on div "Text Add, edit, and format text directly on the website. Default colors and fon…" at bounding box center [156, 249] width 194 height 282
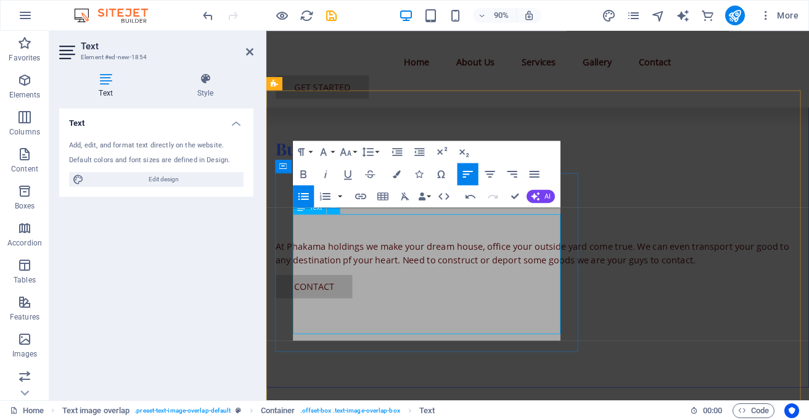
scroll to position [301, 0]
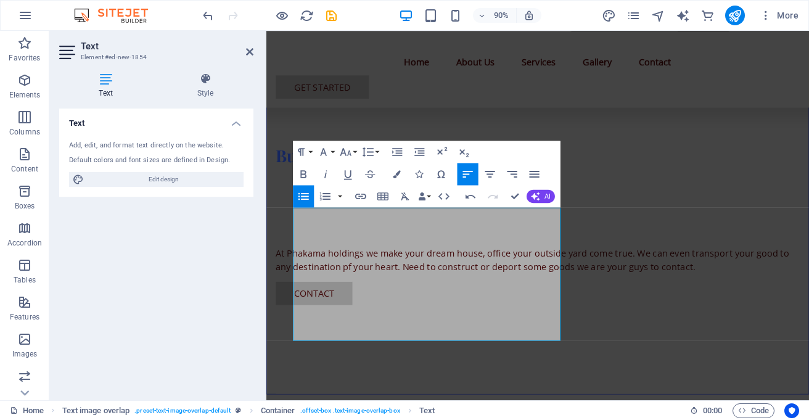
click at [302, 200] on icon "button" at bounding box center [304, 196] width 14 height 14
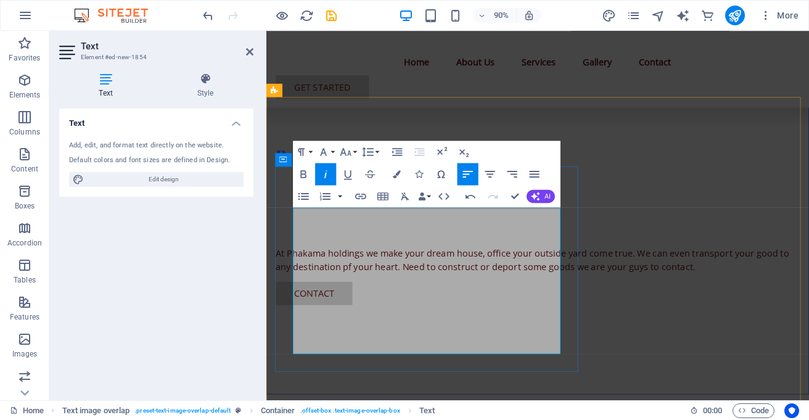
scroll to position [294, 0]
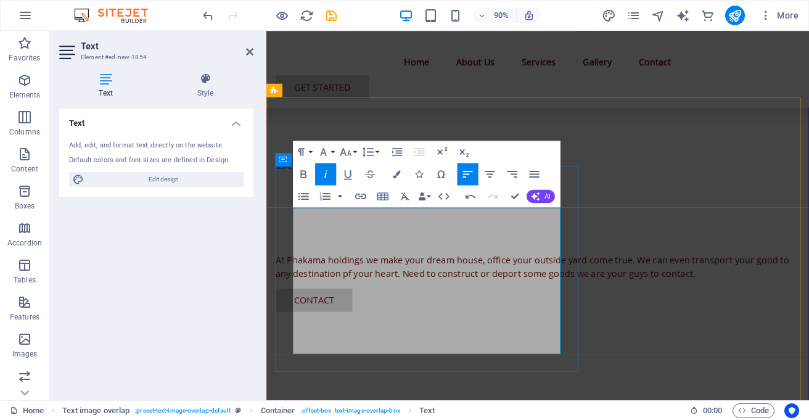
click at [324, 172] on icon "button" at bounding box center [326, 174] width 14 height 14
click at [328, 171] on icon "button" at bounding box center [326, 174] width 14 height 14
click at [338, 192] on button "button" at bounding box center [340, 196] width 9 height 22
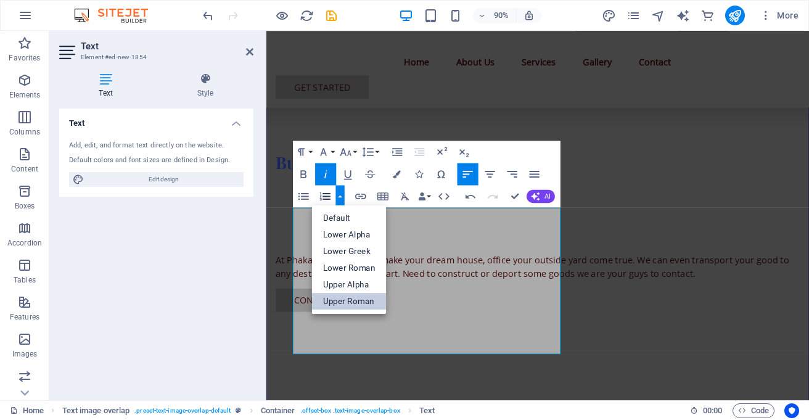
click at [370, 301] on link "Upper Roman" at bounding box center [349, 301] width 74 height 17
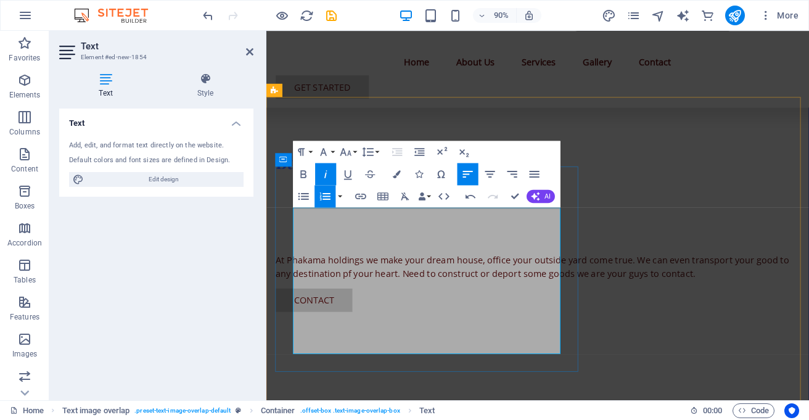
scroll to position [287, 0]
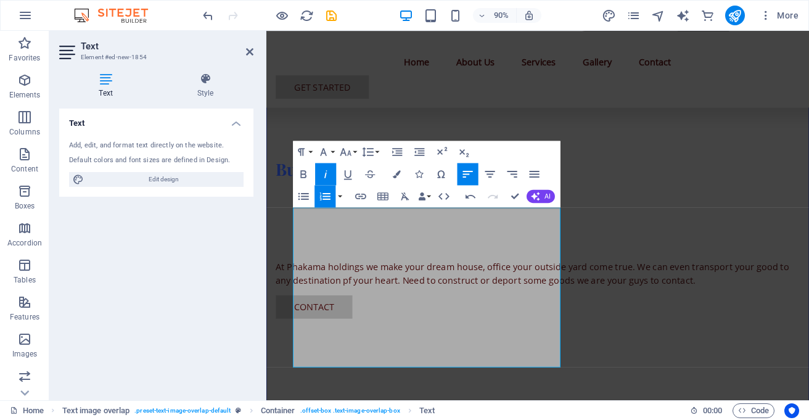
click at [327, 188] on button "Ordered List" at bounding box center [324, 196] width 21 height 22
click at [321, 189] on button "Ordered List" at bounding box center [324, 196] width 21 height 22
click at [321, 189] on icon "button" at bounding box center [326, 196] width 14 height 14
click at [321, 168] on icon "button" at bounding box center [326, 174] width 14 height 14
click at [331, 174] on icon "button" at bounding box center [326, 174] width 14 height 14
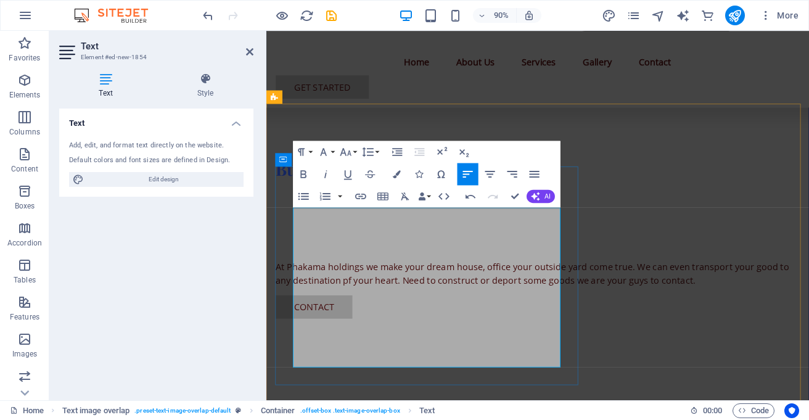
scroll to position [279, 0]
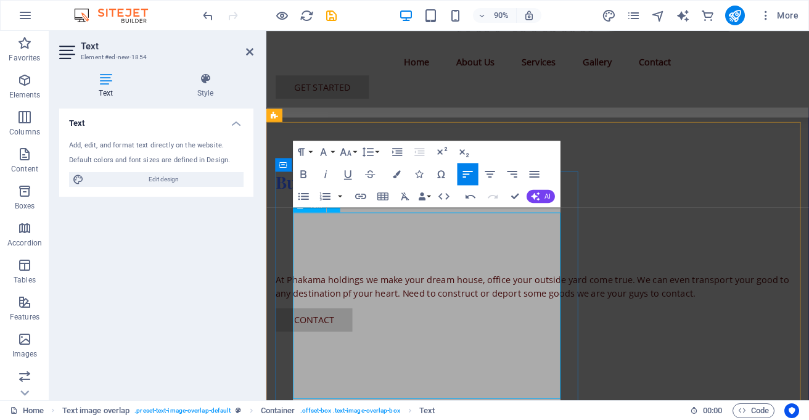
scroll to position [266, 0]
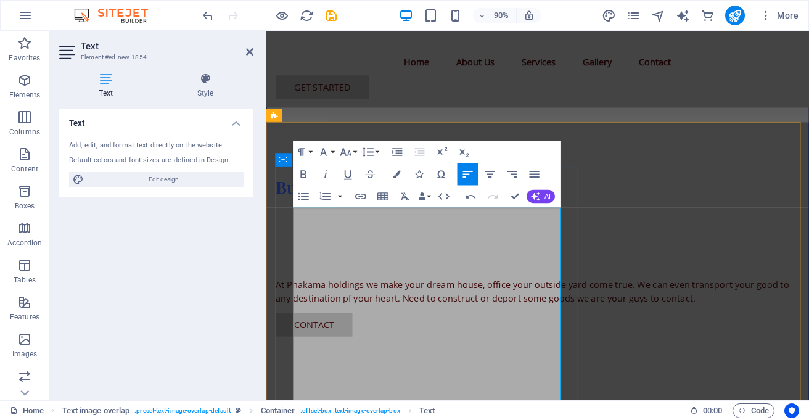
drag, startPoint x: 415, startPoint y: 396, endPoint x: 301, endPoint y: 399, distance: 114.7
click at [353, 147] on button "Font Size" at bounding box center [347, 152] width 21 height 22
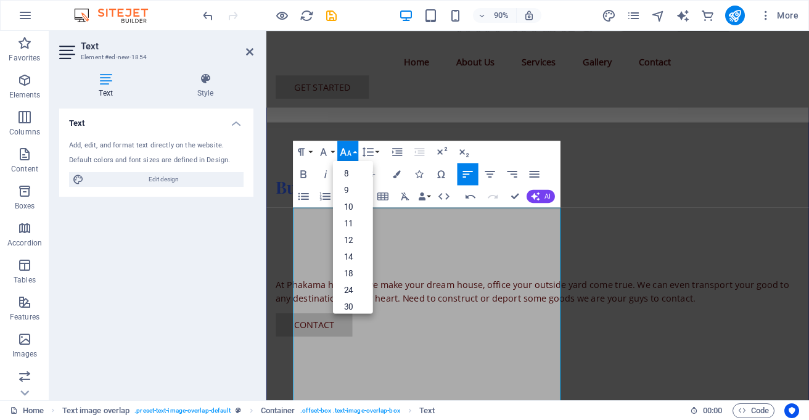
click at [353, 147] on button "Font Size" at bounding box center [347, 152] width 21 height 22
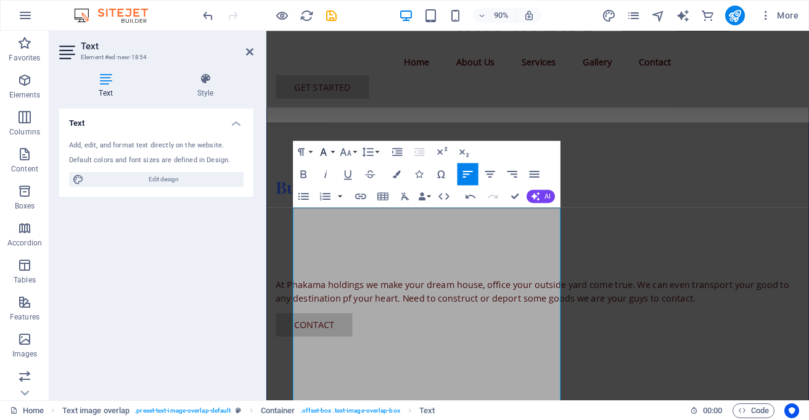
click at [332, 149] on button "Font Family" at bounding box center [325, 152] width 21 height 22
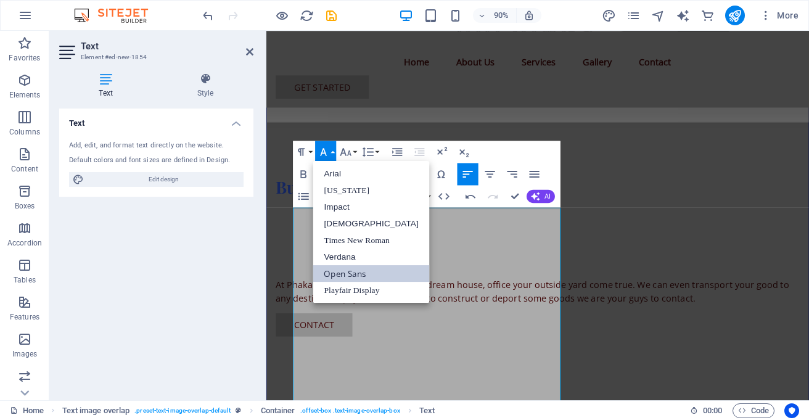
scroll to position [0, 0]
click at [332, 149] on button "Font Family" at bounding box center [325, 152] width 21 height 22
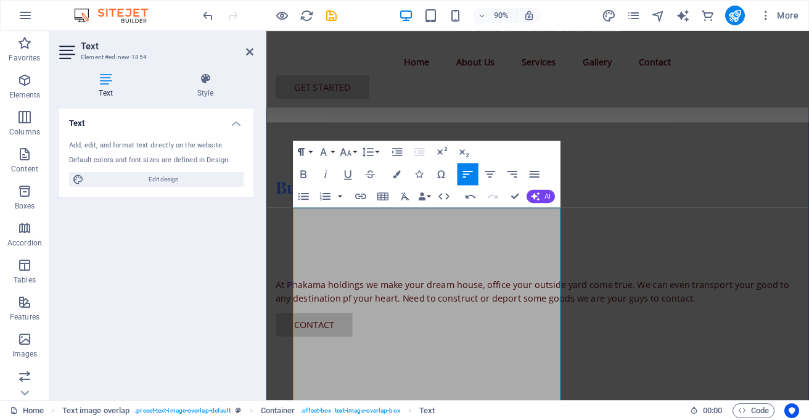
click at [309, 149] on button "Paragraph Format" at bounding box center [303, 152] width 21 height 22
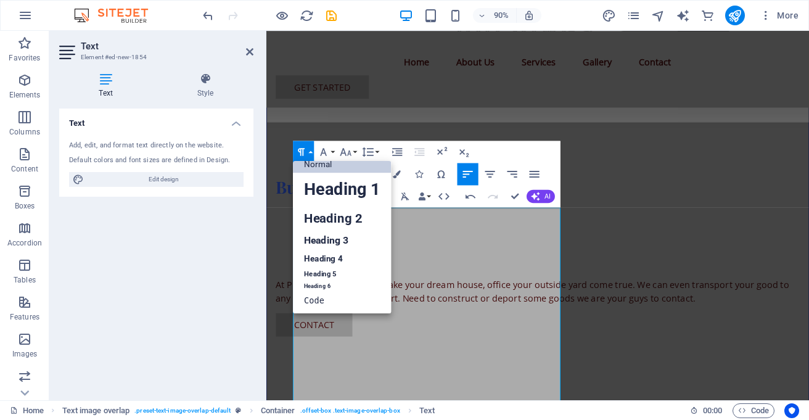
scroll to position [10, 0]
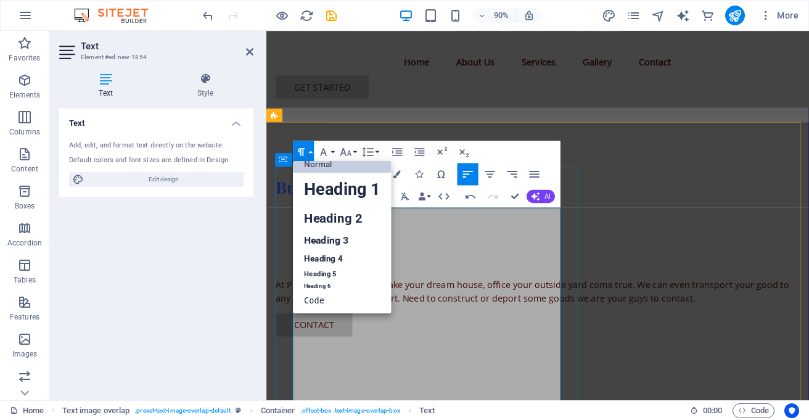
click at [303, 145] on icon "button" at bounding box center [302, 152] width 14 height 14
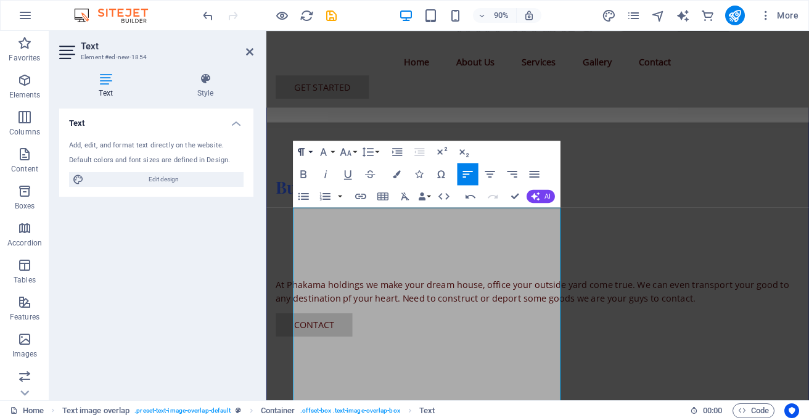
scroll to position [5, 0]
click at [353, 150] on button "Font Size" at bounding box center [347, 152] width 21 height 22
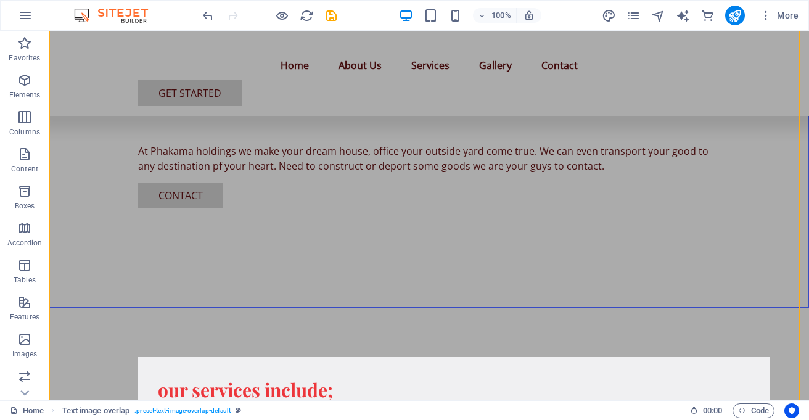
scroll to position [420, 0]
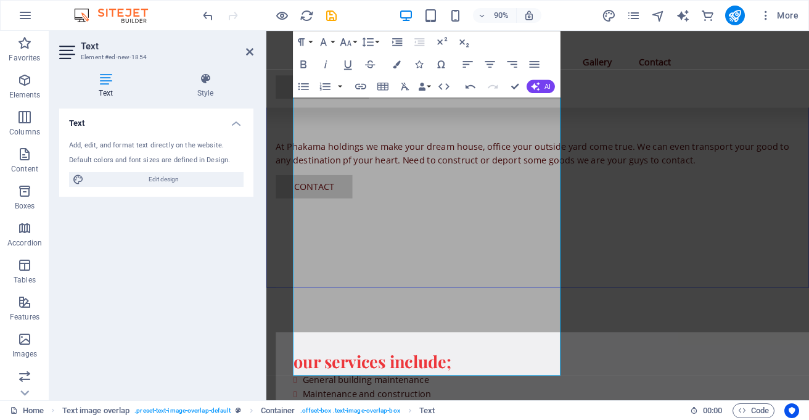
drag, startPoint x: 57, startPoint y: 263, endPoint x: 382, endPoint y: 24, distance: 403.9
click at [382, 24] on div "90% More" at bounding box center [501, 16] width 603 height 20
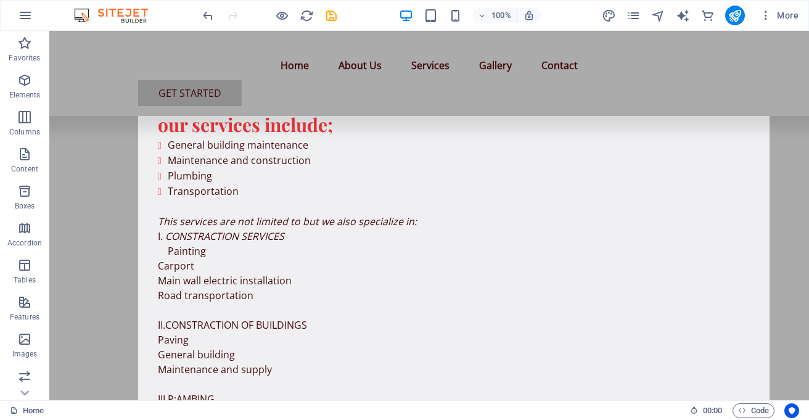
scroll to position [769, 0]
